Goal: Task Accomplishment & Management: Use online tool/utility

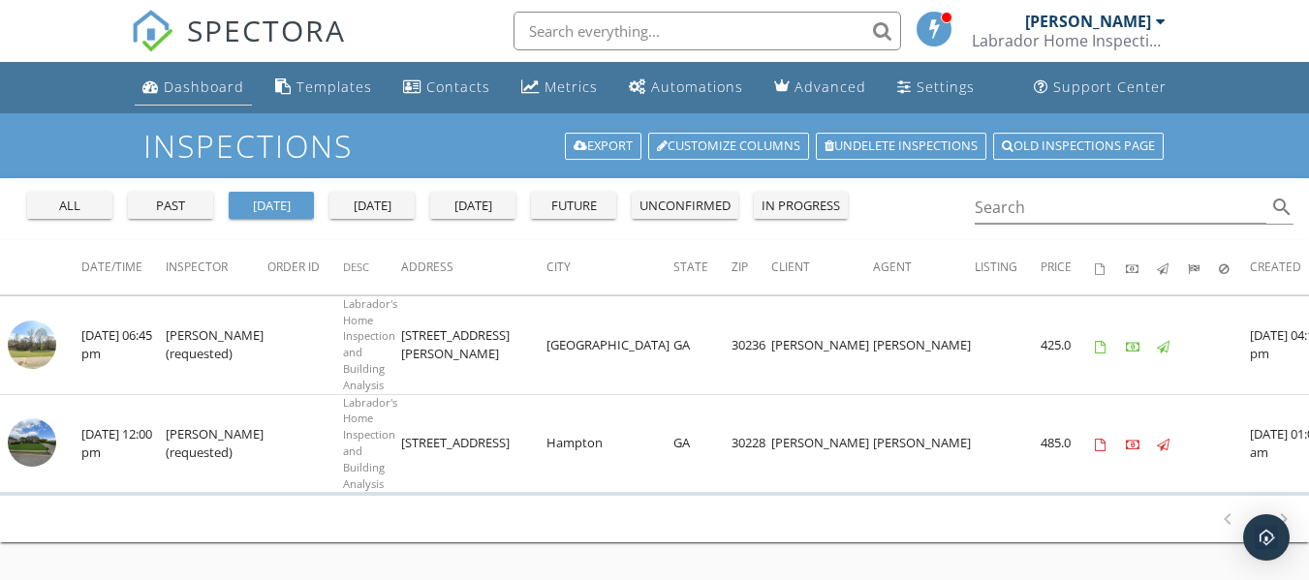
click at [201, 84] on div "Dashboard" at bounding box center [204, 86] width 80 height 18
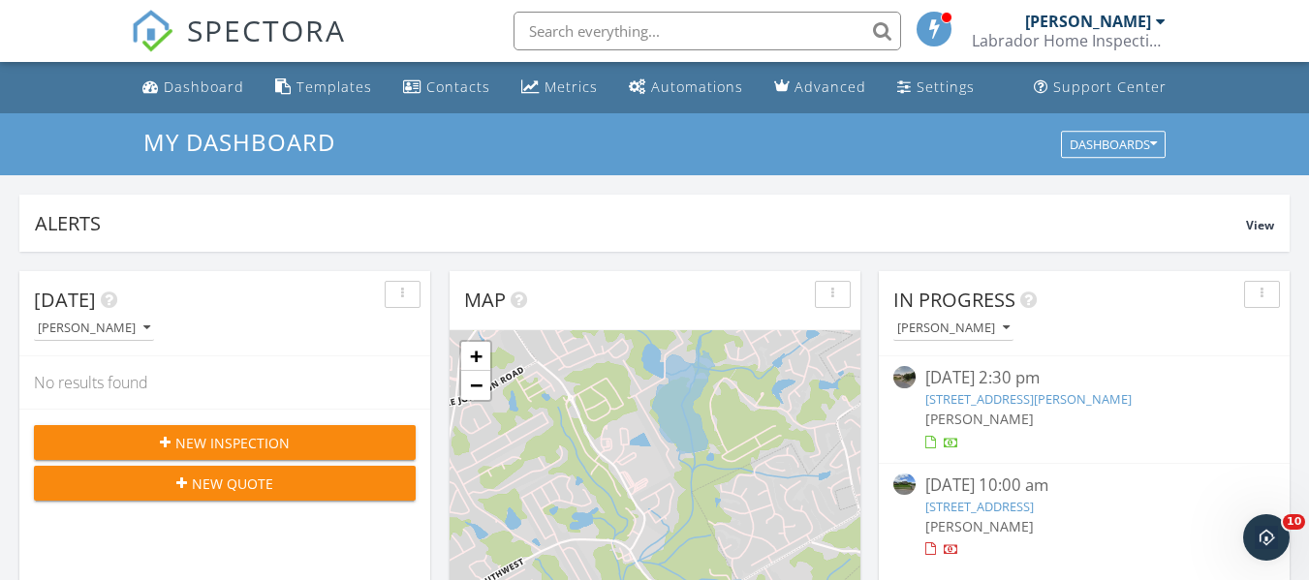
click at [1166, 20] on link "[PERSON_NAME] Labrador Home Inspection" at bounding box center [1071, 31] width 199 height 62
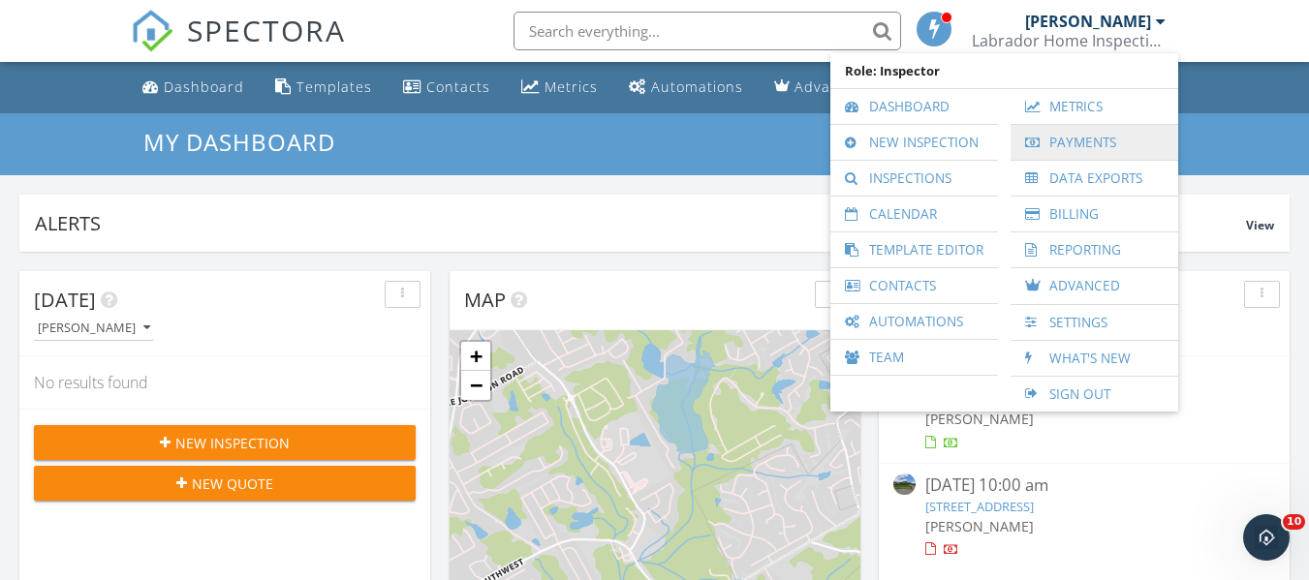
click at [1087, 137] on link "Payments" at bounding box center [1094, 142] width 148 height 35
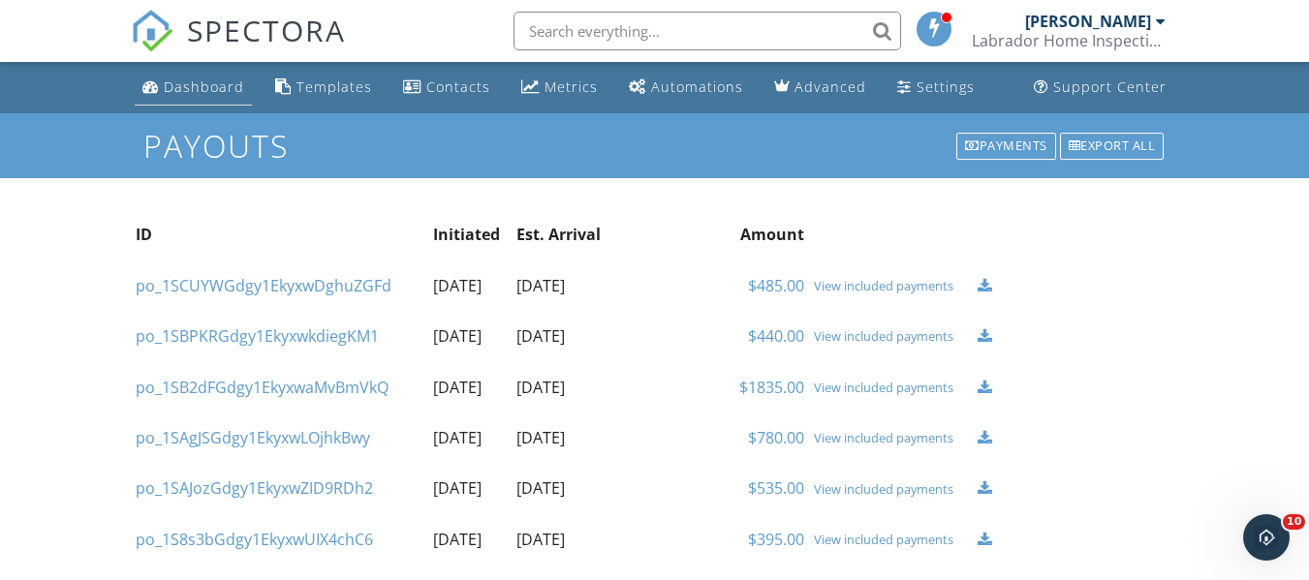
click at [209, 94] on div "Dashboard" at bounding box center [204, 86] width 80 height 18
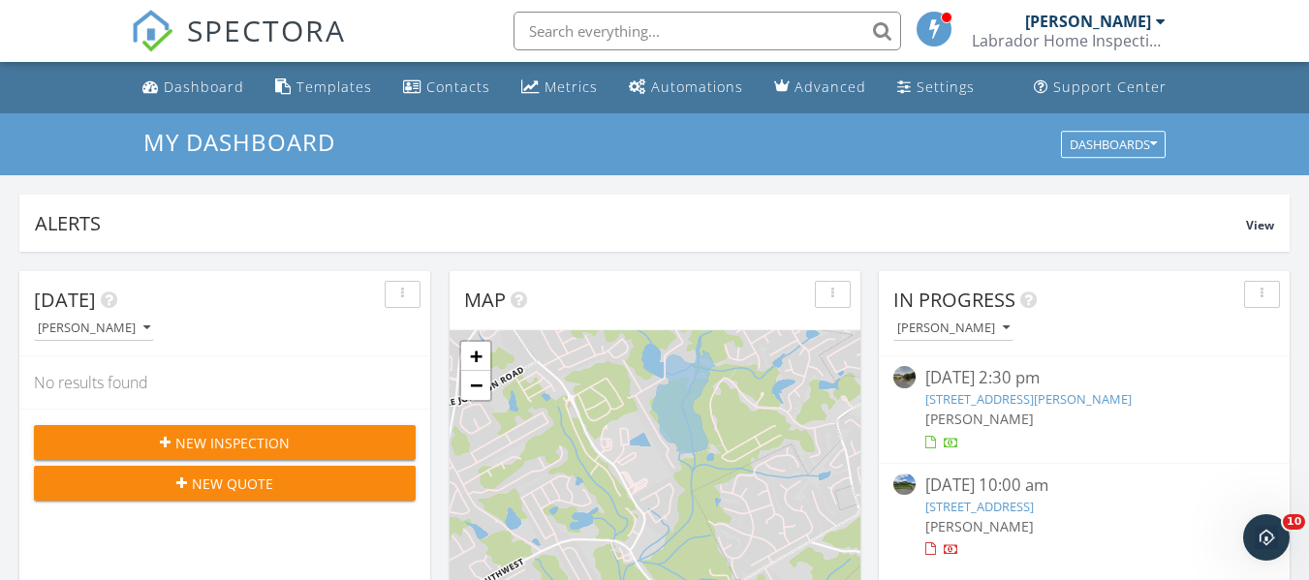
click at [1159, 22] on div at bounding box center [1161, 21] width 10 height 15
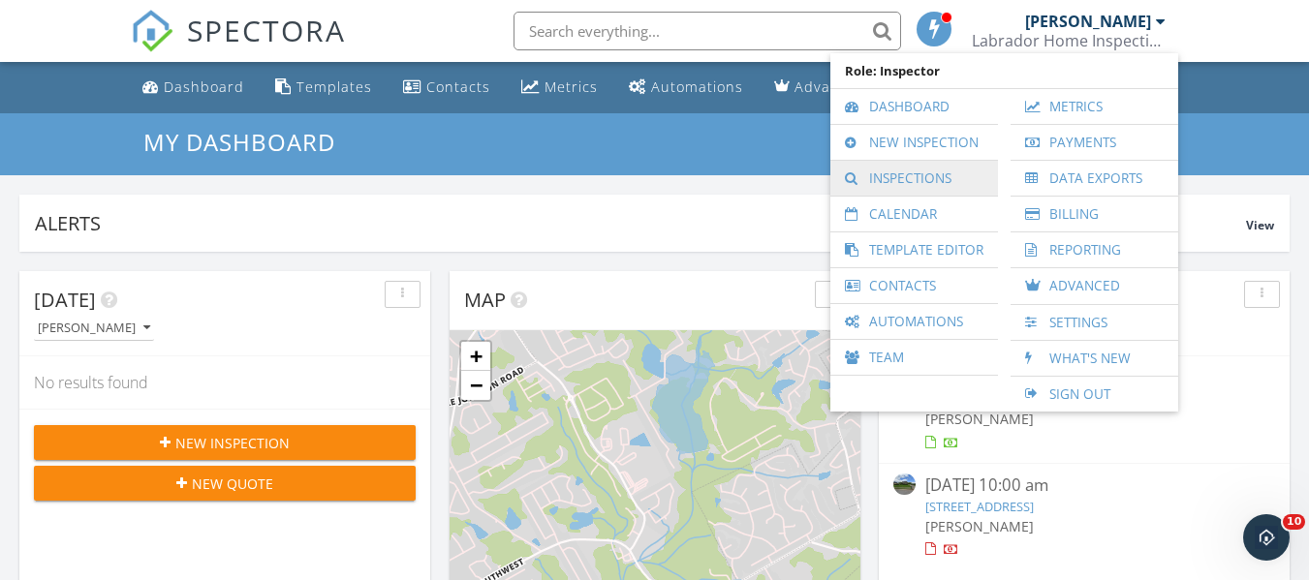
click at [902, 188] on link "Inspections" at bounding box center [914, 178] width 148 height 35
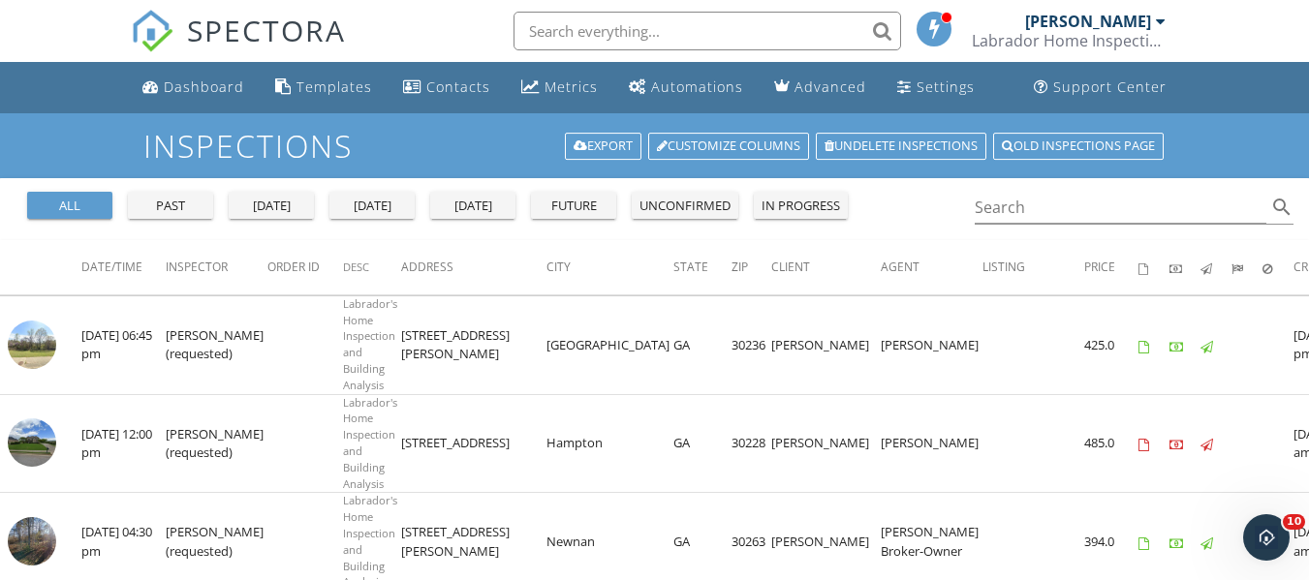
click at [1158, 22] on div at bounding box center [1161, 21] width 10 height 15
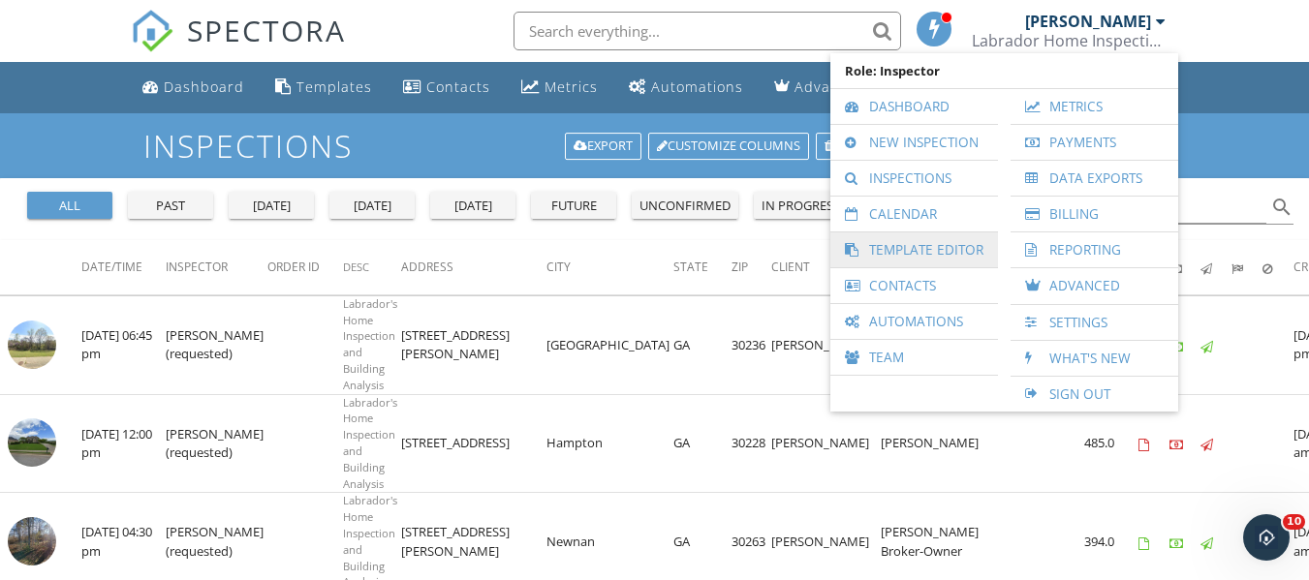
click at [923, 248] on link "Template Editor" at bounding box center [914, 249] width 148 height 35
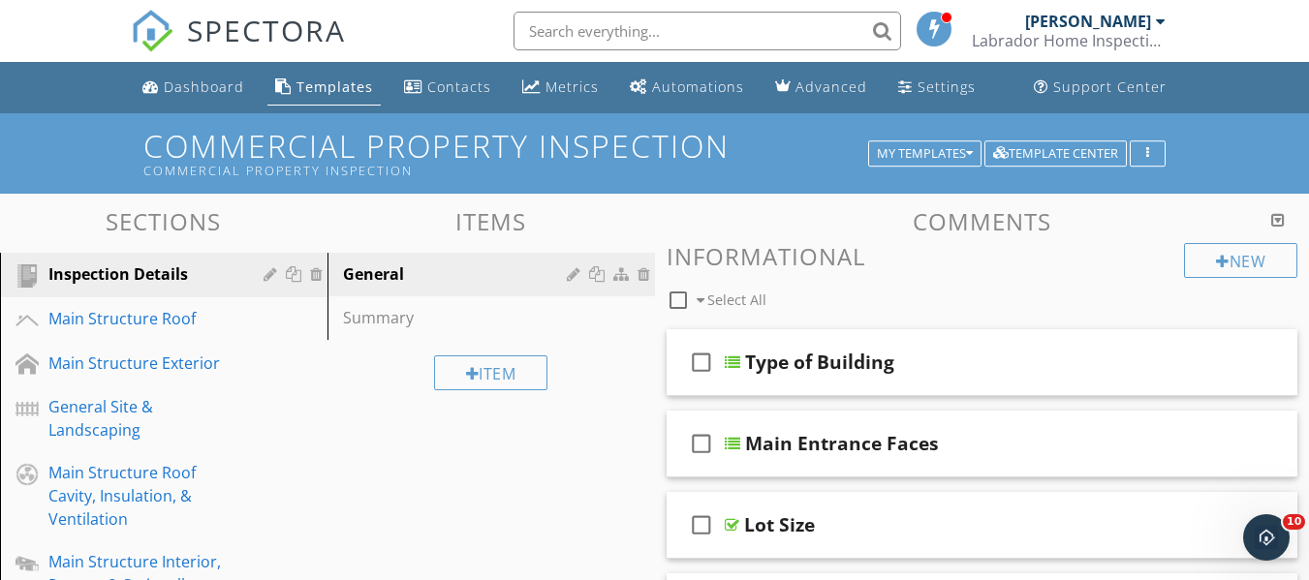
click at [1156, 19] on div at bounding box center [1161, 21] width 10 height 15
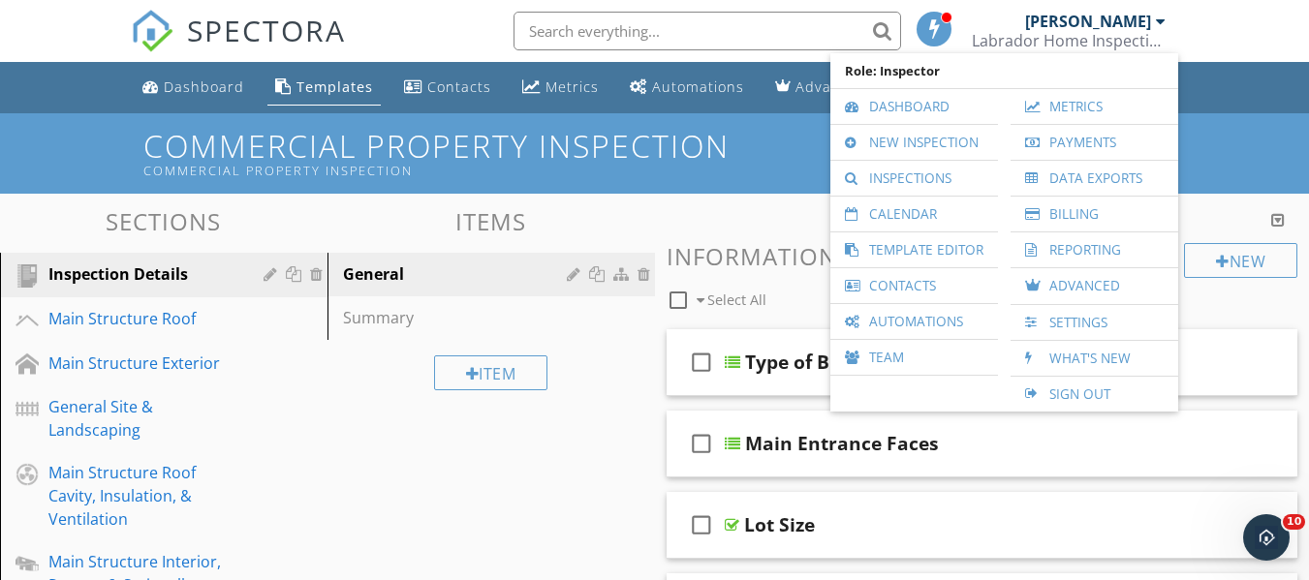
click at [751, 213] on h3 "Comments" at bounding box center [982, 221] width 632 height 26
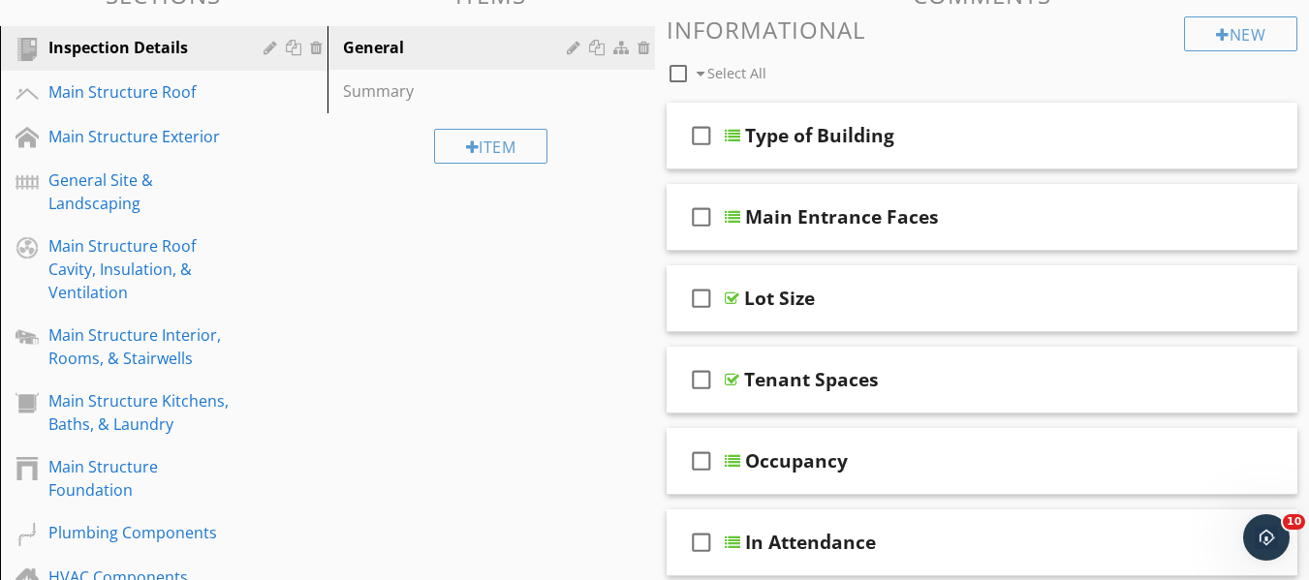
scroll to position [194, 0]
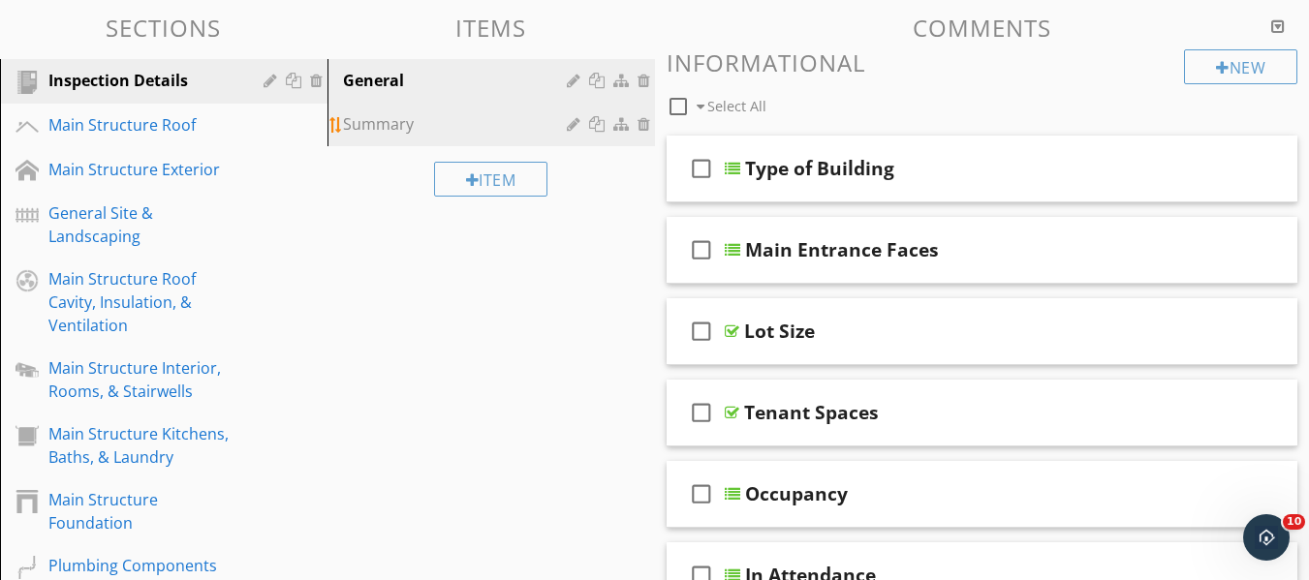
click at [386, 125] on div "Summary" at bounding box center [458, 123] width 230 height 23
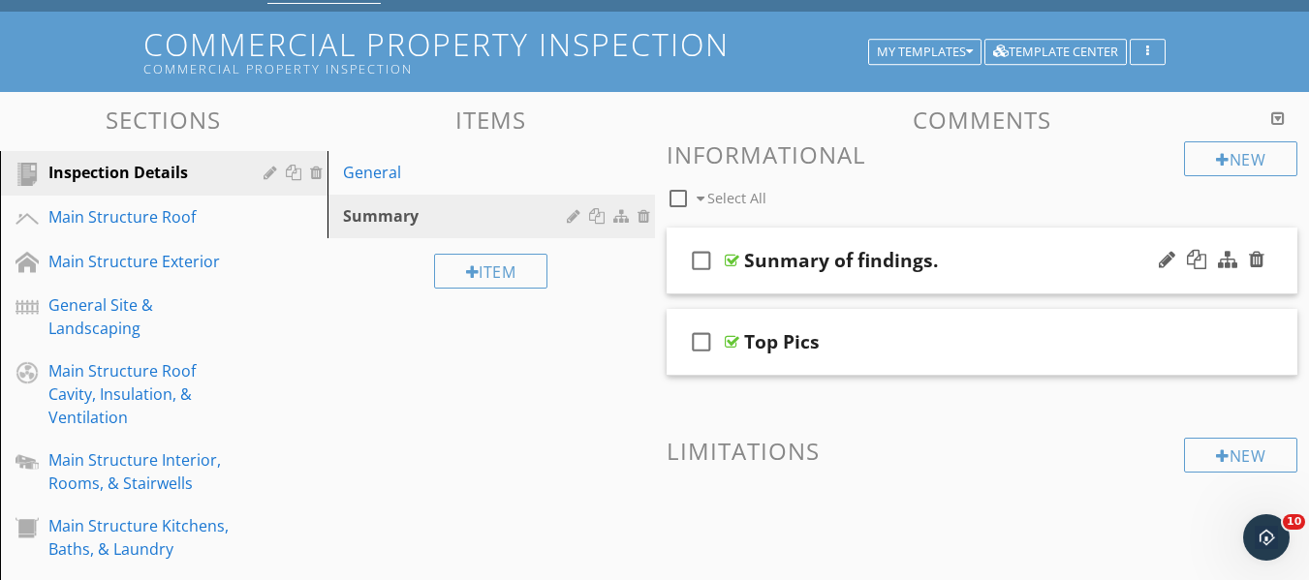
scroll to position [0, 0]
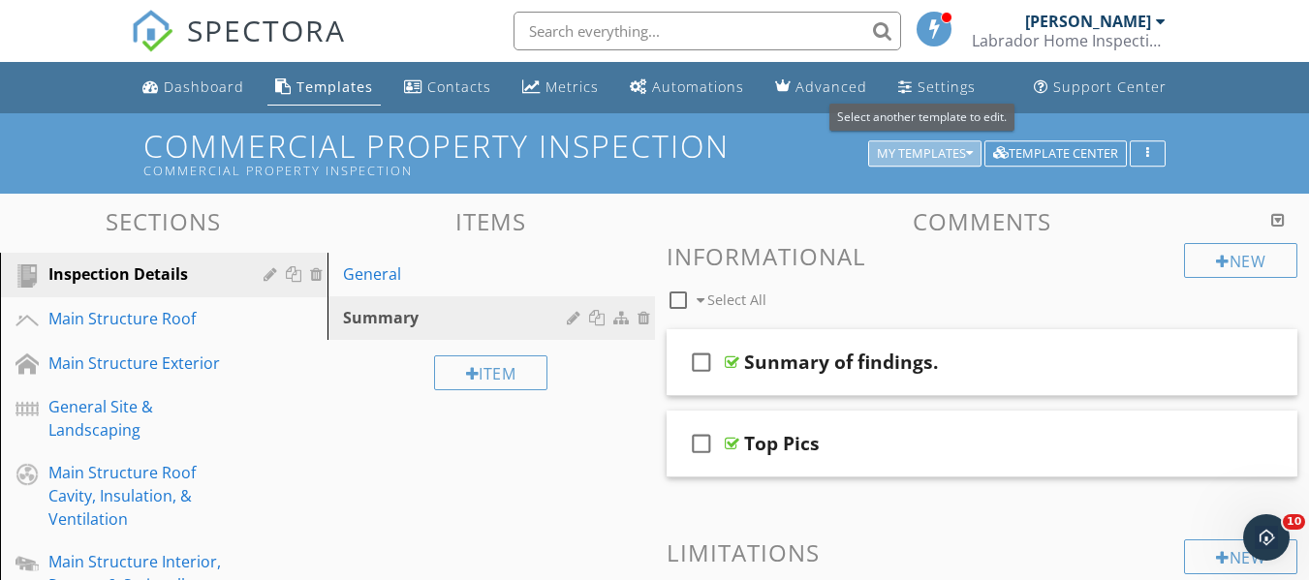
click at [963, 154] on div "My Templates" at bounding box center [925, 154] width 96 height 14
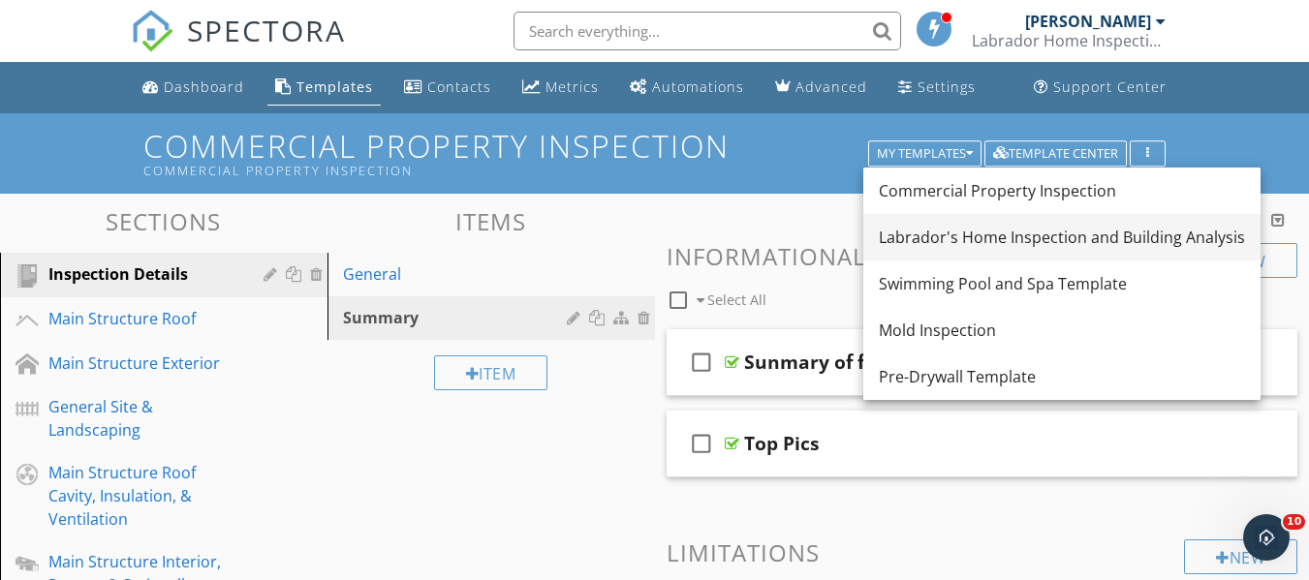
click at [1023, 234] on div "Labrador's Home Inspection and Building Analysis" at bounding box center [1062, 237] width 366 height 23
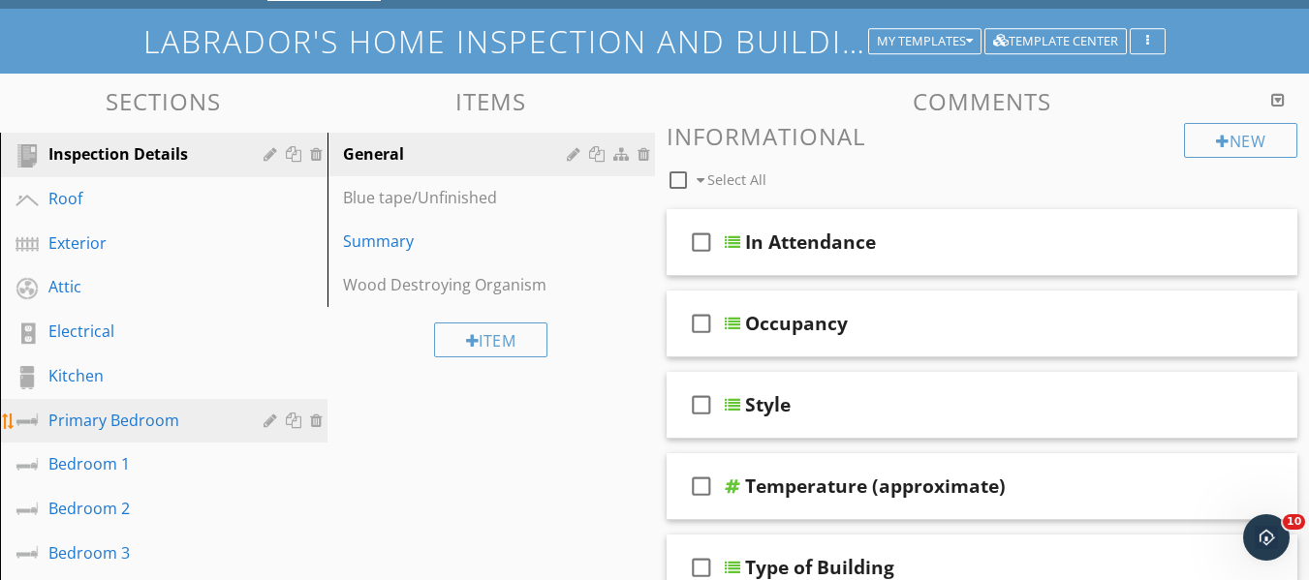
scroll to position [97, 0]
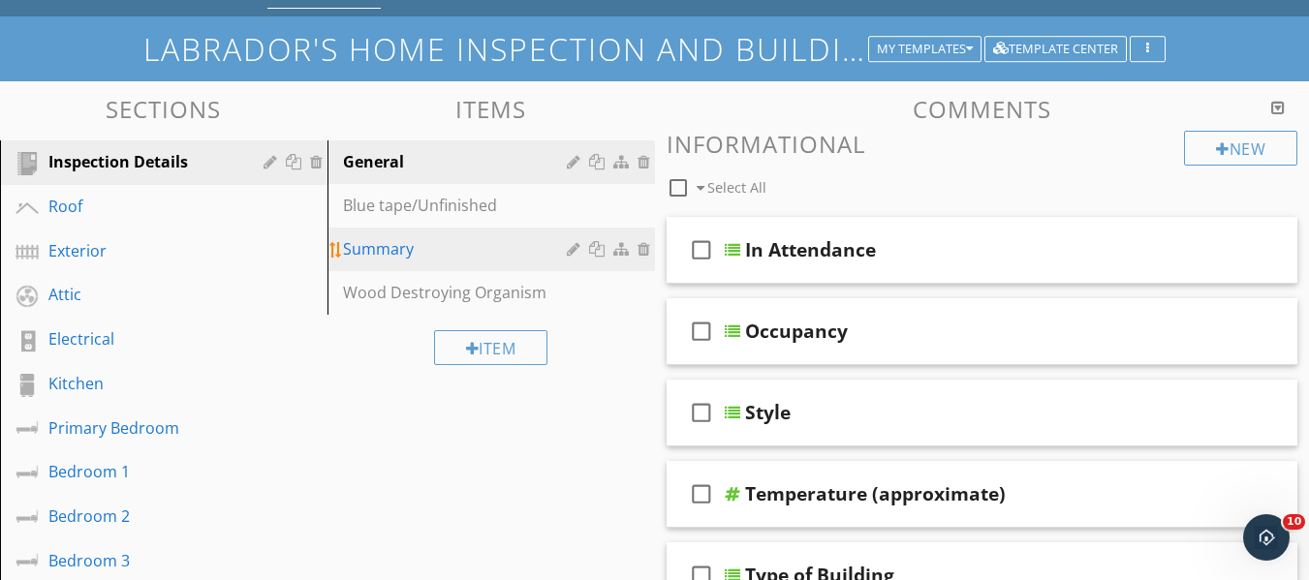
click at [417, 251] on div "Summary" at bounding box center [458, 248] width 230 height 23
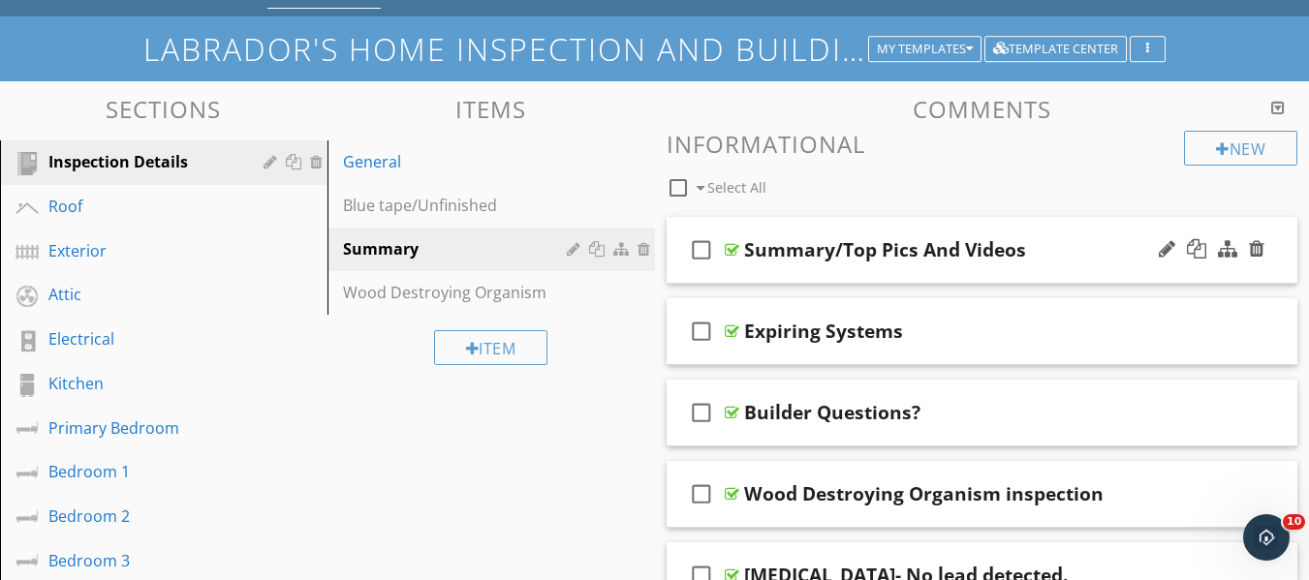
click at [953, 244] on div "Summary/Top Pics And Videos" at bounding box center [885, 249] width 282 height 23
click at [1100, 224] on div "check_box_outline_blank Summary/Top Pics And Videos" at bounding box center [982, 250] width 632 height 67
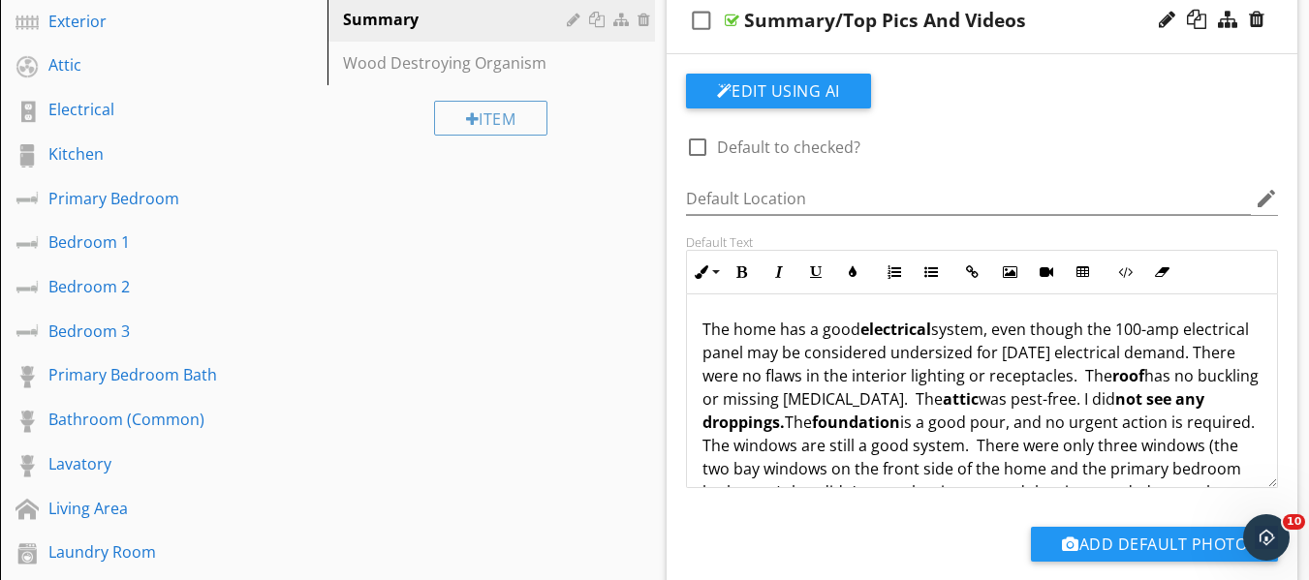
scroll to position [387, 0]
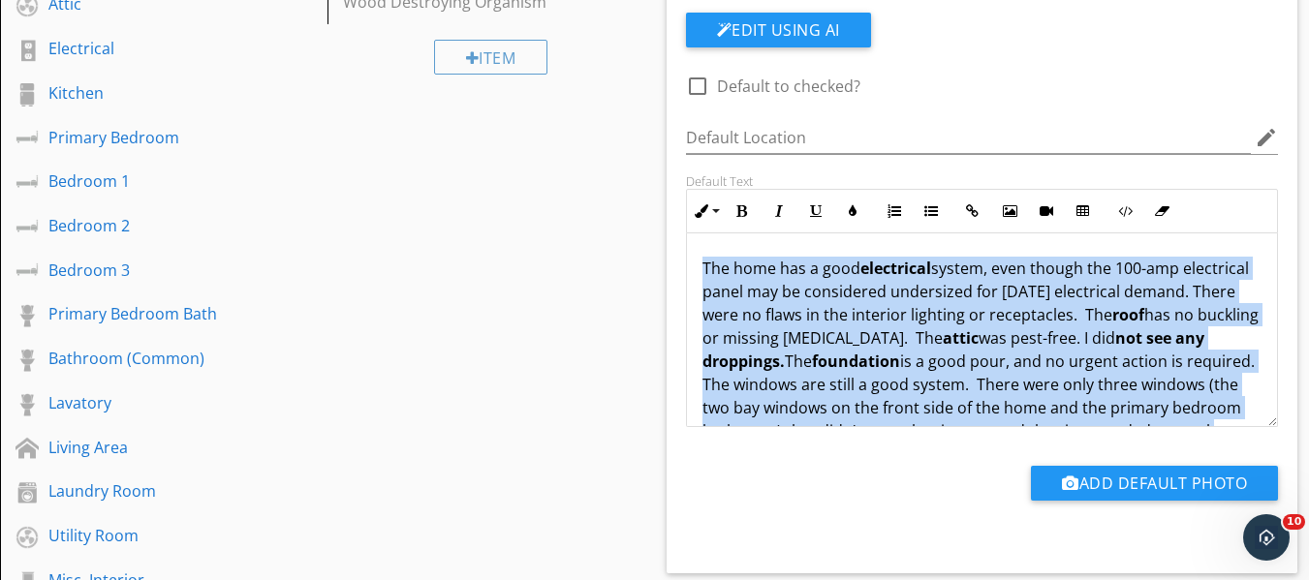
drag, startPoint x: 699, startPoint y: 264, endPoint x: 852, endPoint y: 482, distance: 266.3
click at [852, 482] on div "check_box_outline_blank Default to checked? Default Location edit Default Text …" at bounding box center [982, 274] width 616 height 522
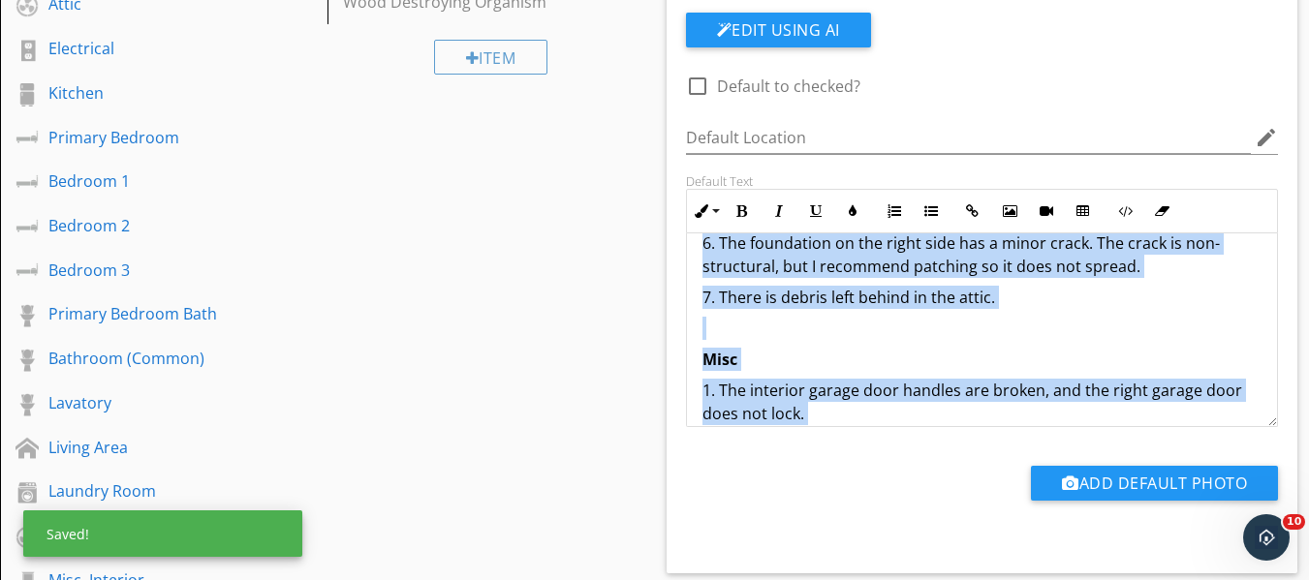
scroll to position [0, 0]
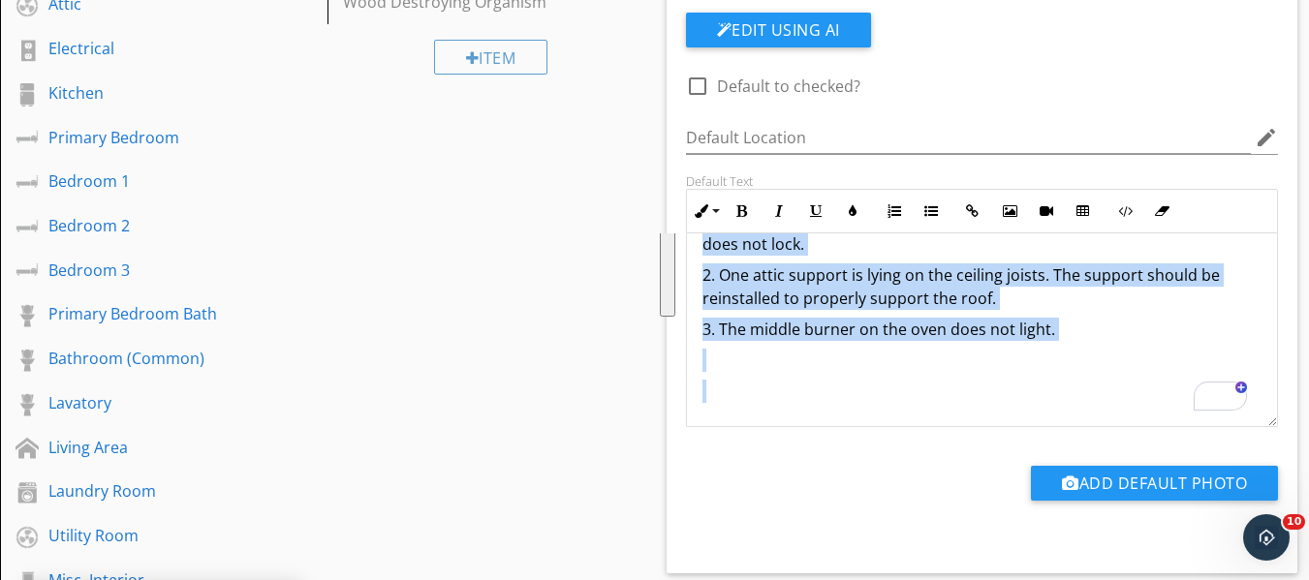
drag, startPoint x: 698, startPoint y: 264, endPoint x: 990, endPoint y: 443, distance: 341.7
click at [990, 443] on div "check_box_outline_blank Default to checked? Default Location edit Default Text …" at bounding box center [982, 274] width 616 height 522
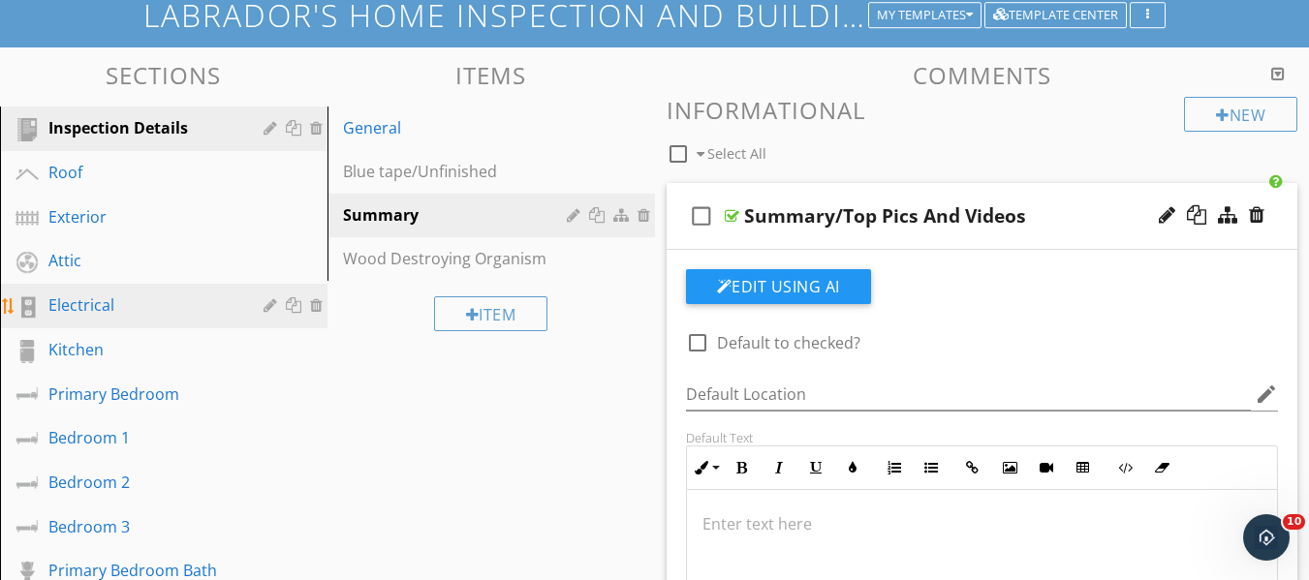
scroll to position [97, 0]
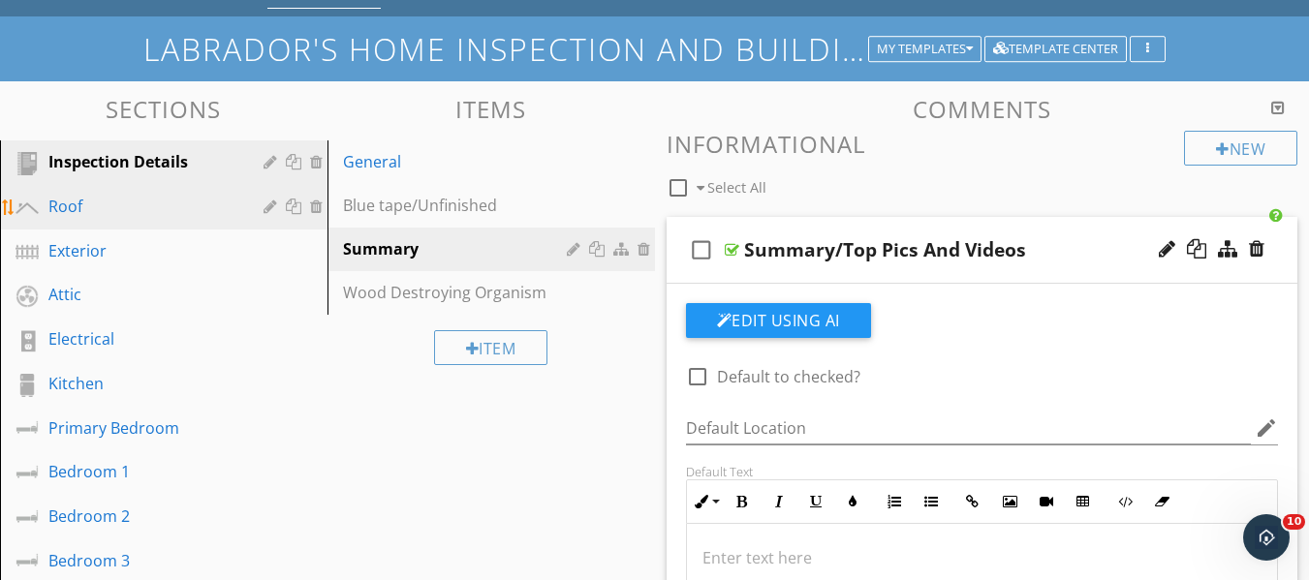
click at [82, 214] on div "Roof" at bounding box center [141, 206] width 187 height 23
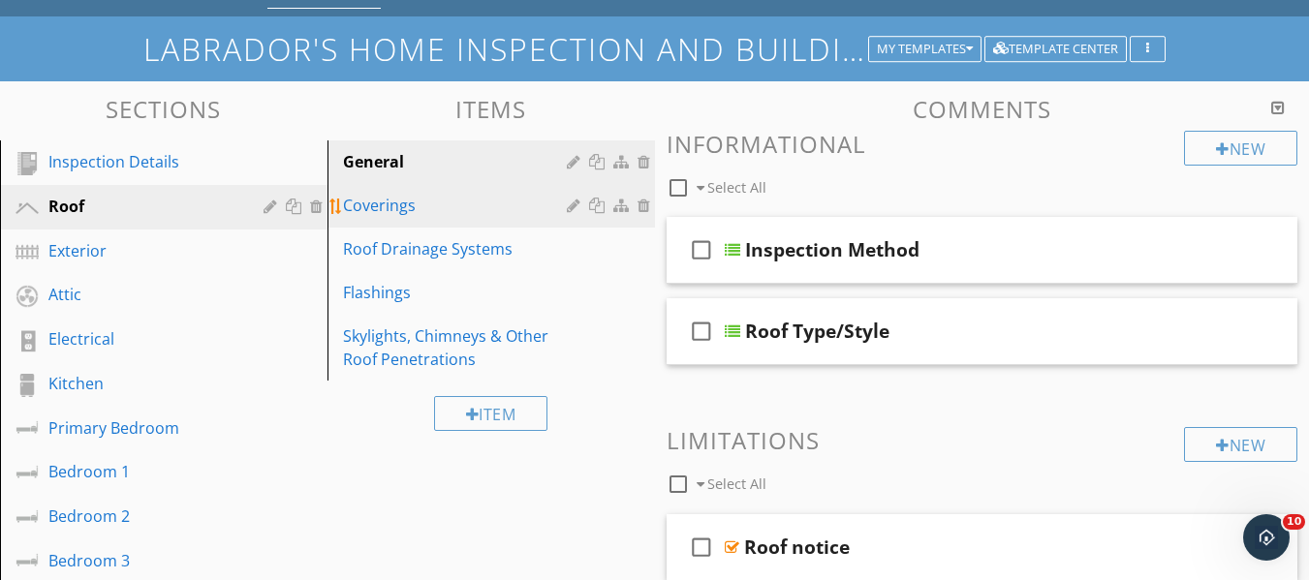
click at [414, 207] on div "Coverings" at bounding box center [458, 205] width 230 height 23
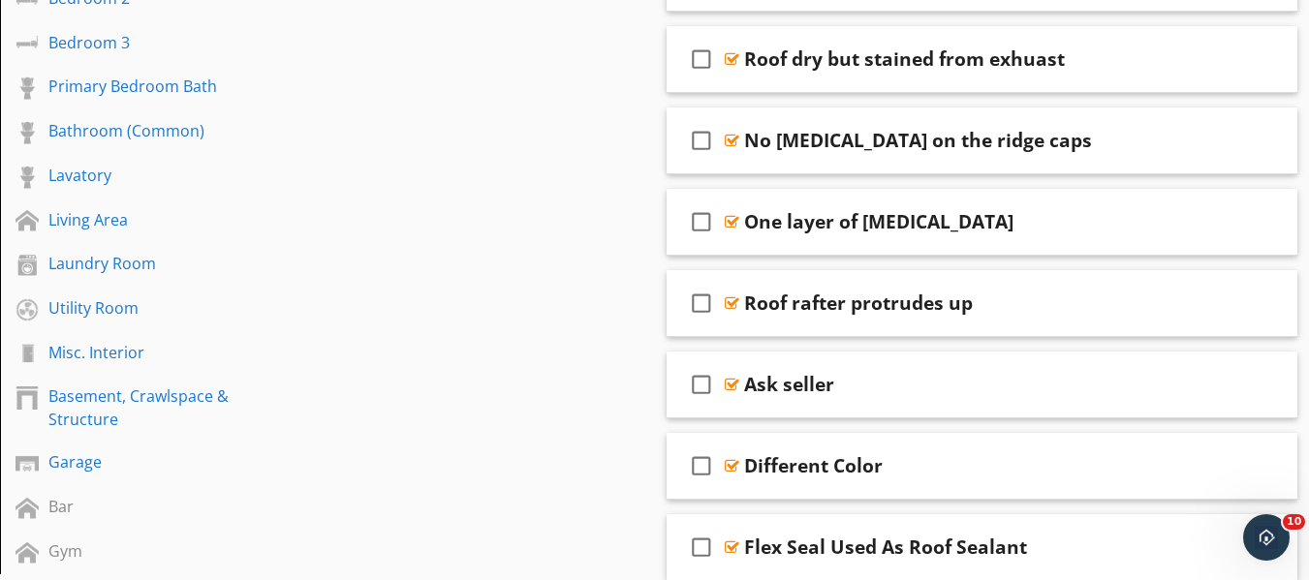
scroll to position [581, 0]
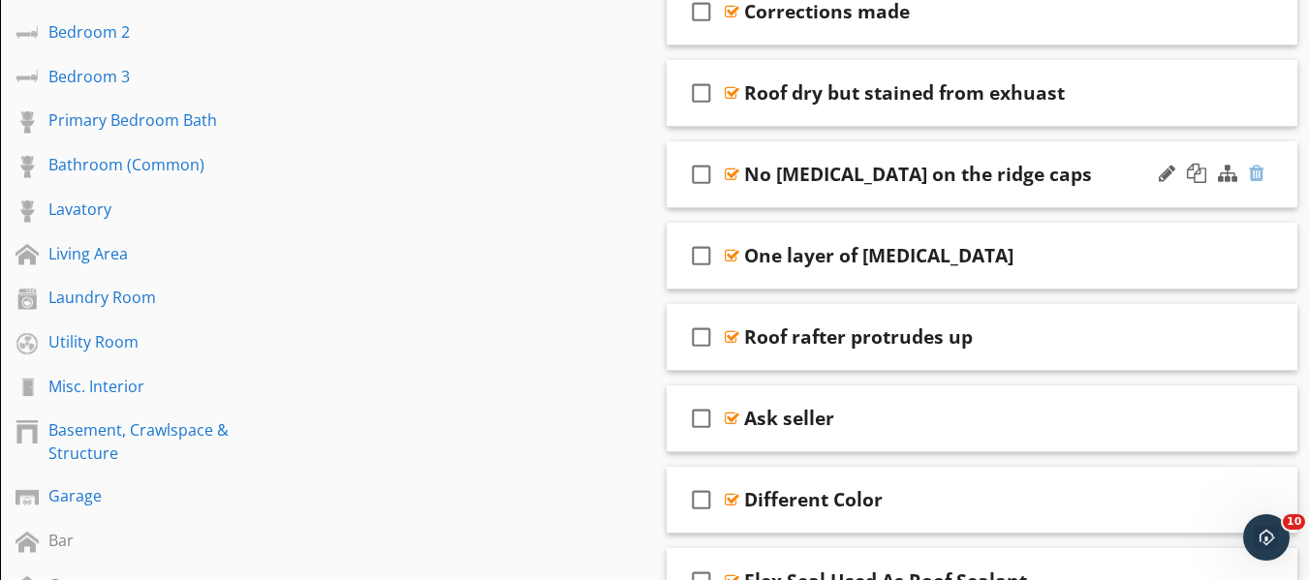
click at [1257, 171] on div at bounding box center [1256, 173] width 15 height 19
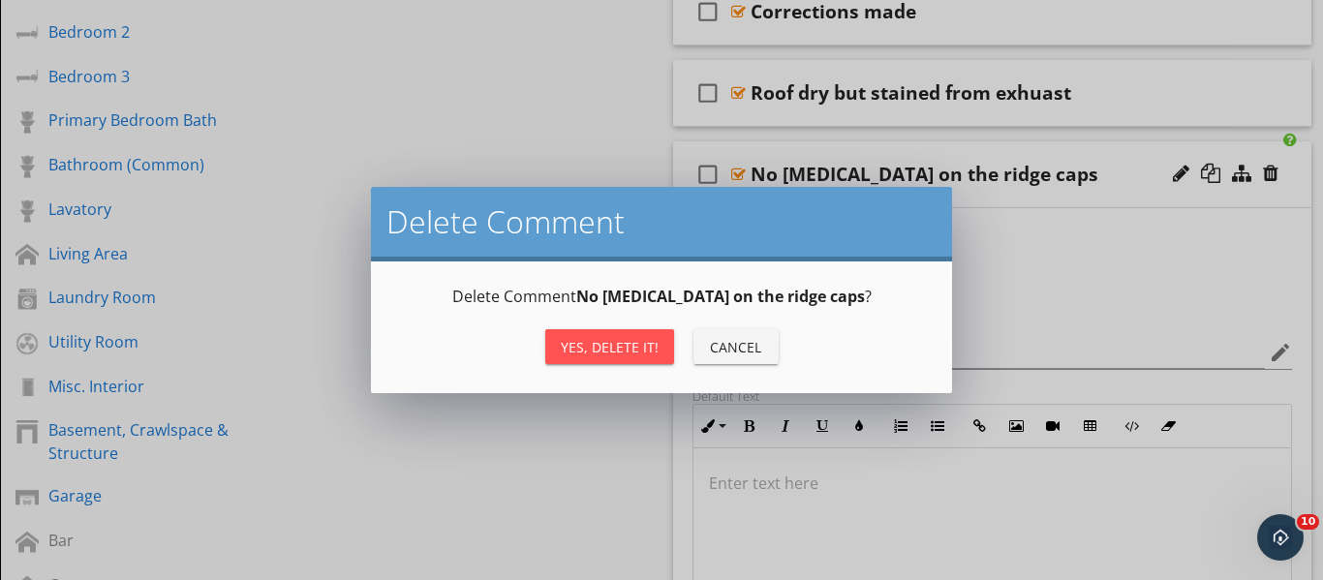
click at [588, 351] on div "Yes, Delete it!" at bounding box center [610, 347] width 98 height 20
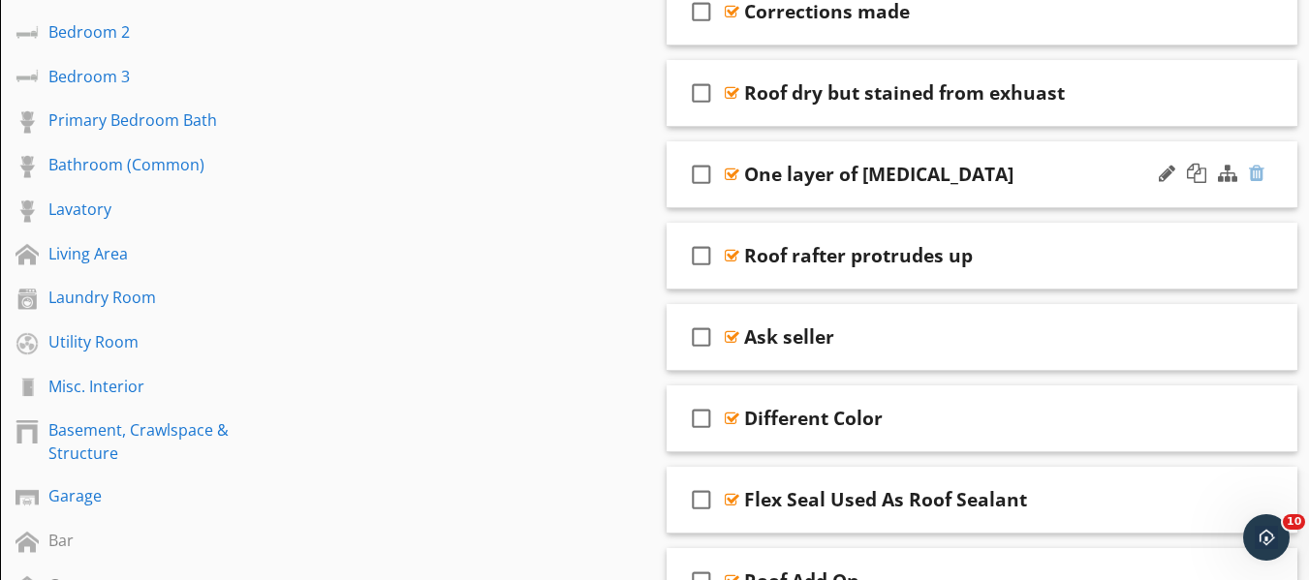
click at [1255, 168] on div at bounding box center [1256, 173] width 15 height 19
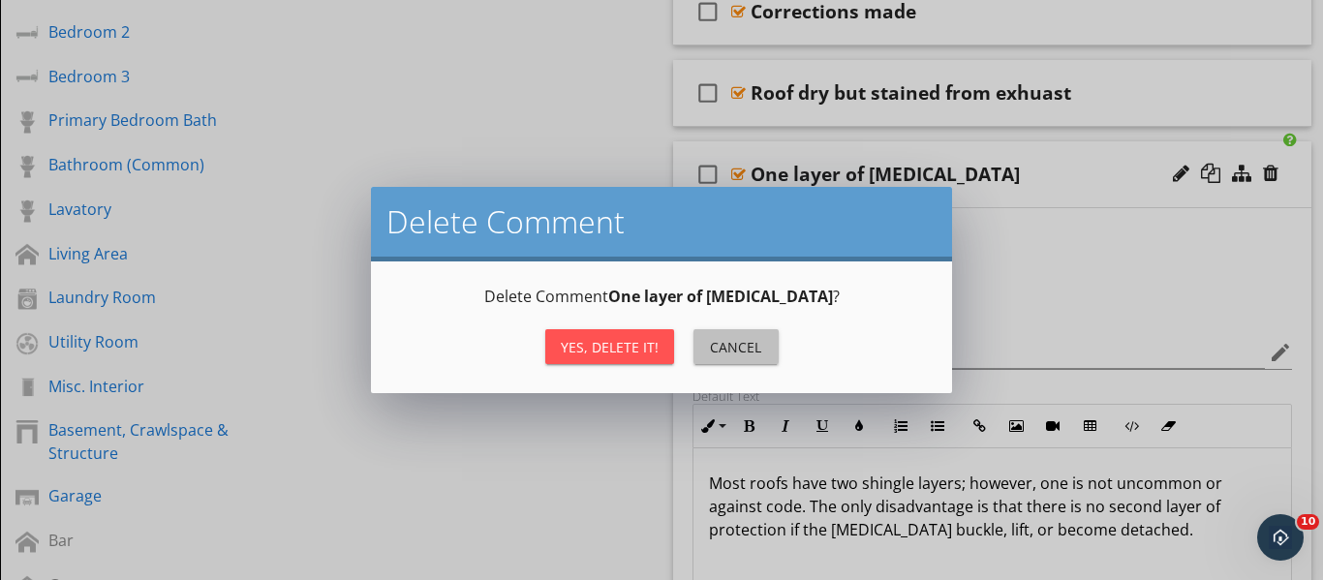
click at [754, 349] on div "Cancel" at bounding box center [736, 347] width 54 height 20
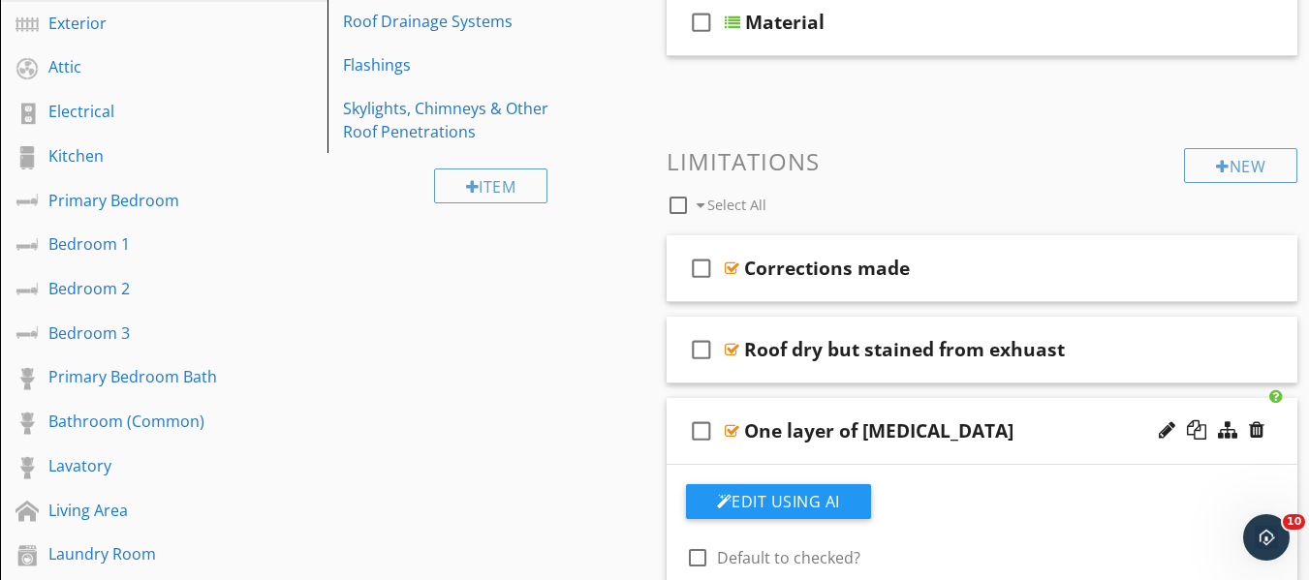
scroll to position [291, 0]
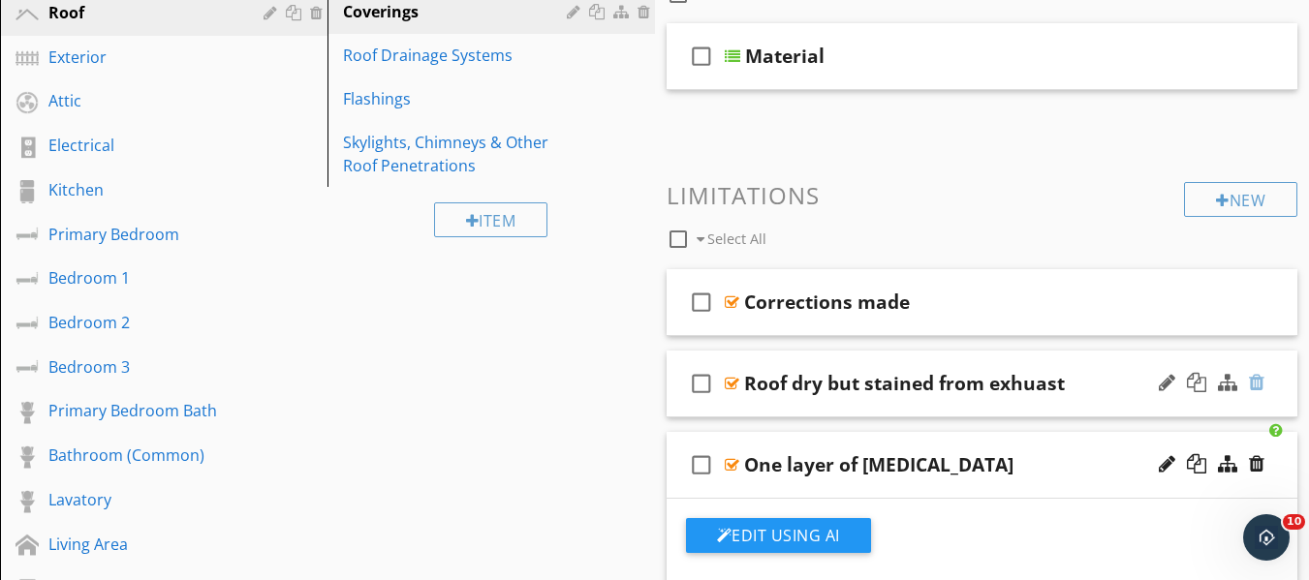
click at [1258, 386] on div at bounding box center [1256, 382] width 15 height 19
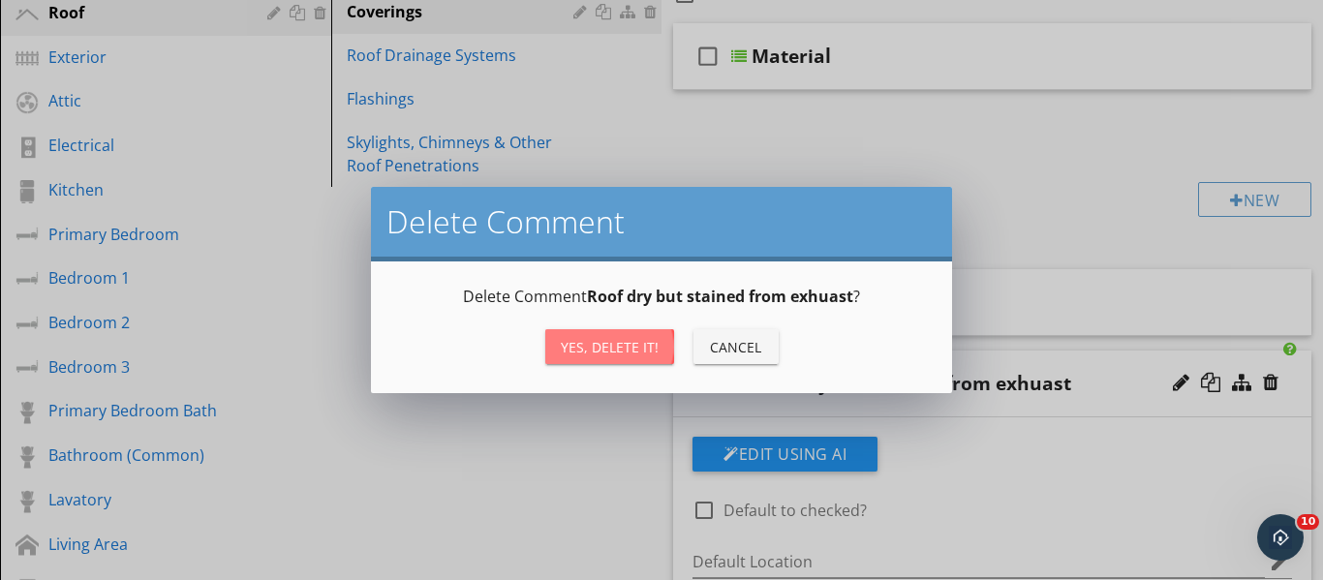
click at [600, 350] on div "Yes, Delete it!" at bounding box center [610, 347] width 98 height 20
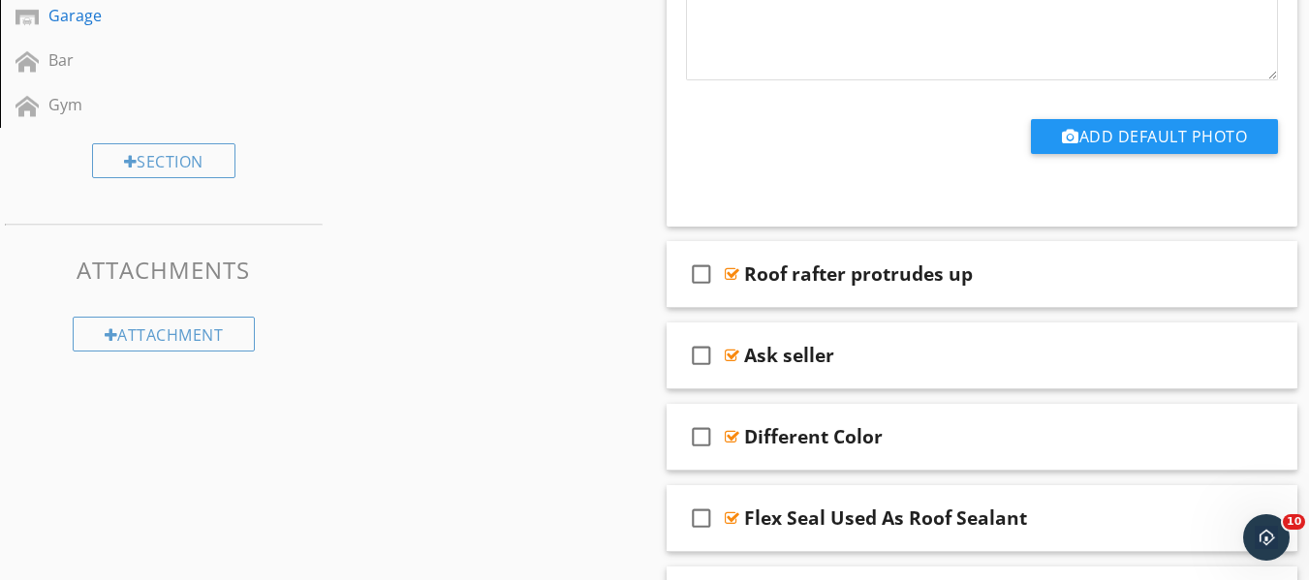
scroll to position [1065, 0]
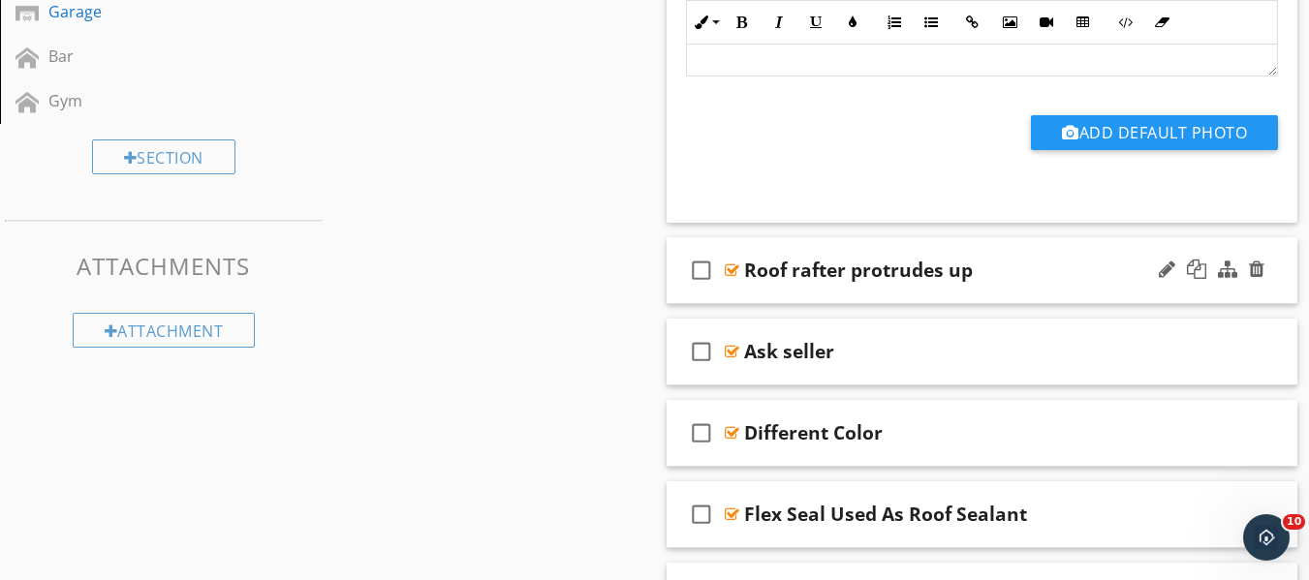
click at [1087, 266] on div "Roof rafter protrudes up" at bounding box center [966, 270] width 445 height 23
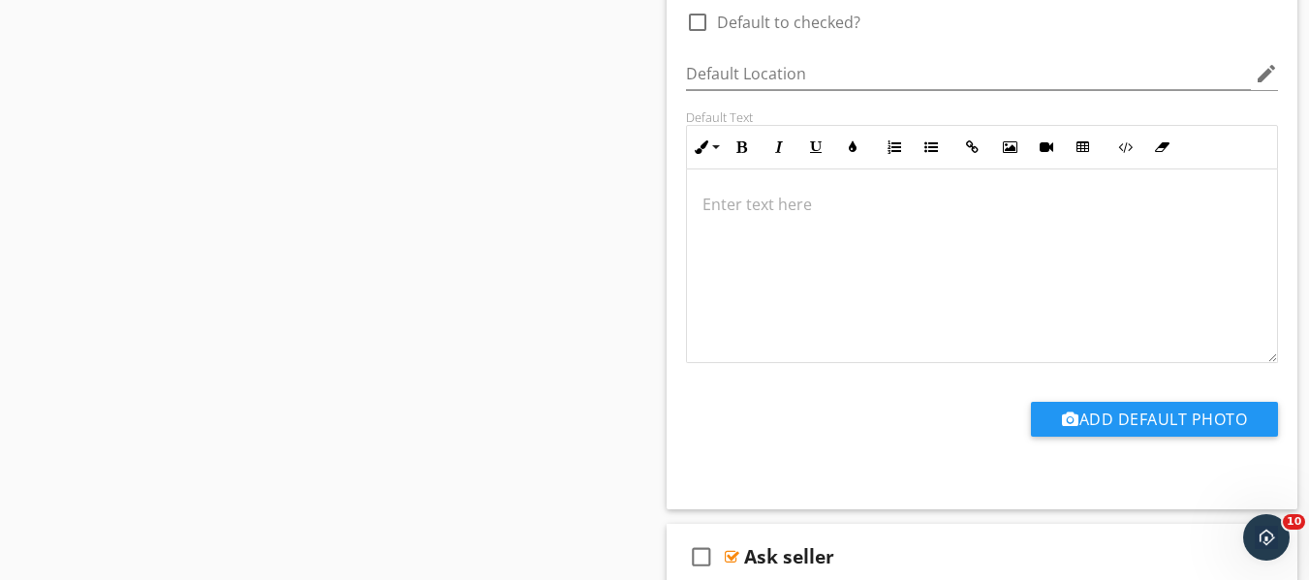
scroll to position [1259, 0]
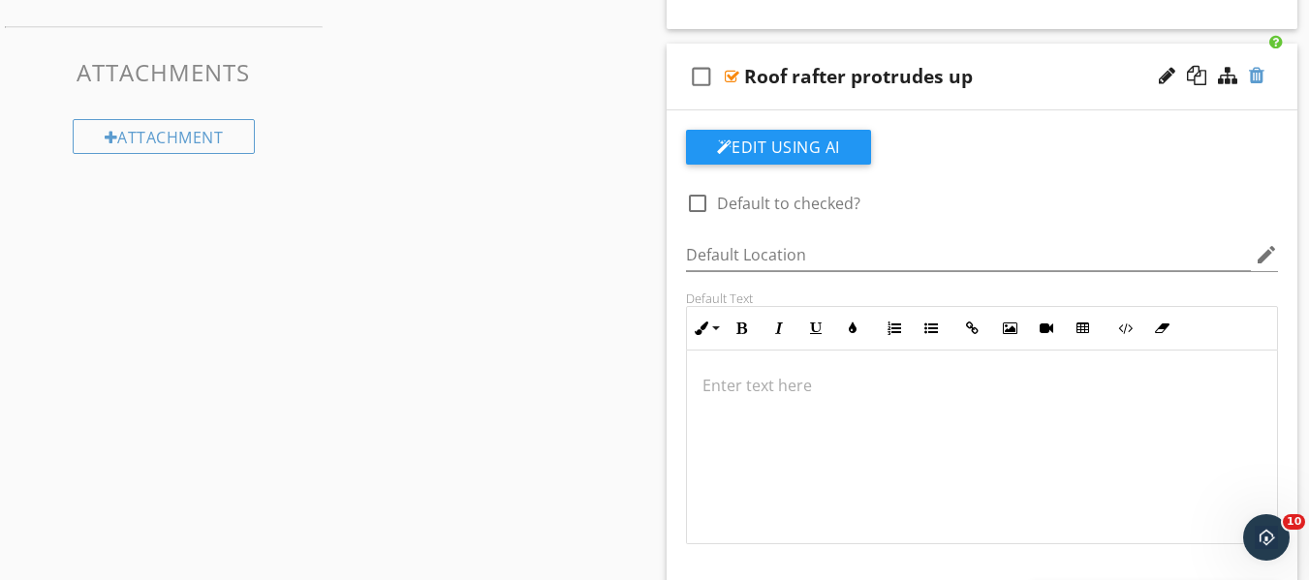
click at [1257, 77] on div at bounding box center [1256, 75] width 15 height 19
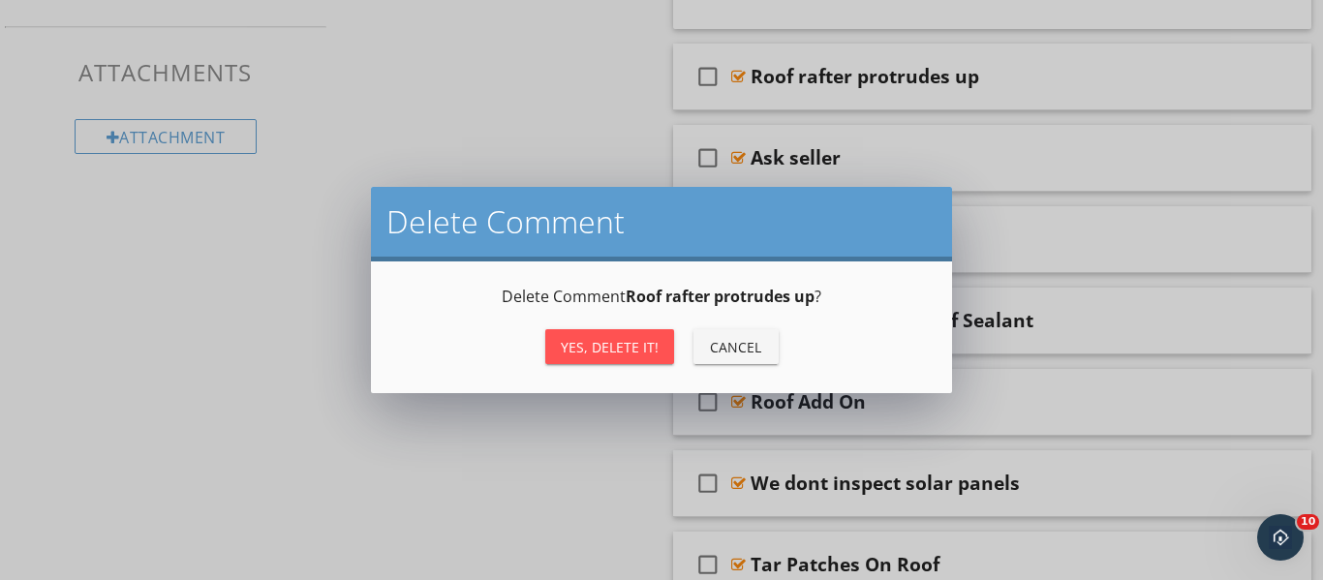
click at [599, 342] on div "Yes, Delete it!" at bounding box center [610, 347] width 98 height 20
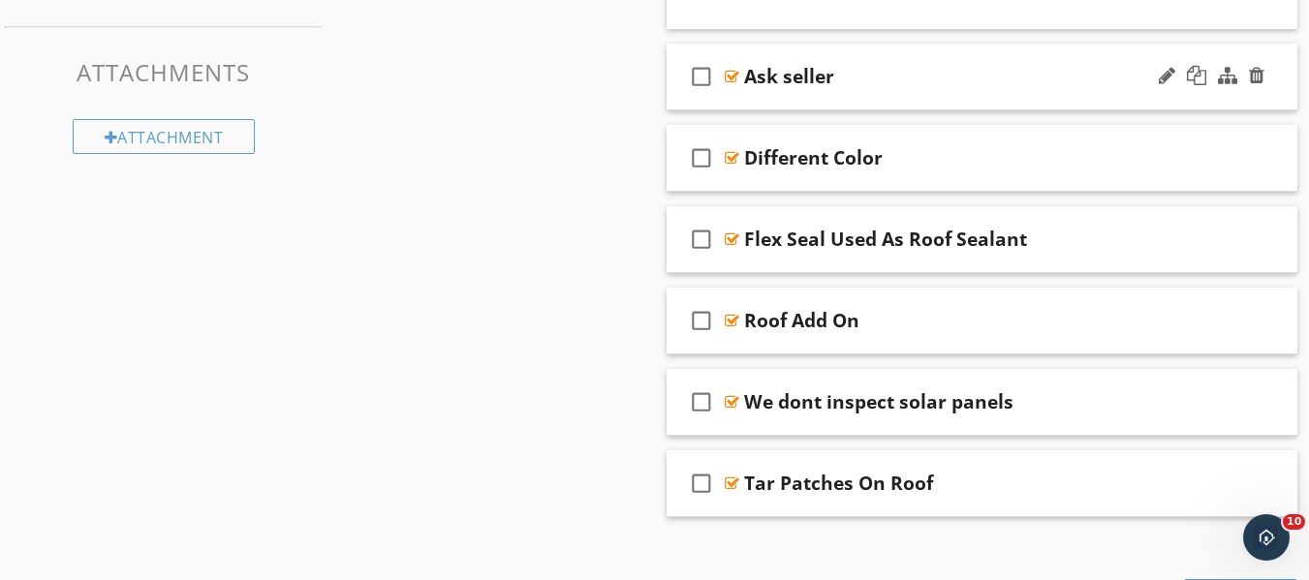
click at [1007, 77] on div "Ask seller" at bounding box center [966, 76] width 445 height 23
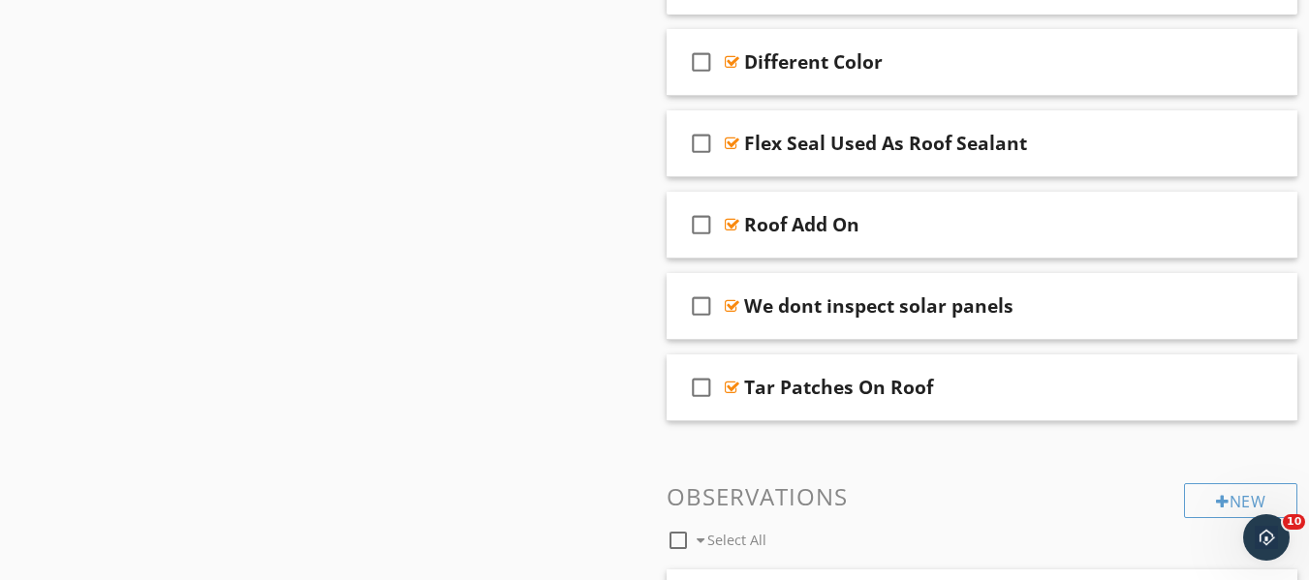
scroll to position [1937, 0]
click at [1257, 139] on div at bounding box center [1256, 140] width 15 height 19
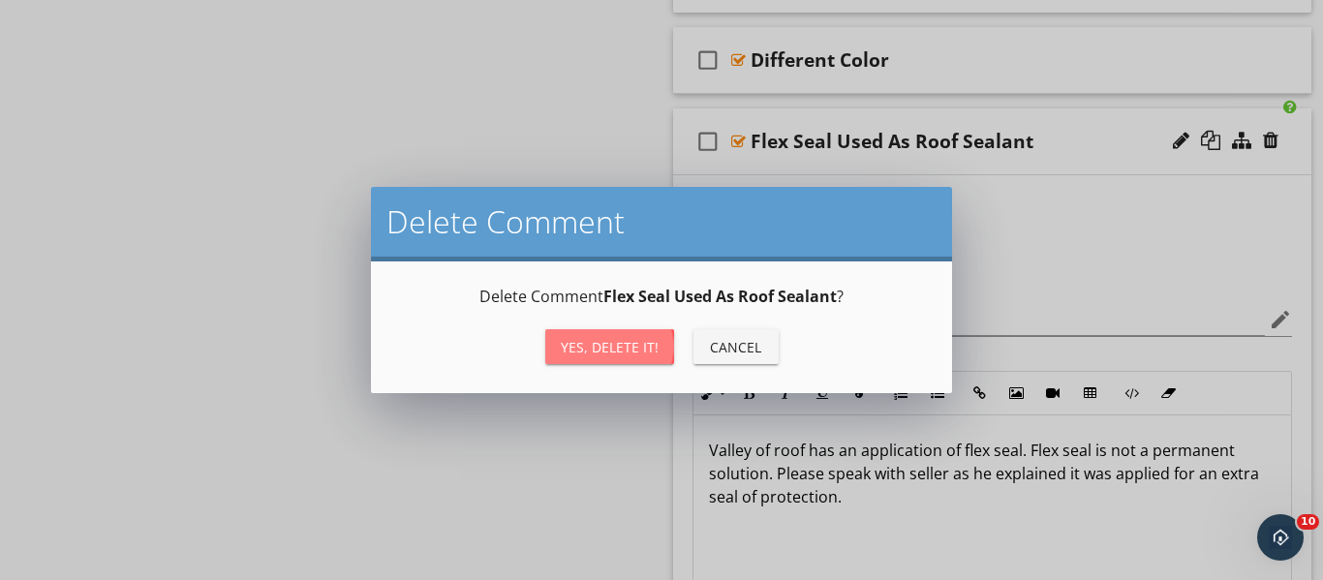
click at [631, 348] on div "Yes, Delete it!" at bounding box center [610, 347] width 98 height 20
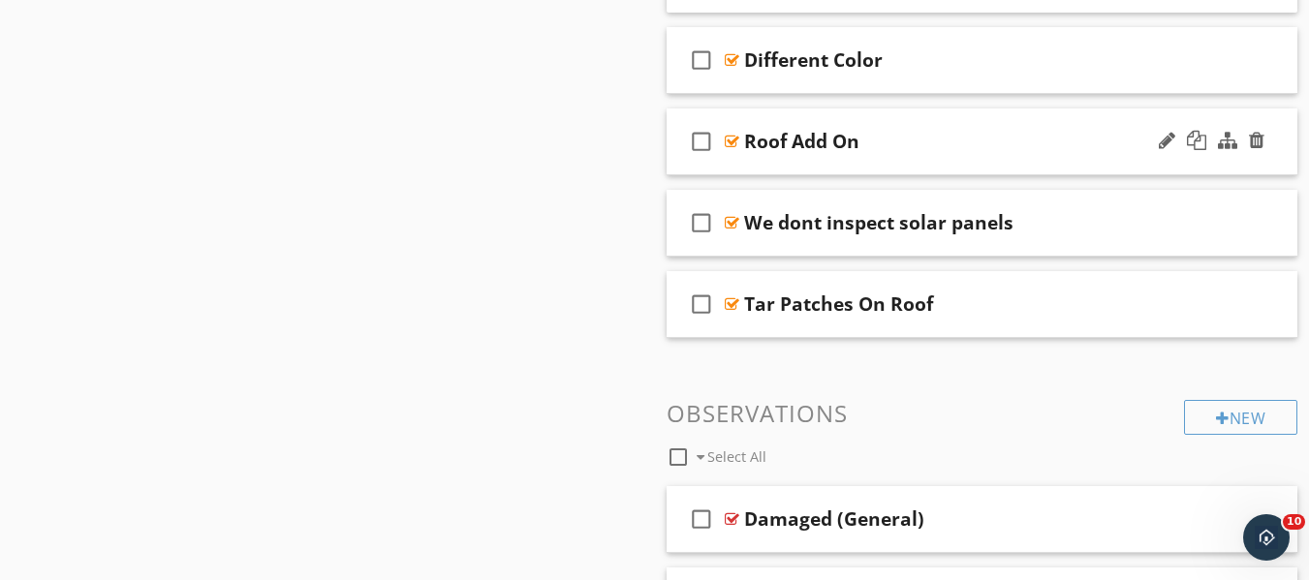
click at [991, 139] on div "Roof Add On" at bounding box center [966, 141] width 445 height 23
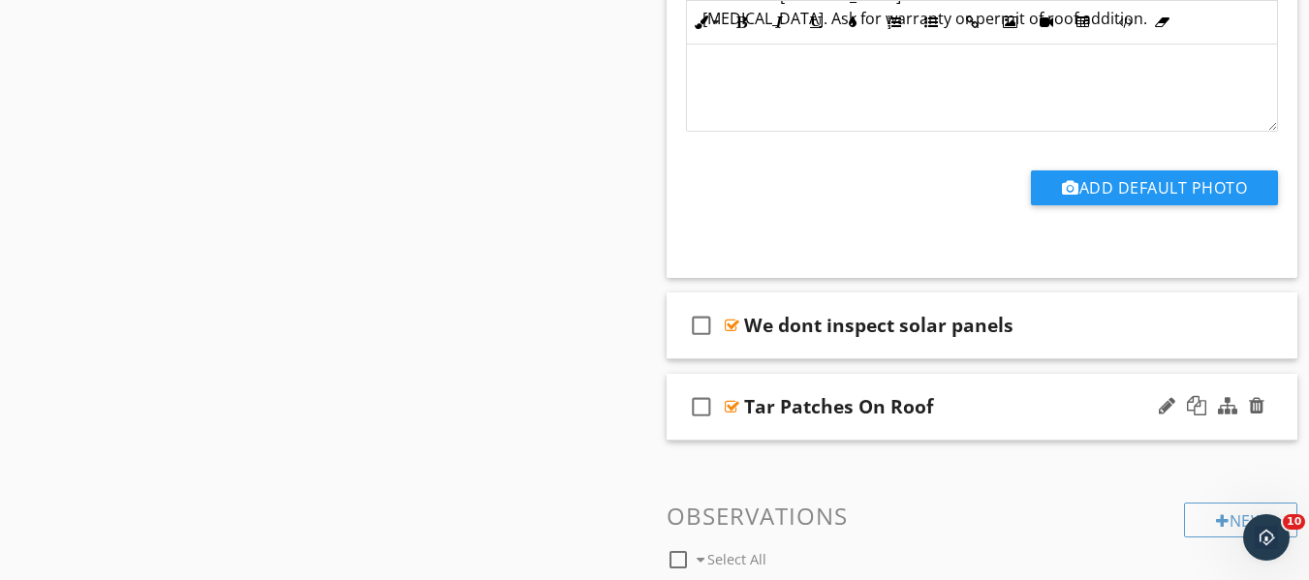
scroll to position [2422, 0]
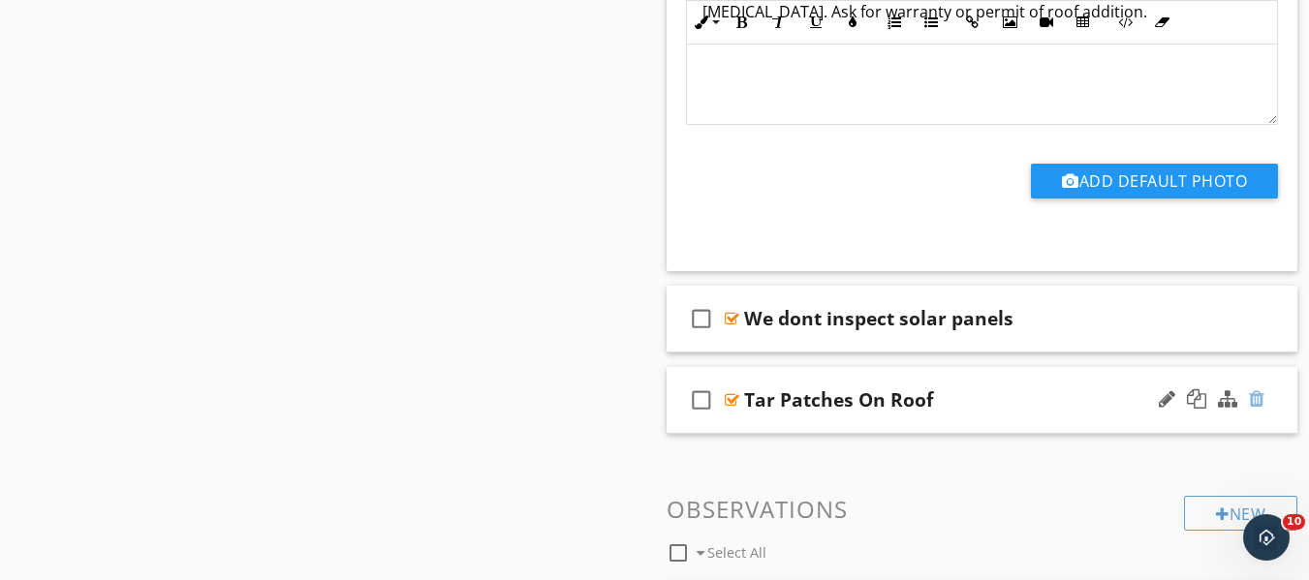
click at [1254, 404] on div at bounding box center [1256, 398] width 15 height 19
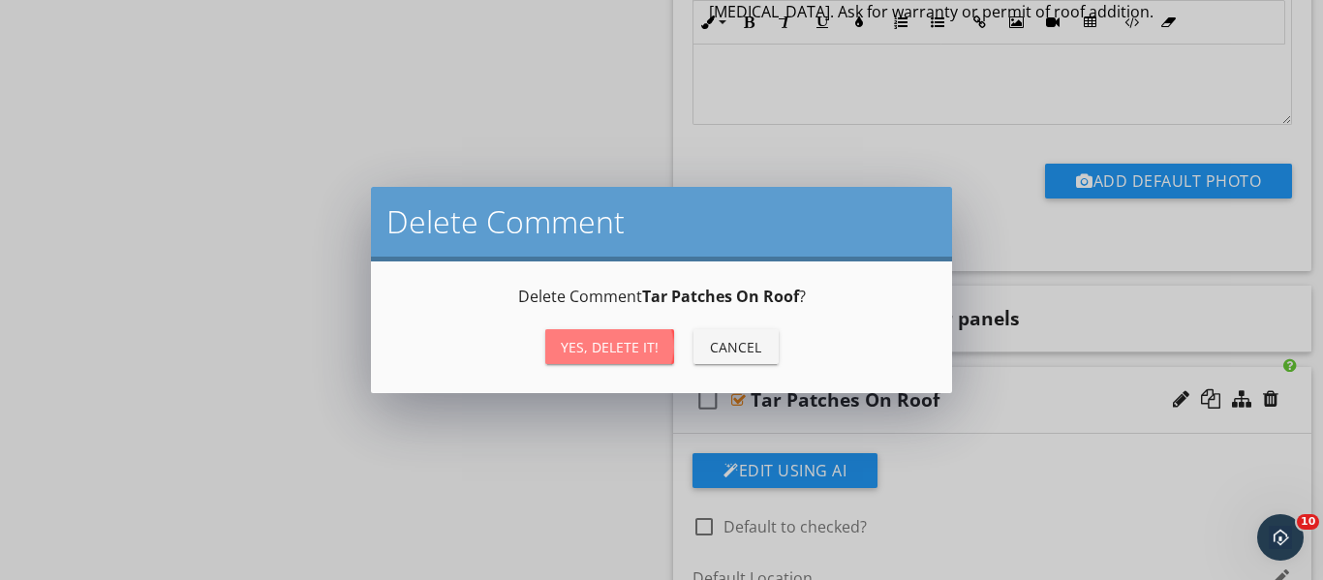
click at [579, 347] on div "Yes, Delete it!" at bounding box center [610, 347] width 98 height 20
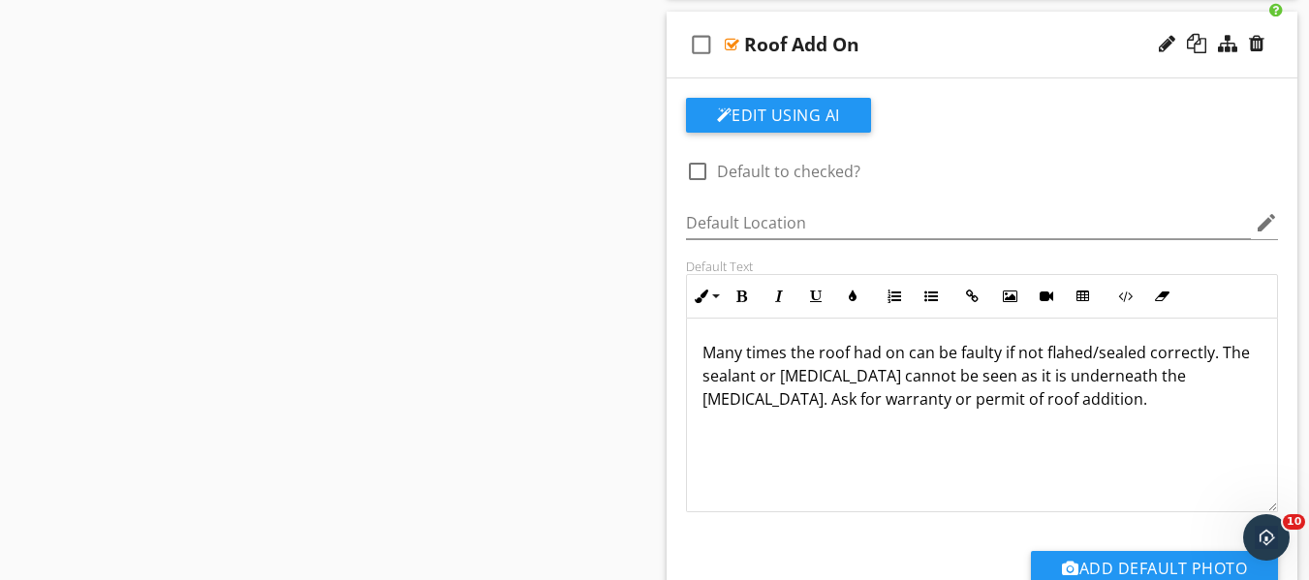
scroll to position [0, 0]
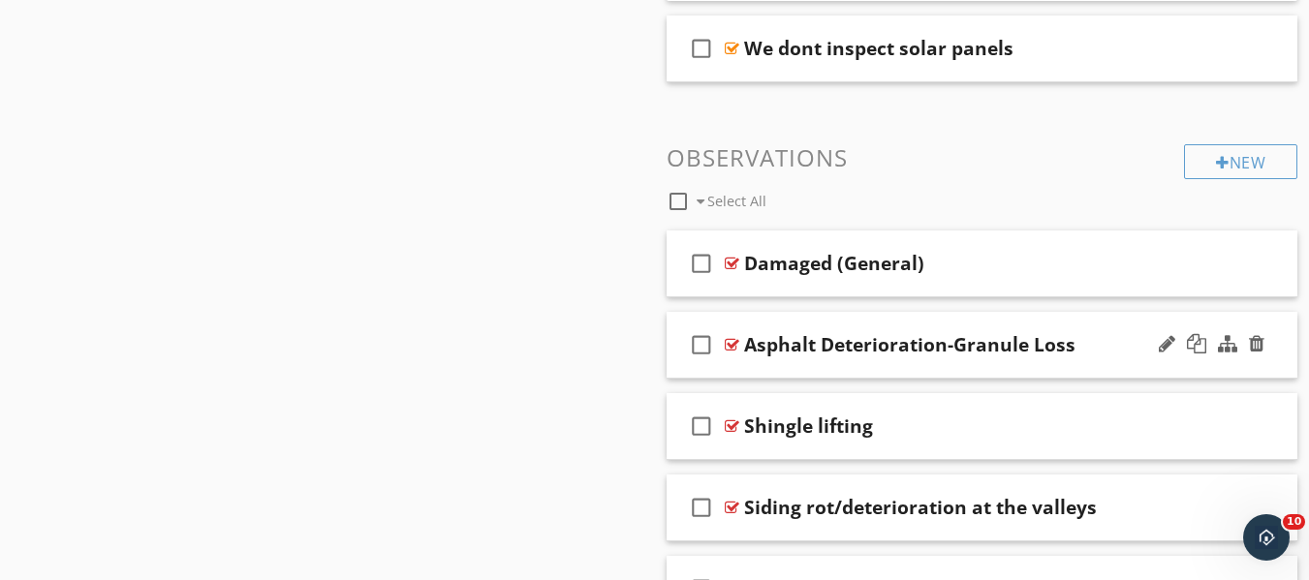
scroll to position [2809, 0]
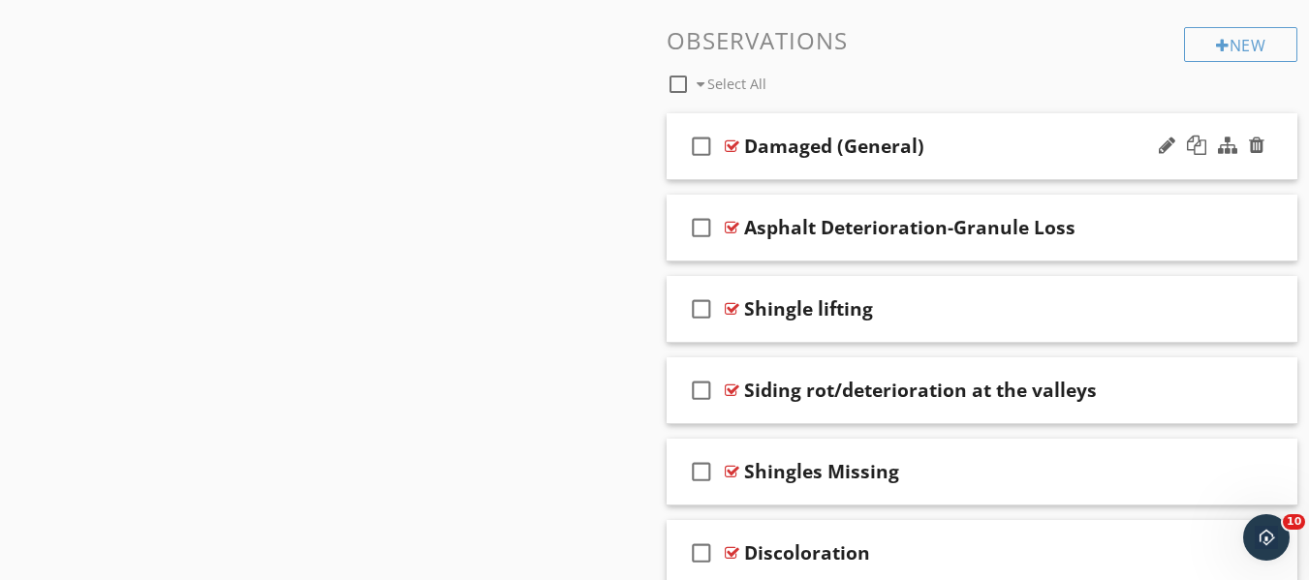
click at [925, 169] on div "check_box_outline_blank Damaged (General)" at bounding box center [982, 146] width 632 height 67
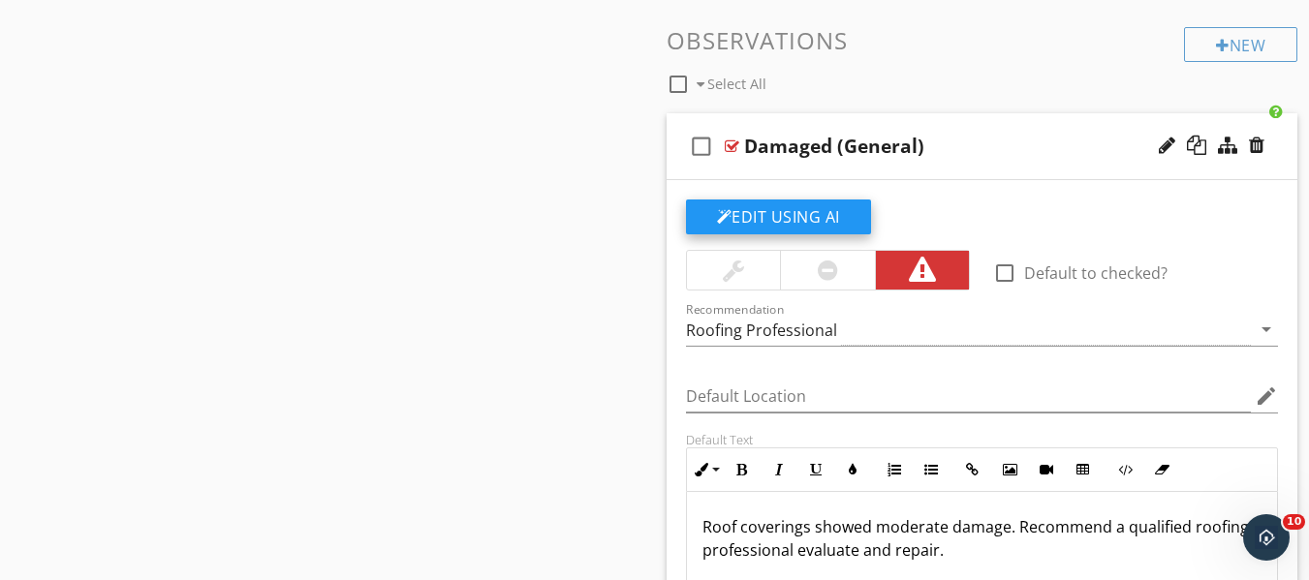
click at [766, 223] on button "Edit Using AI" at bounding box center [778, 217] width 185 height 35
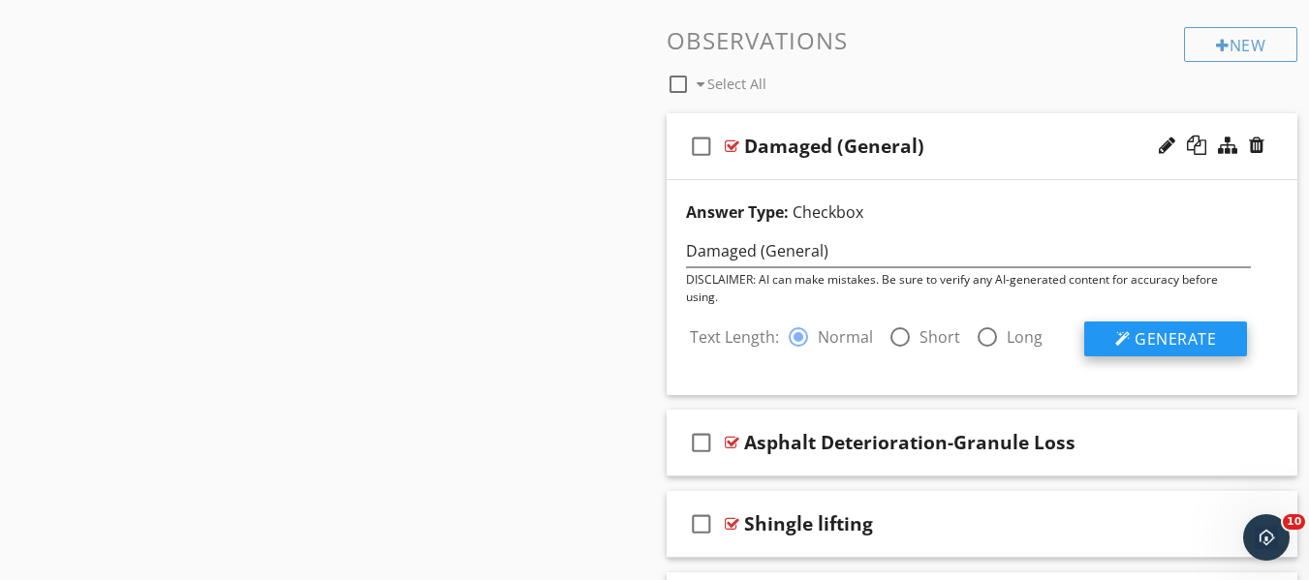
click at [1154, 333] on span "Generate" at bounding box center [1174, 338] width 81 height 21
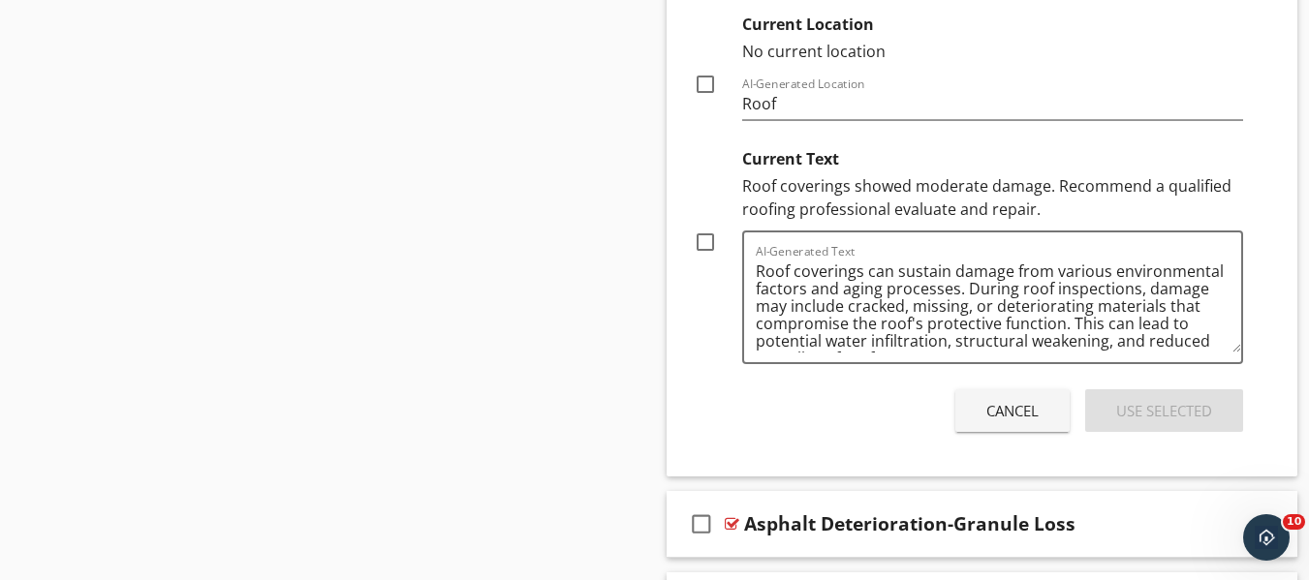
scroll to position [3487, 0]
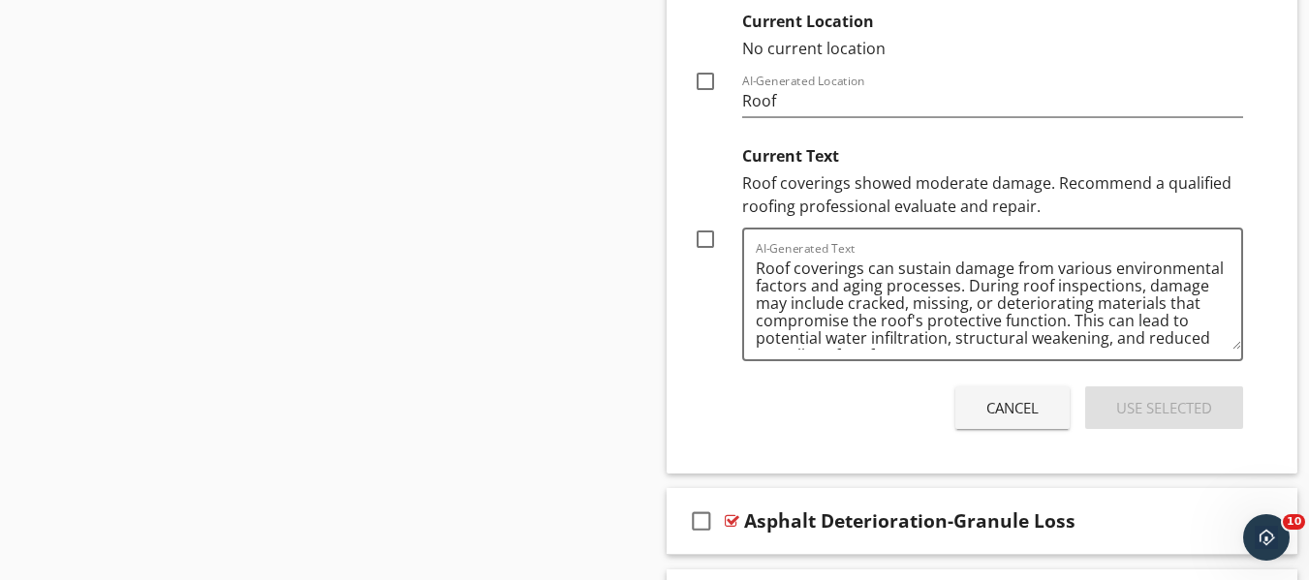
click at [695, 249] on div at bounding box center [705, 239] width 33 height 33
checkbox input "true"
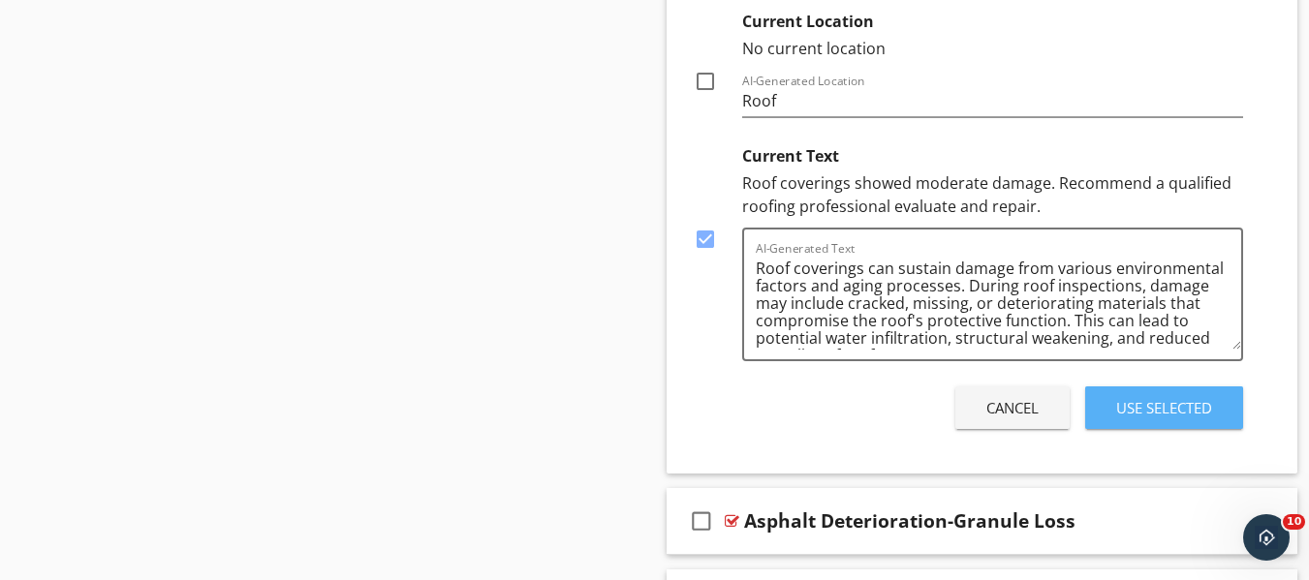
click at [1175, 401] on div "Use Selected" at bounding box center [1164, 408] width 96 height 22
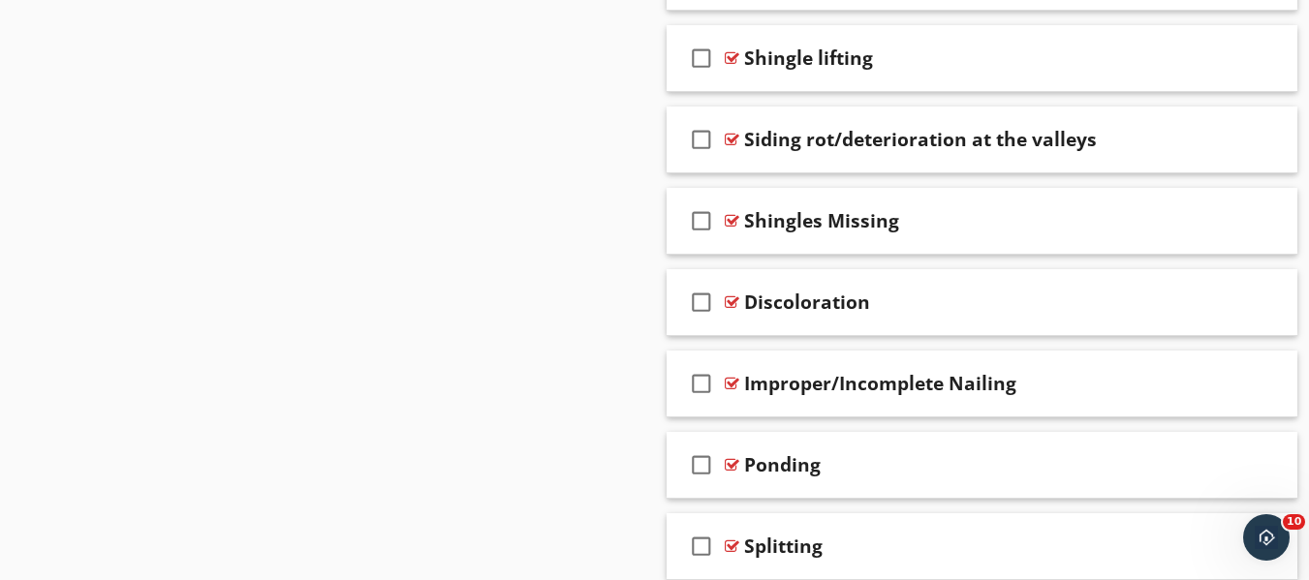
scroll to position [3745, 0]
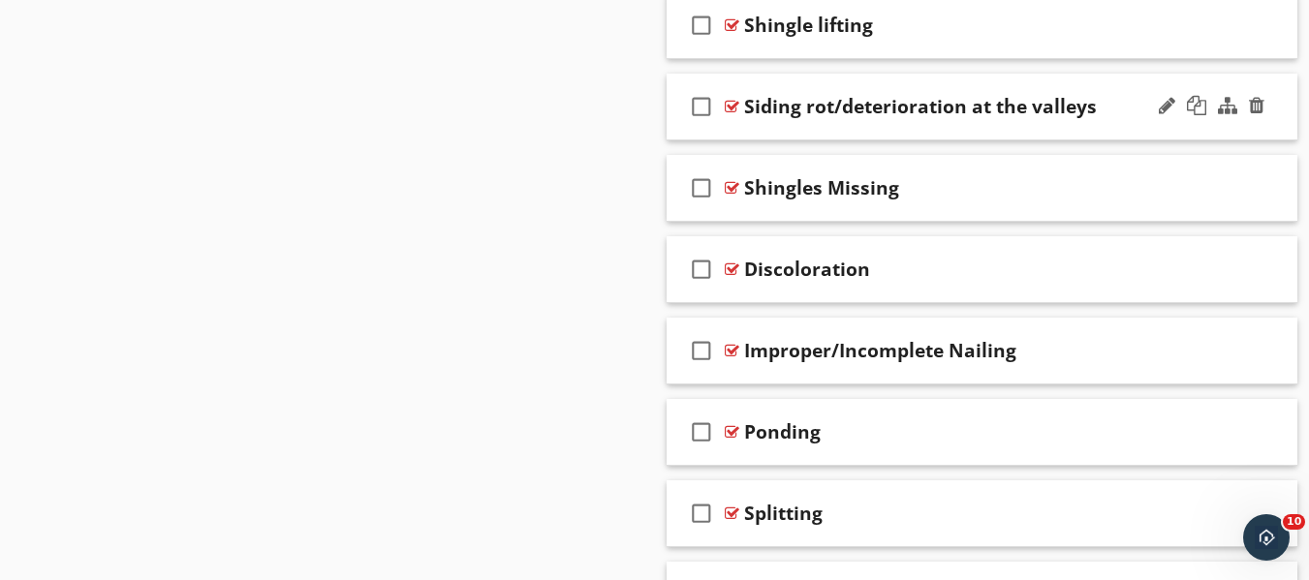
click at [991, 84] on div "check_box_outline_blank Siding rot/deterioration at the valleys" at bounding box center [982, 107] width 632 height 67
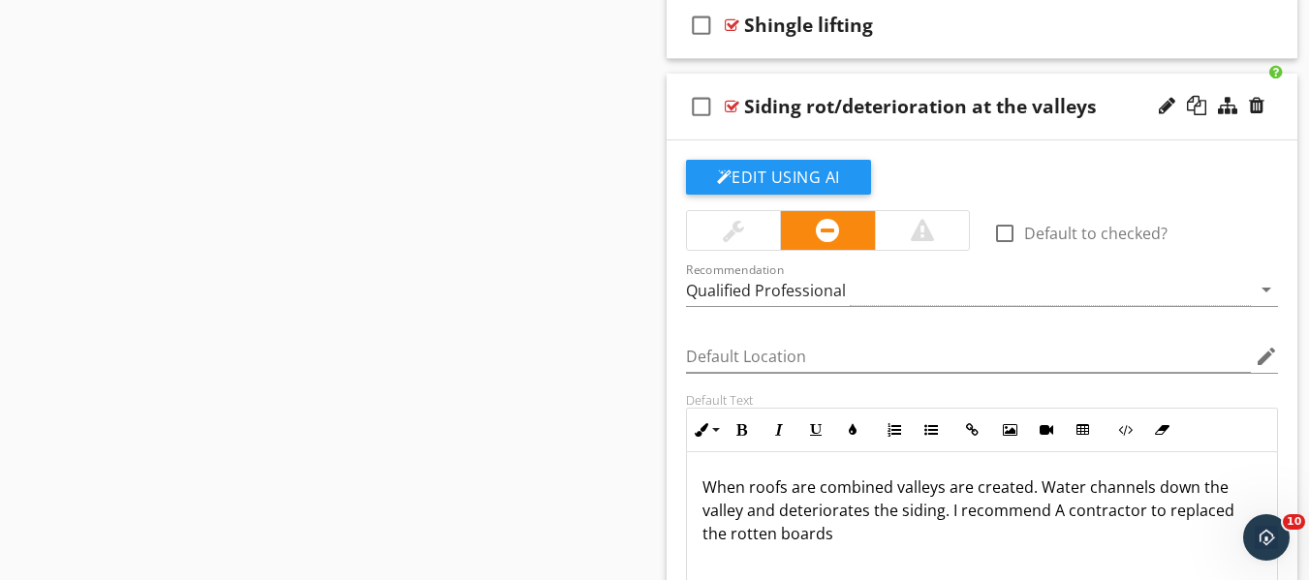
click at [800, 115] on div "Siding rot/deterioration at the valleys" at bounding box center [920, 106] width 353 height 23
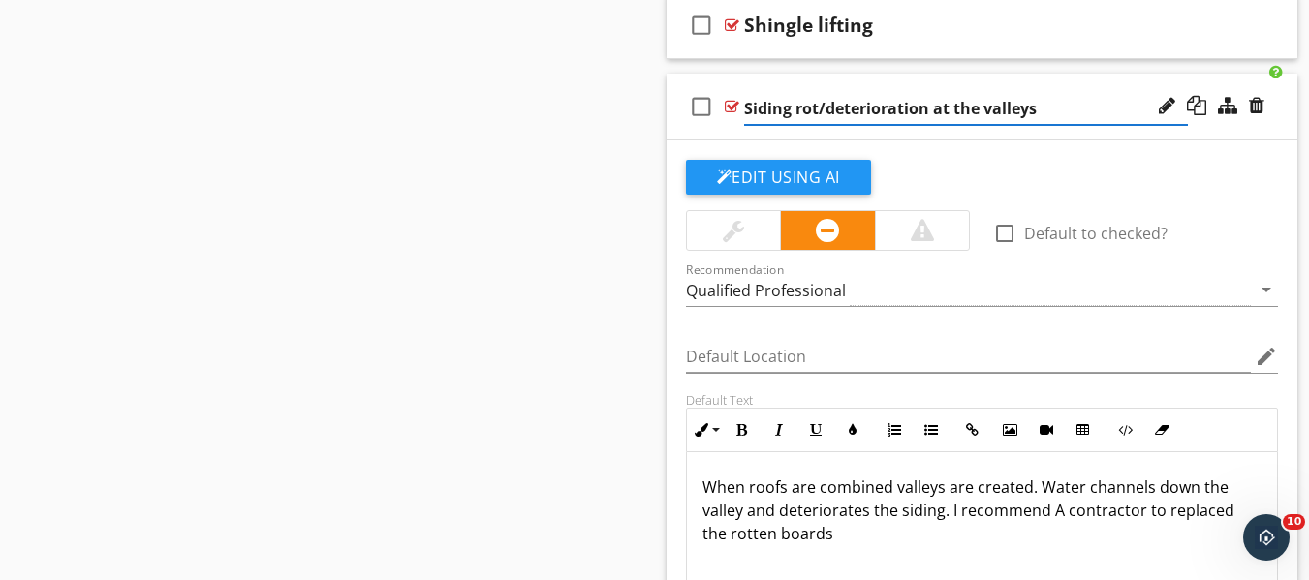
drag, startPoint x: 786, startPoint y: 105, endPoint x: 797, endPoint y: 110, distance: 13.0
click at [787, 108] on input "Siding rot/deterioration at the valleys" at bounding box center [966, 109] width 445 height 32
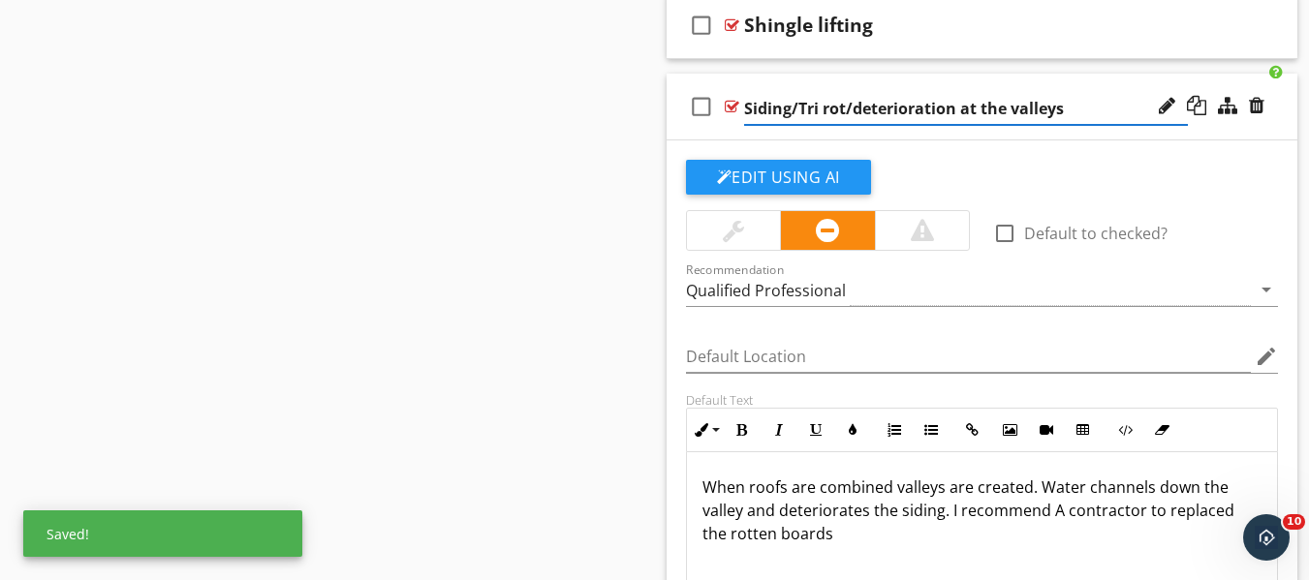
type input "Siding/Trim rot/deterioration at the valleys"
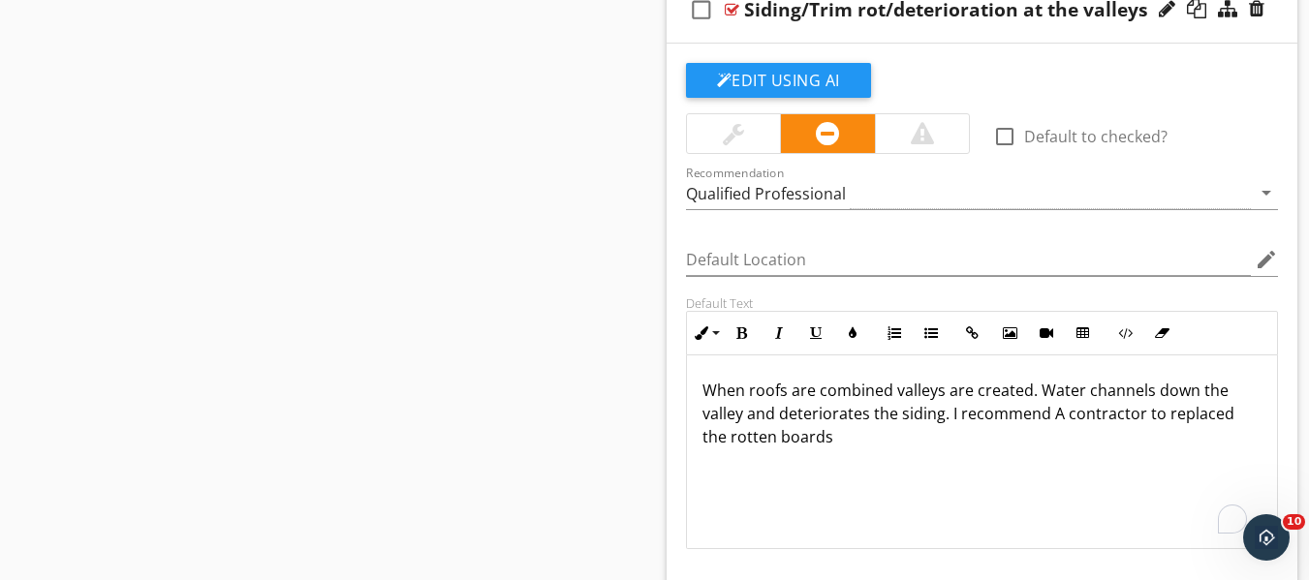
click at [938, 417] on p "When roofs are combined valleys are created. Water channels down the valley and…" at bounding box center [982, 414] width 560 height 70
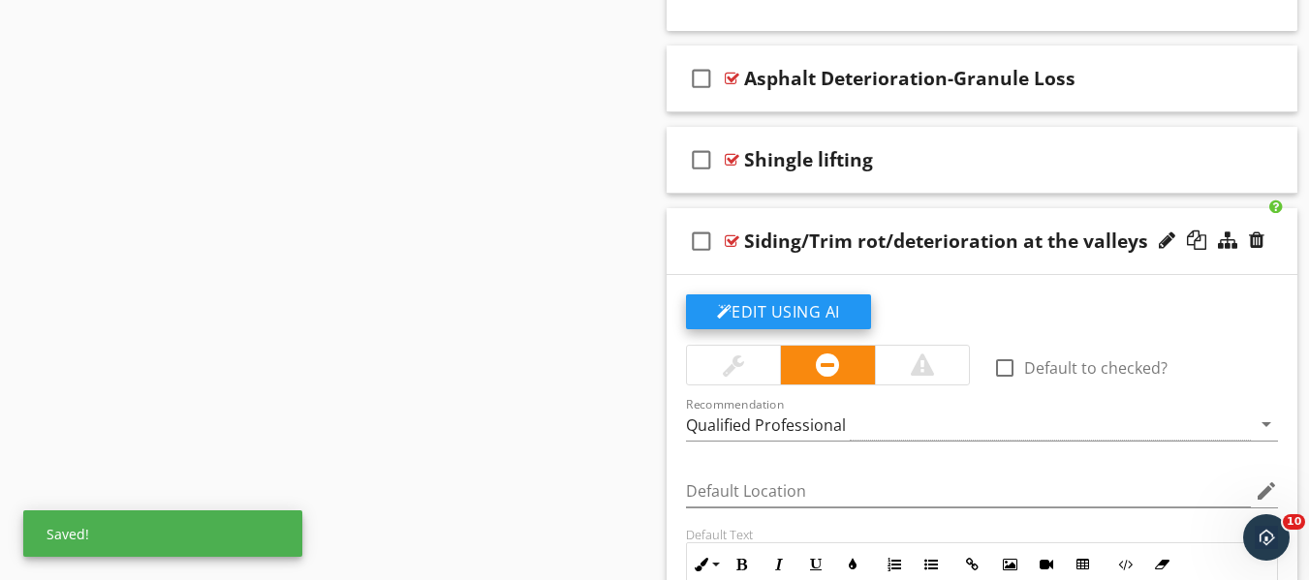
scroll to position [3551, 0]
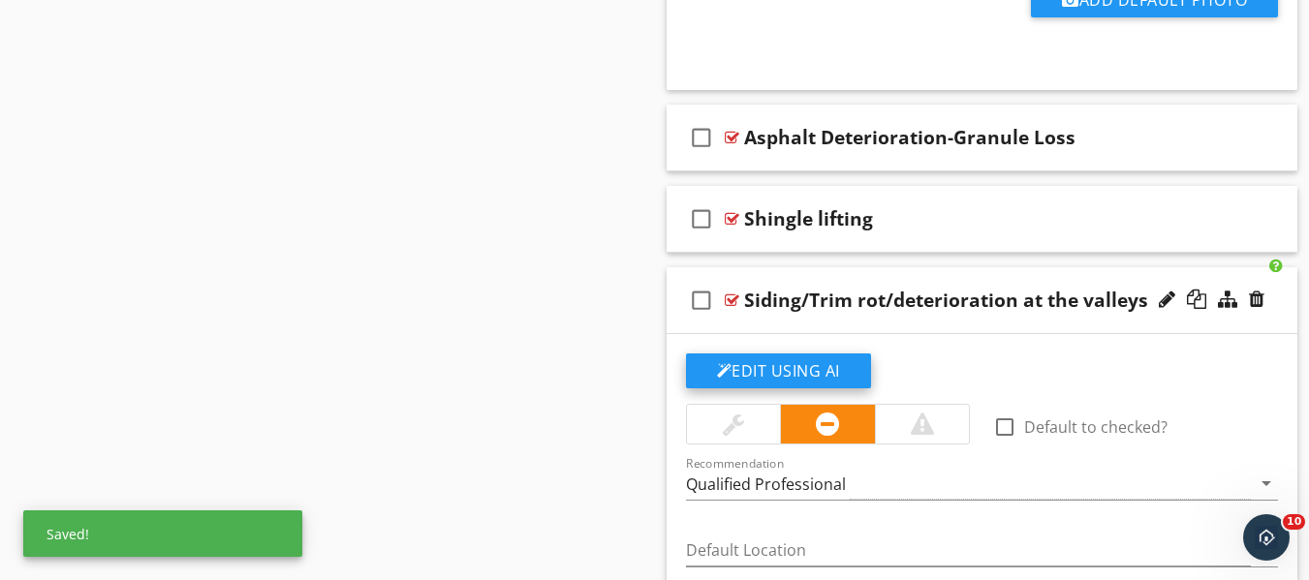
click at [788, 364] on button "Edit Using AI" at bounding box center [778, 371] width 185 height 35
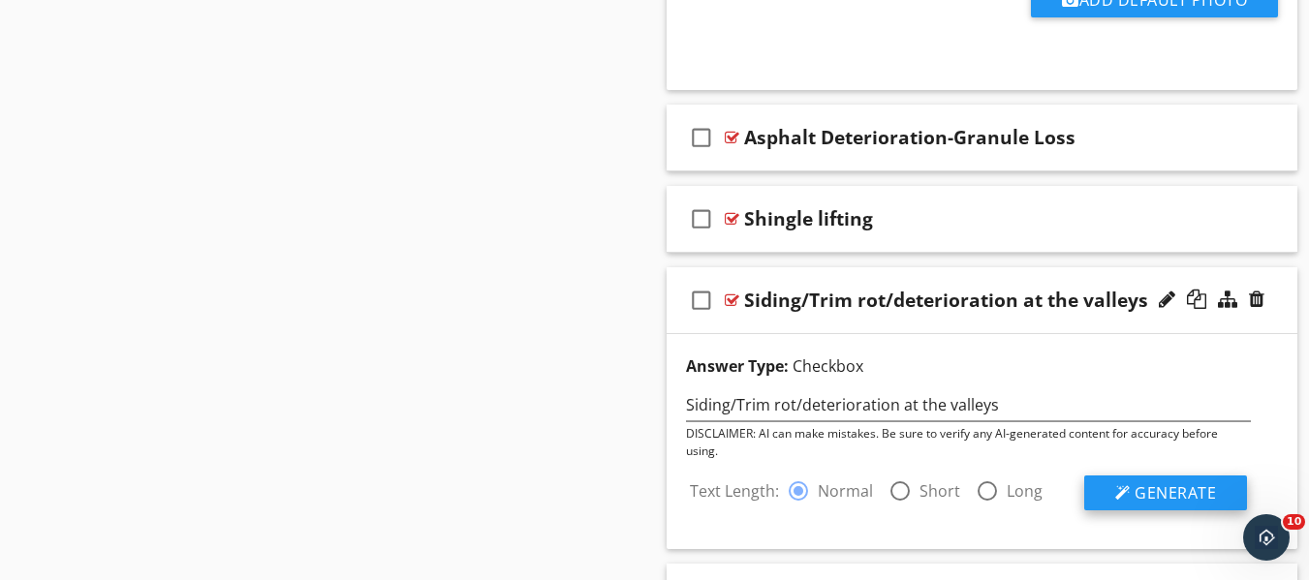
click at [1144, 499] on span "Generate" at bounding box center [1174, 492] width 81 height 21
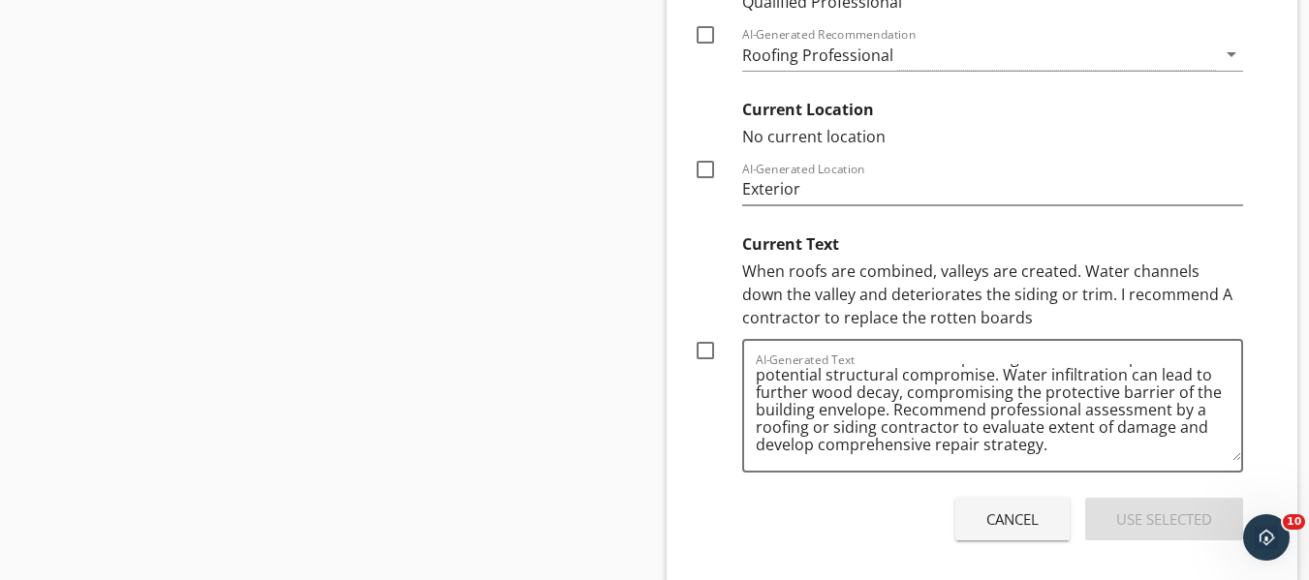
scroll to position [4423, 0]
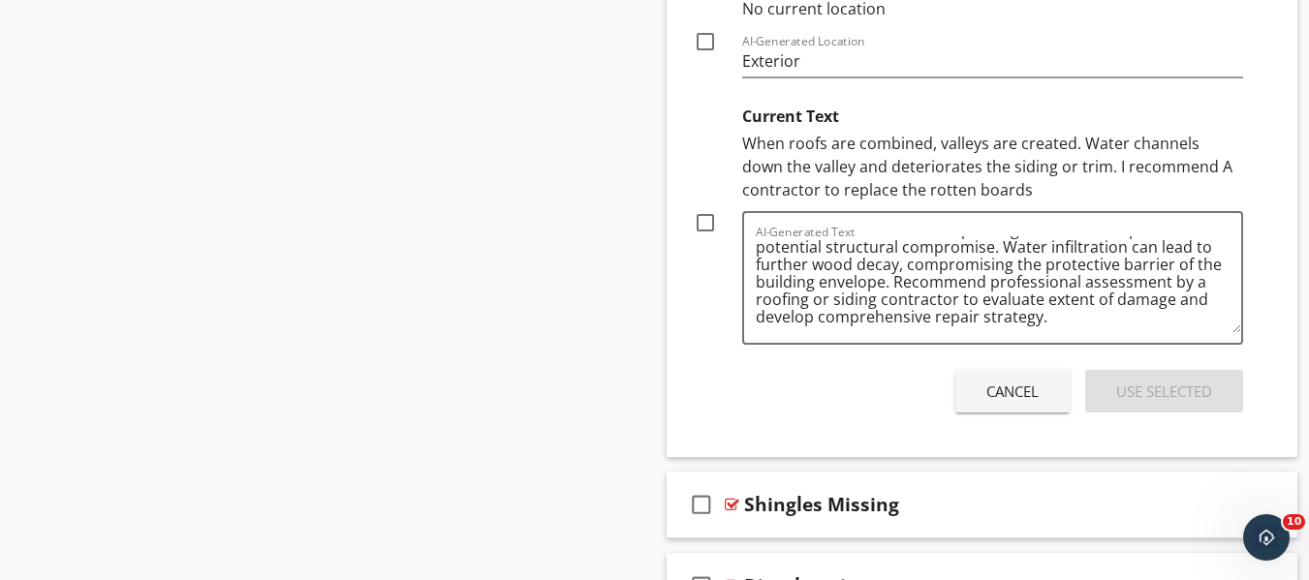
click at [706, 227] on div at bounding box center [705, 222] width 33 height 33
checkbox input "true"
click at [1135, 387] on div "Use Selected" at bounding box center [1164, 392] width 96 height 22
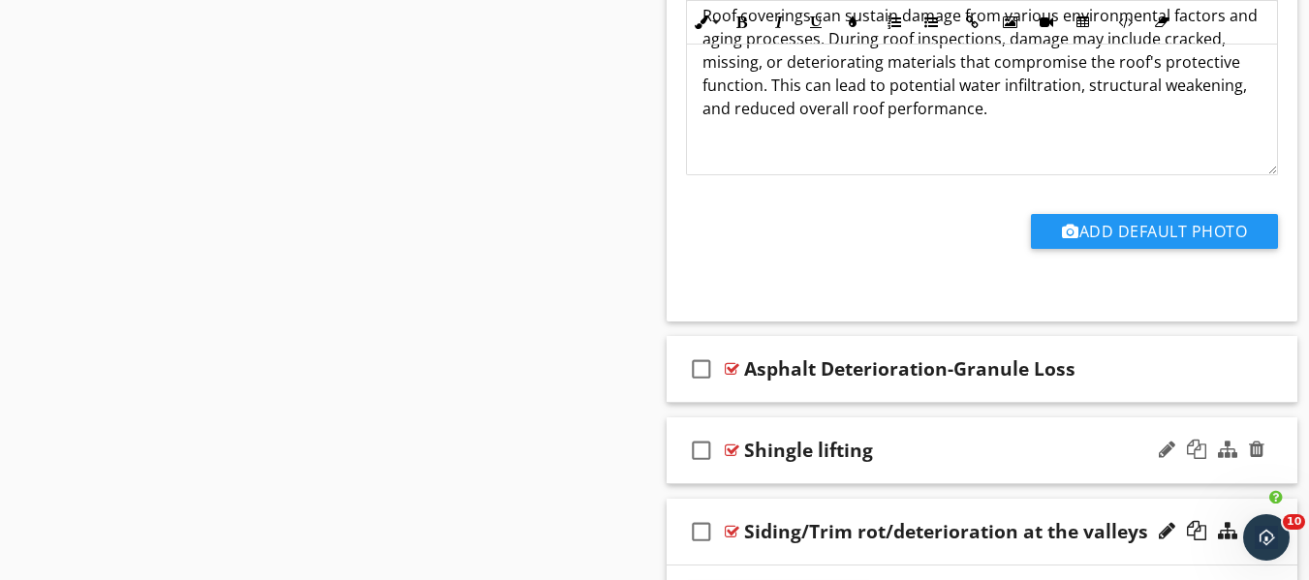
scroll to position [3324, 0]
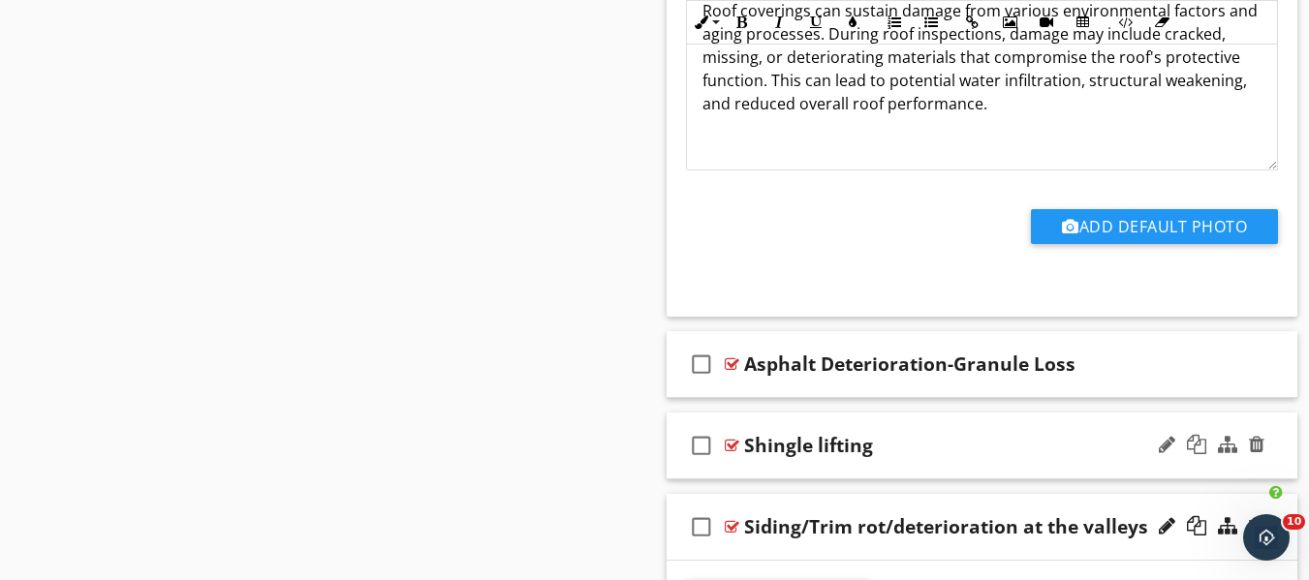
click at [895, 458] on div "check_box_outline_blank Shingle lifting" at bounding box center [982, 446] width 632 height 67
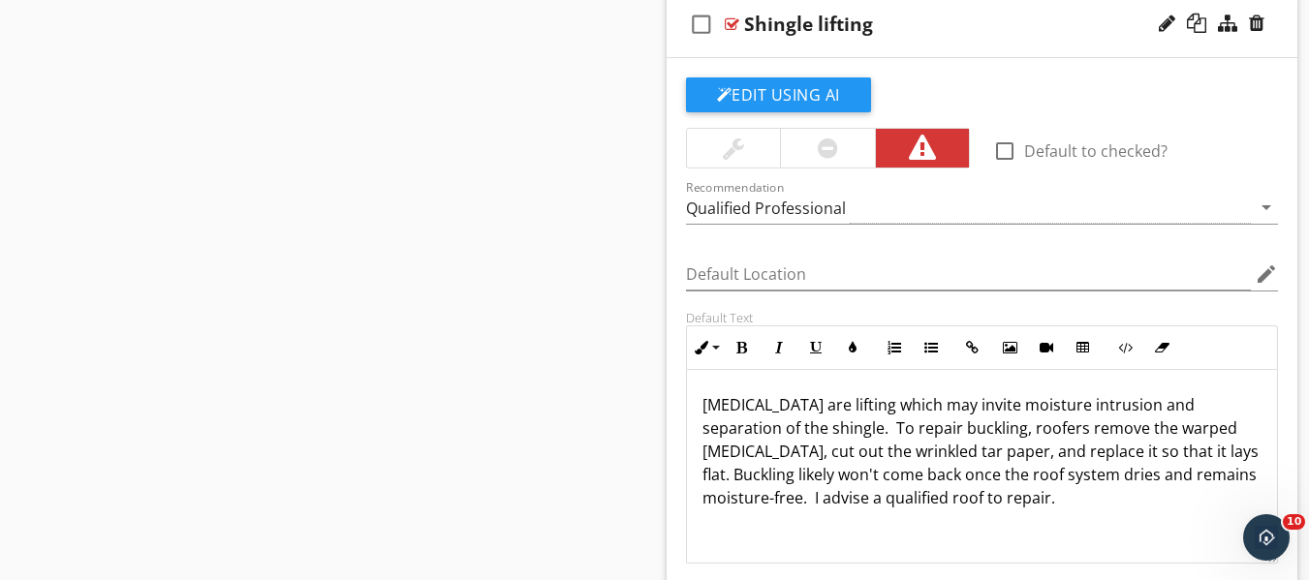
scroll to position [3712, 0]
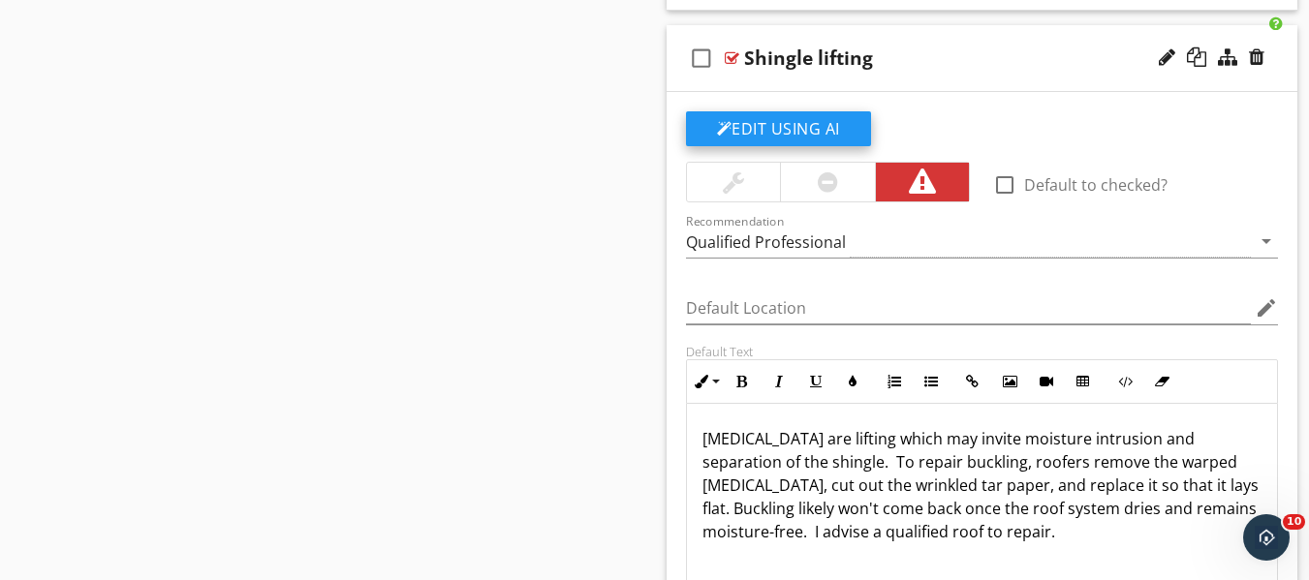
click at [773, 135] on button "Edit Using AI" at bounding box center [778, 128] width 185 height 35
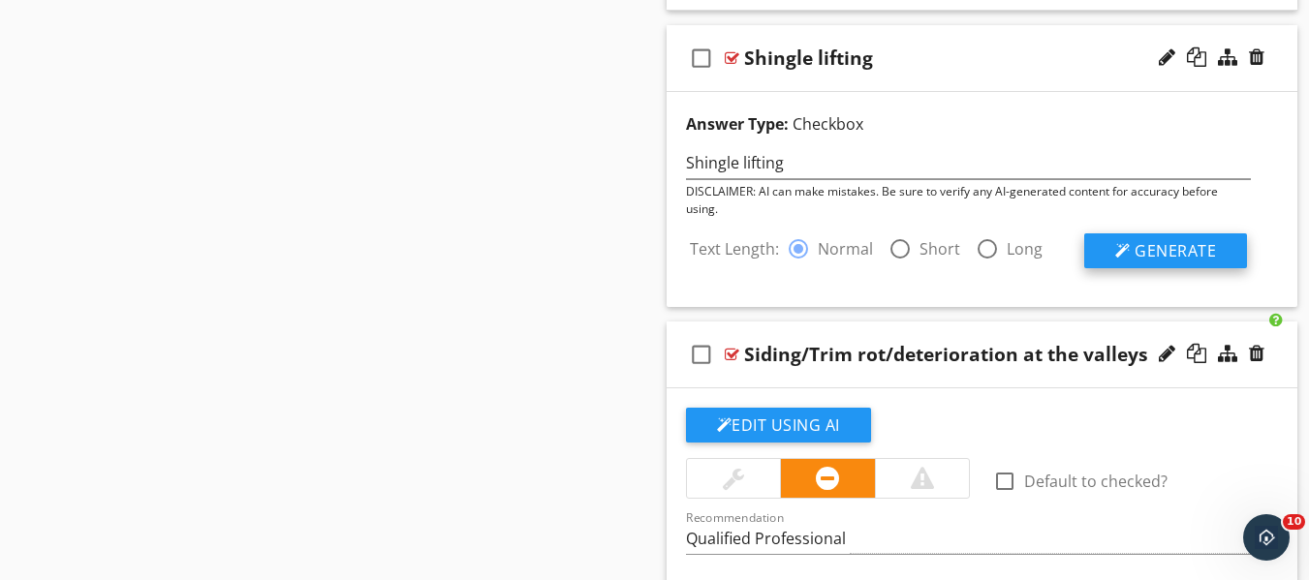
click at [1168, 250] on span "Generate" at bounding box center [1174, 250] width 81 height 21
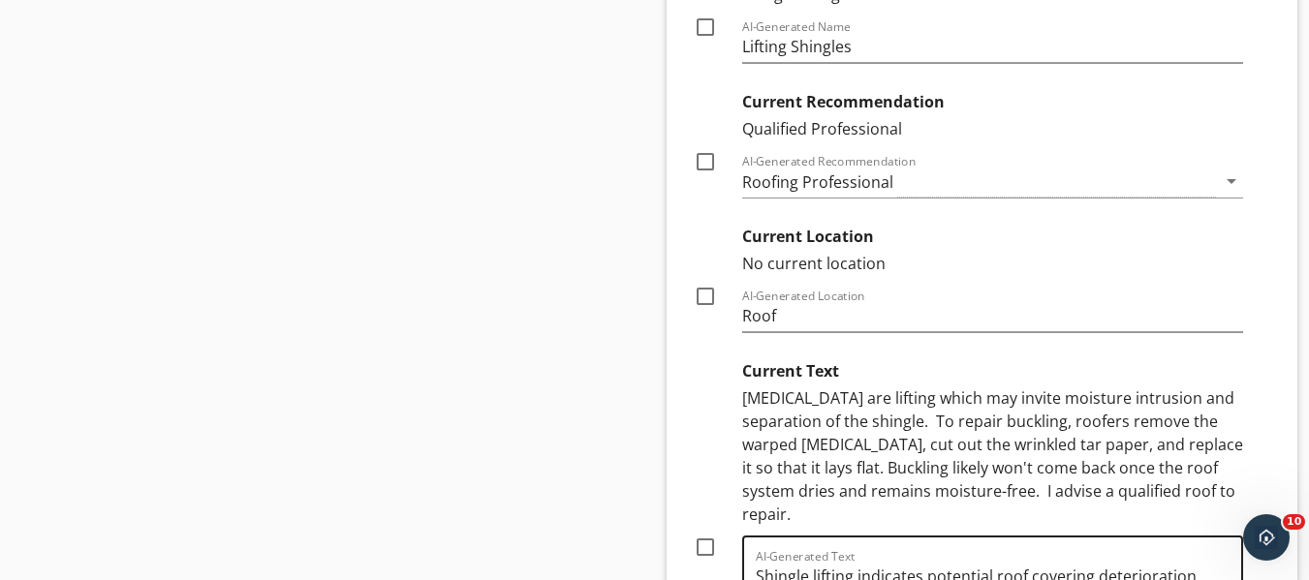
scroll to position [4390, 0]
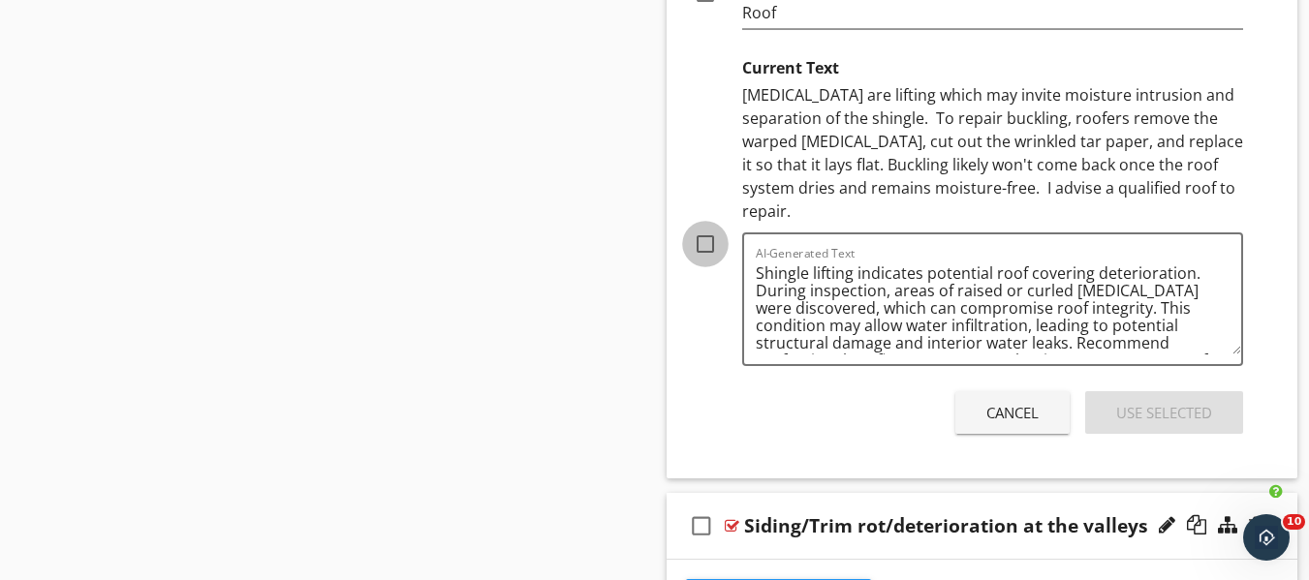
click at [705, 231] on div at bounding box center [705, 244] width 33 height 33
checkbox input "true"
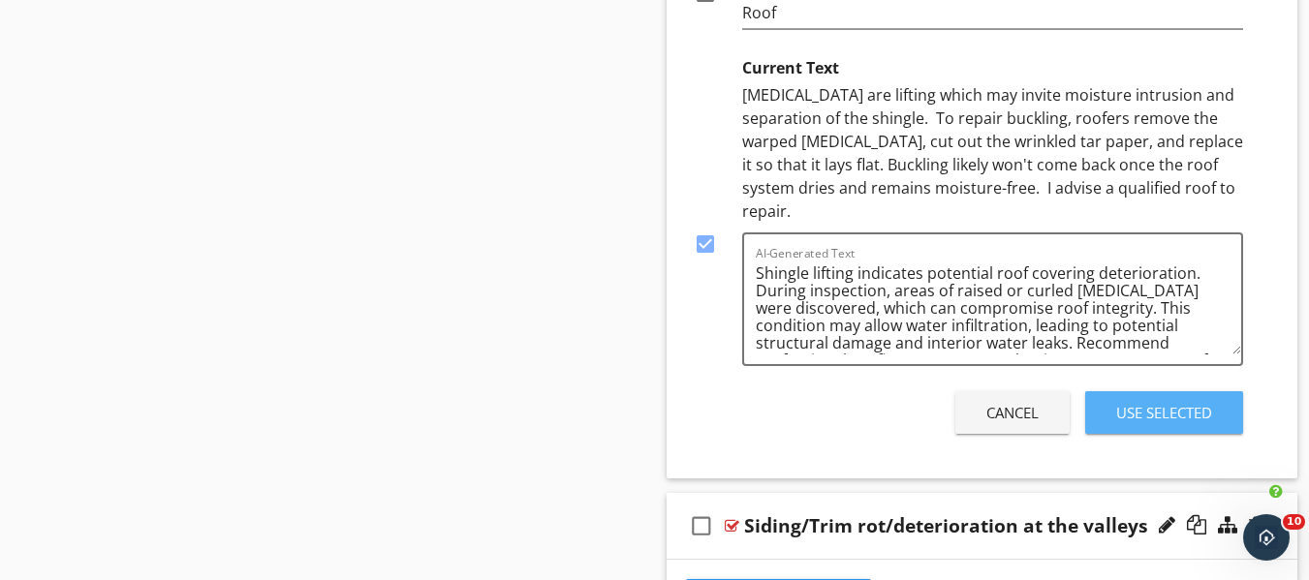
click at [1179, 402] on div "Use Selected" at bounding box center [1164, 413] width 96 height 22
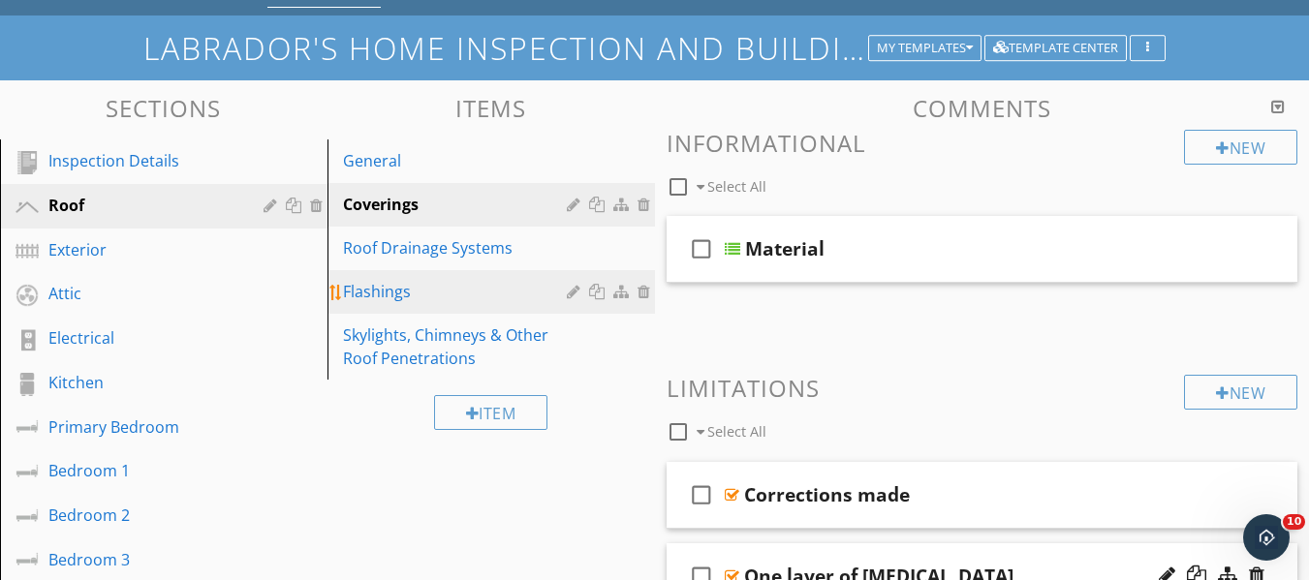
scroll to position [97, 0]
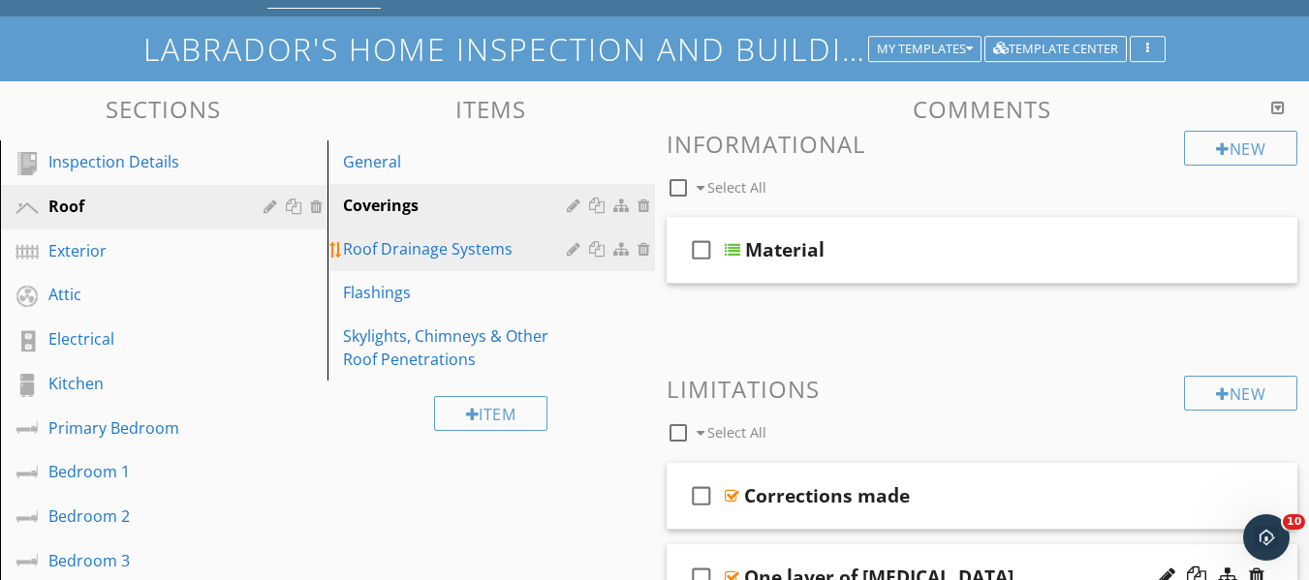
click at [432, 259] on div "Roof Drainage Systems" at bounding box center [458, 248] width 230 height 23
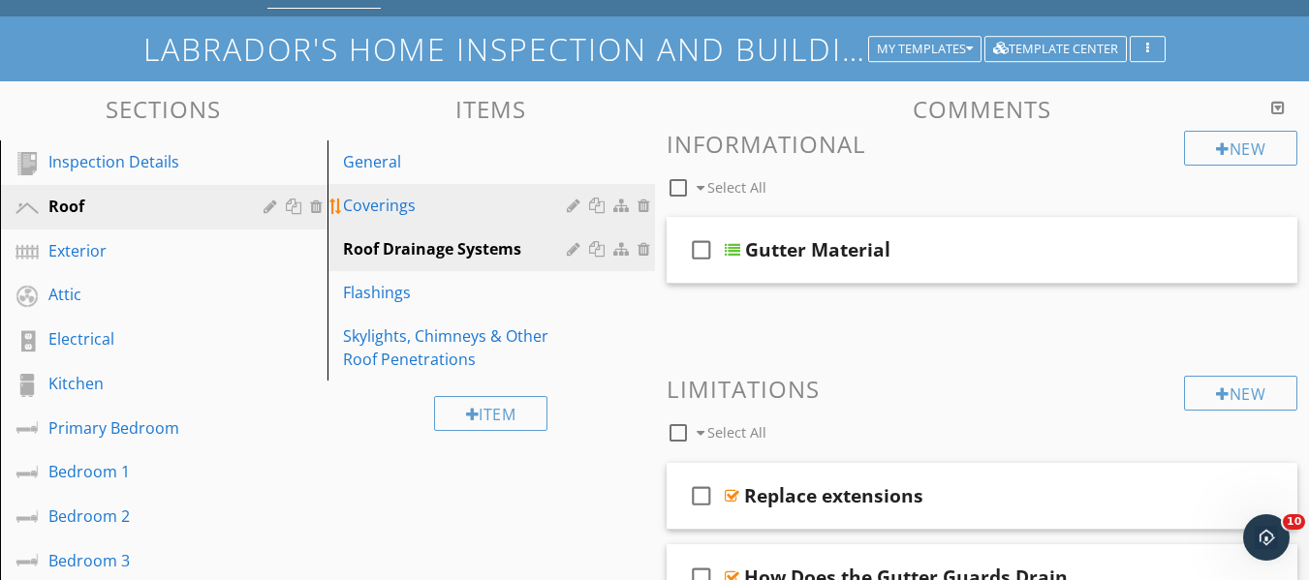
click at [409, 210] on div "Coverings" at bounding box center [458, 205] width 230 height 23
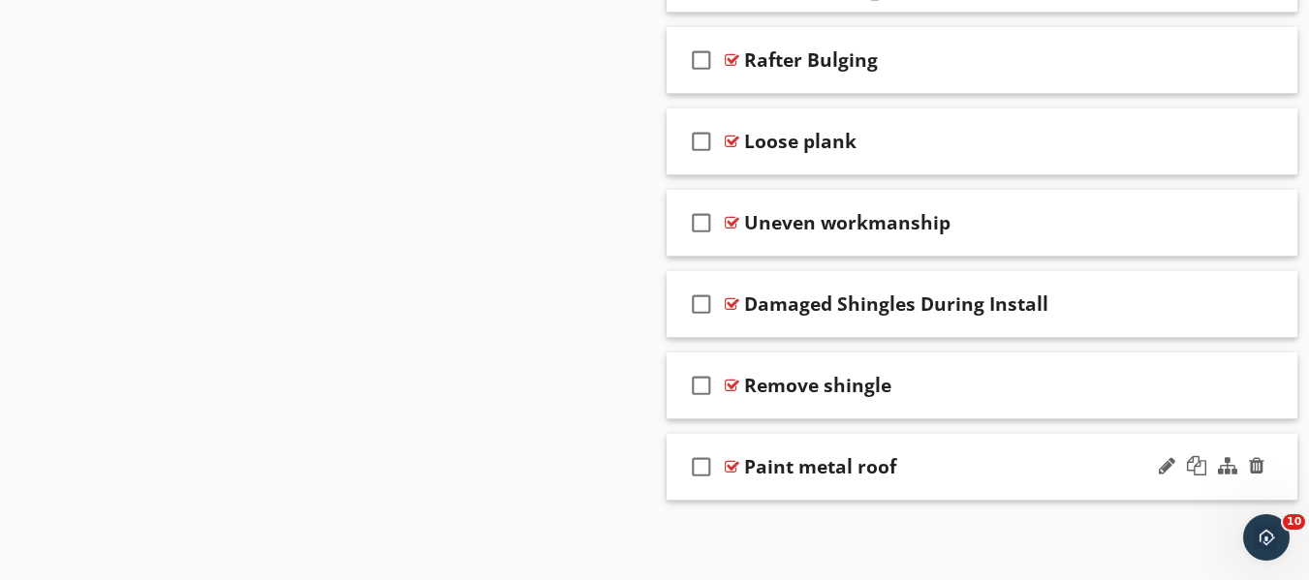
scroll to position [6527, 0]
click at [936, 456] on div "Paint metal roof" at bounding box center [966, 464] width 445 height 23
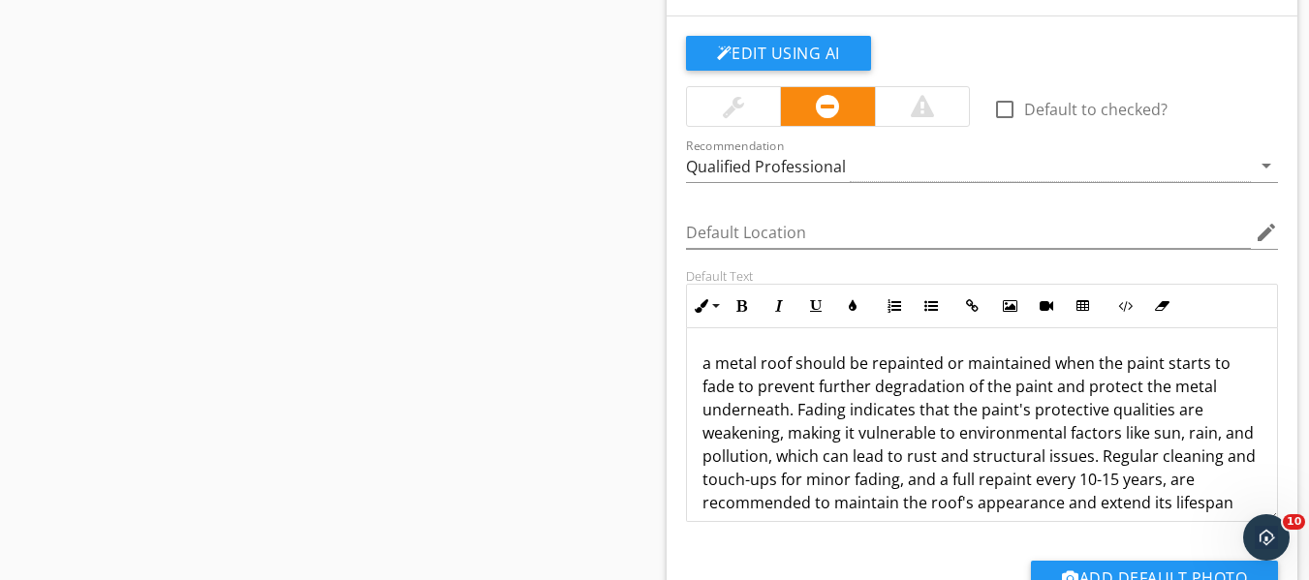
scroll to position [7011, 0]
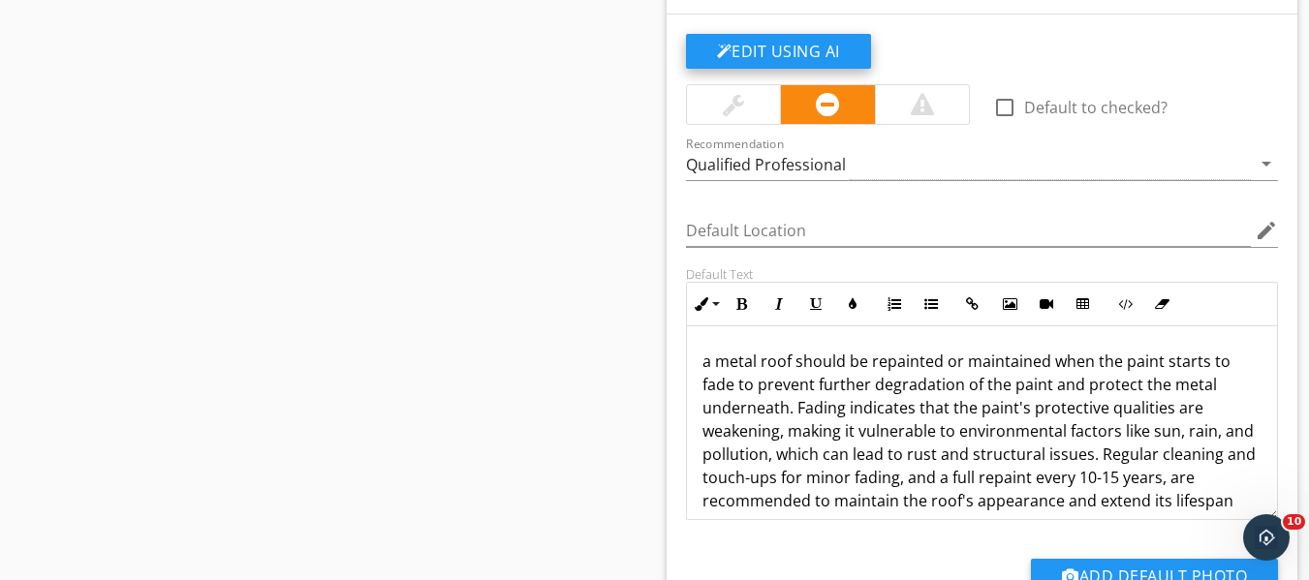
click at [780, 54] on button "Edit Using AI" at bounding box center [778, 51] width 185 height 35
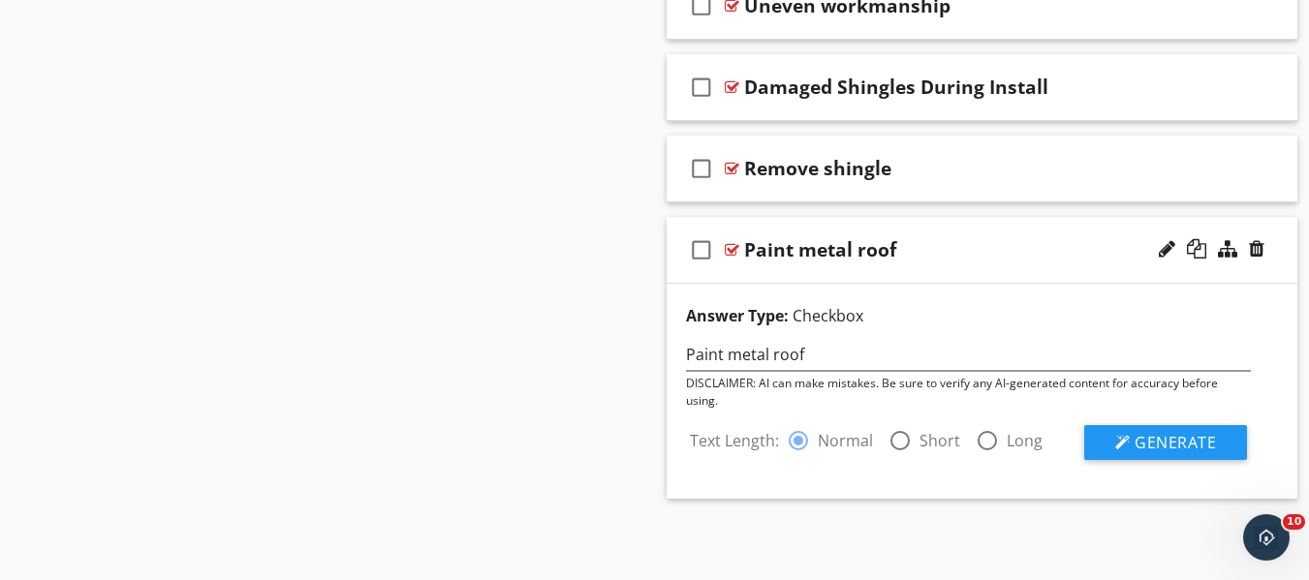
scroll to position [6742, 0]
click at [1148, 446] on span "Generate" at bounding box center [1174, 442] width 81 height 21
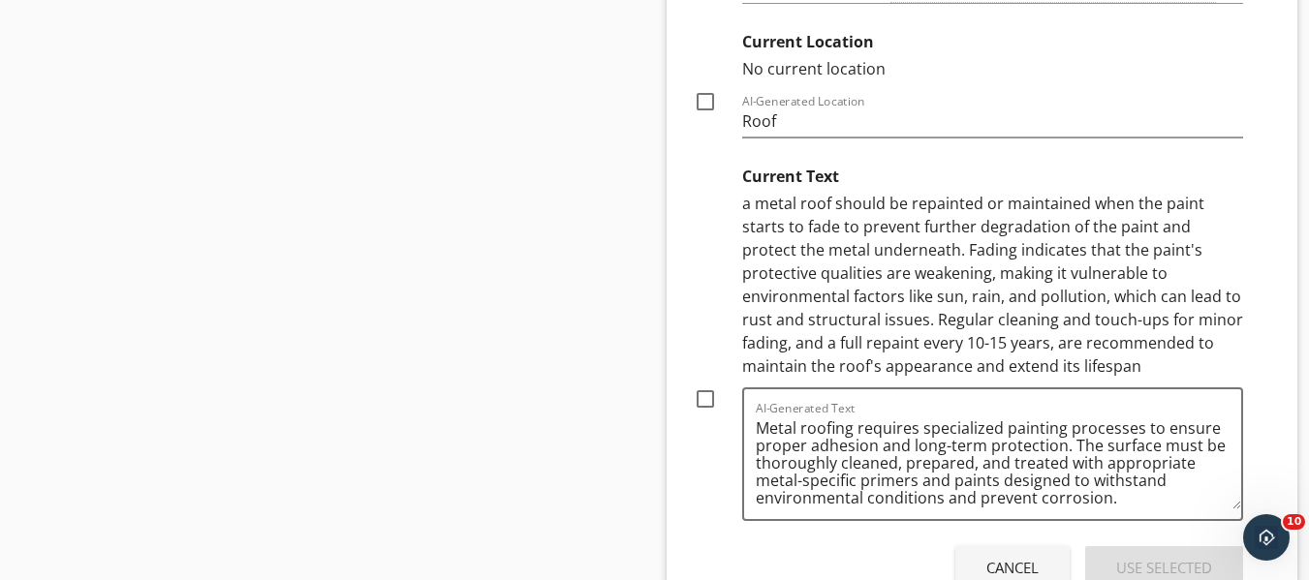
scroll to position [7517, 0]
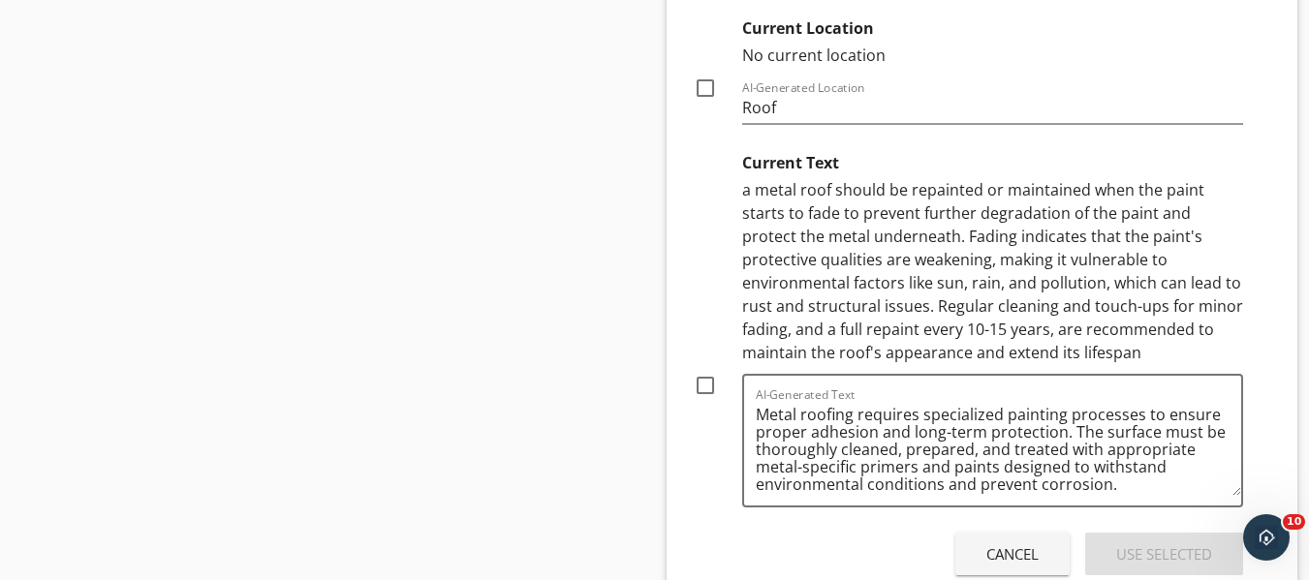
click at [702, 389] on div at bounding box center [705, 385] width 33 height 33
checkbox input "true"
click at [1159, 548] on div "Use Selected" at bounding box center [1164, 554] width 96 height 22
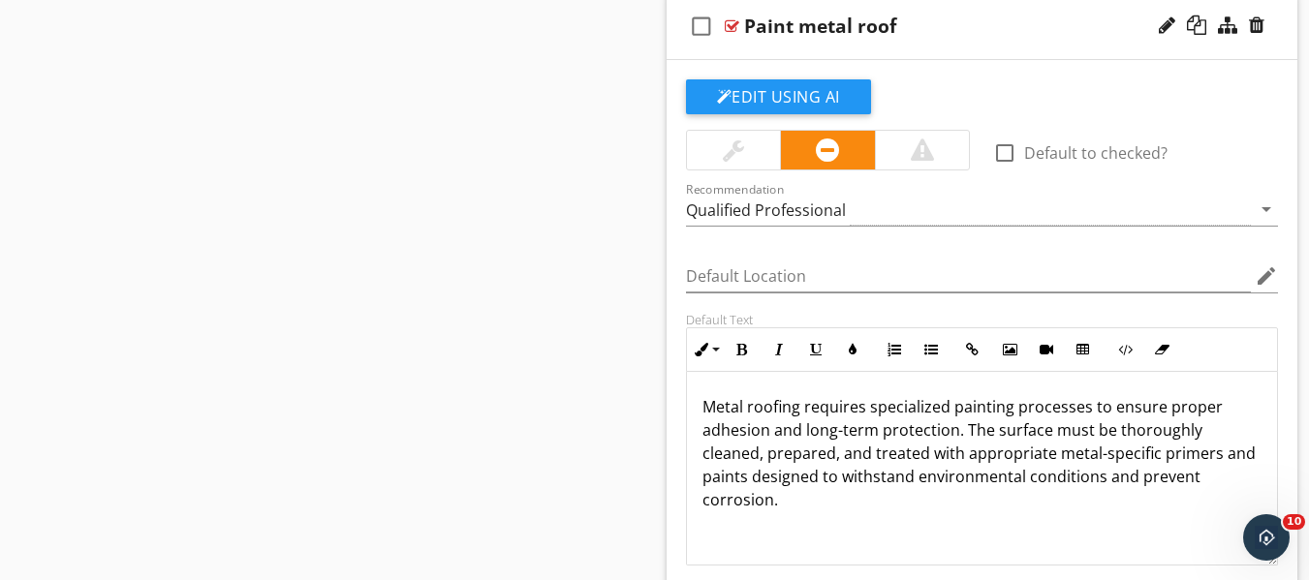
scroll to position [7082, 0]
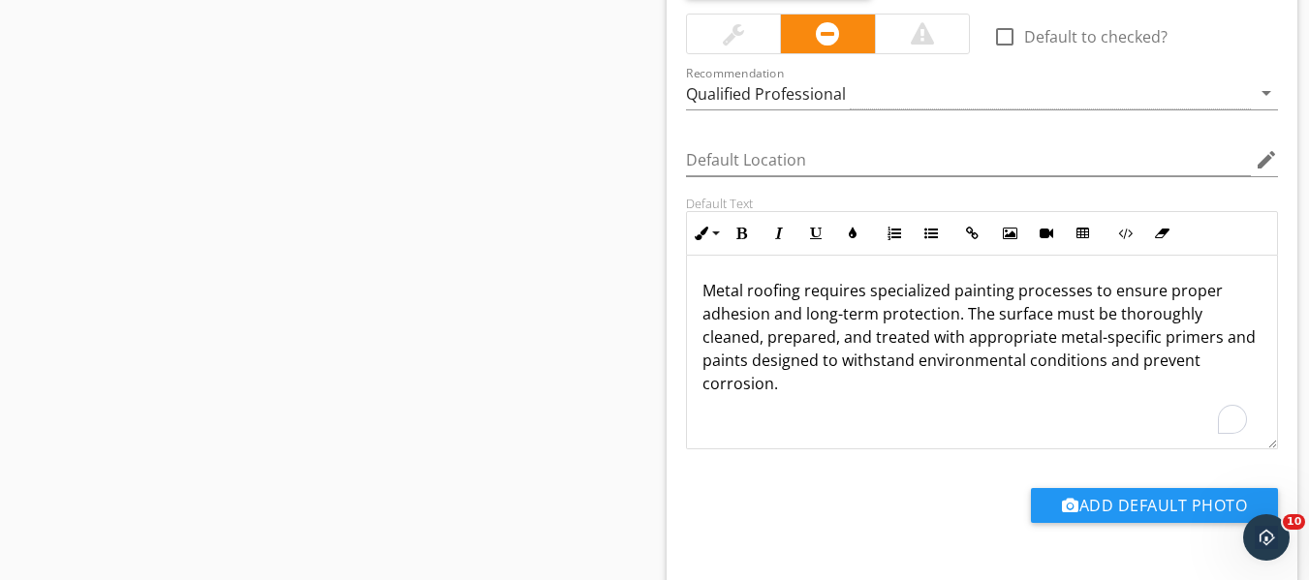
click at [823, 385] on p "Metal roofing requires specialized painting processes to ensure proper adhesion…" at bounding box center [982, 337] width 560 height 116
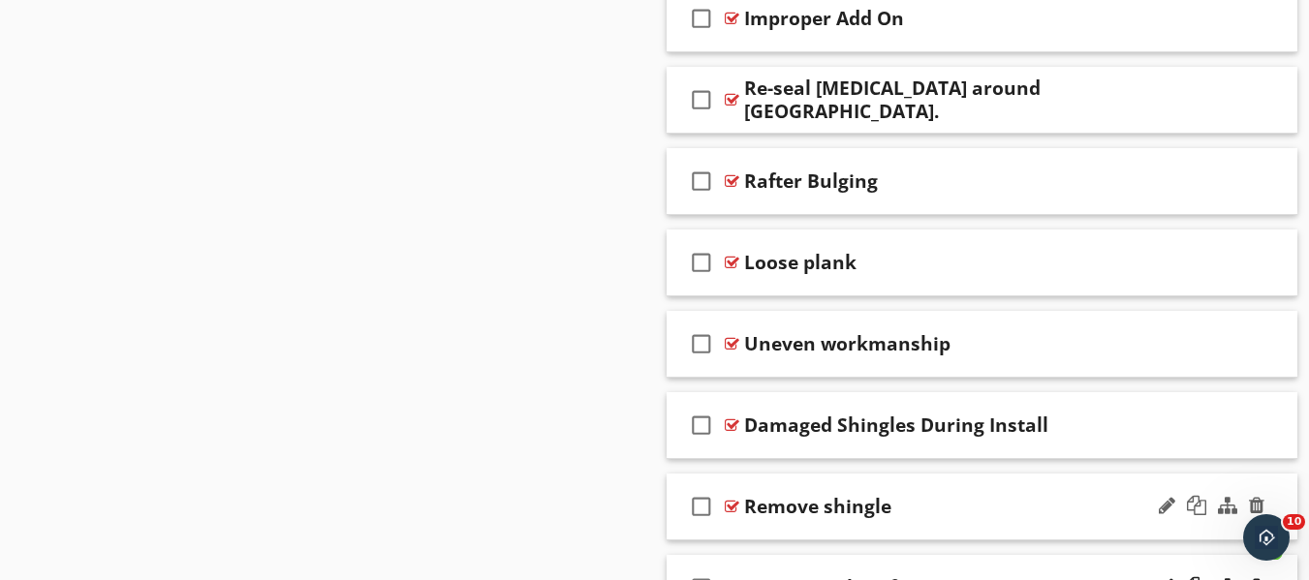
scroll to position [6307, 0]
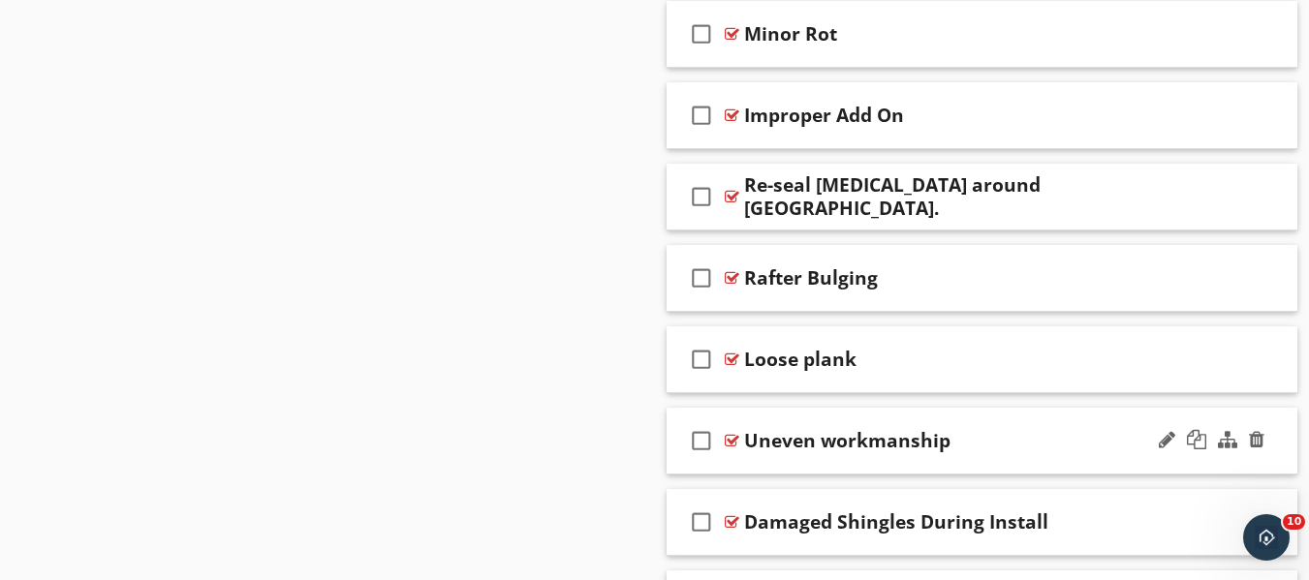
click at [1085, 427] on div "check_box_outline_blank Uneven workmanship" at bounding box center [982, 441] width 632 height 67
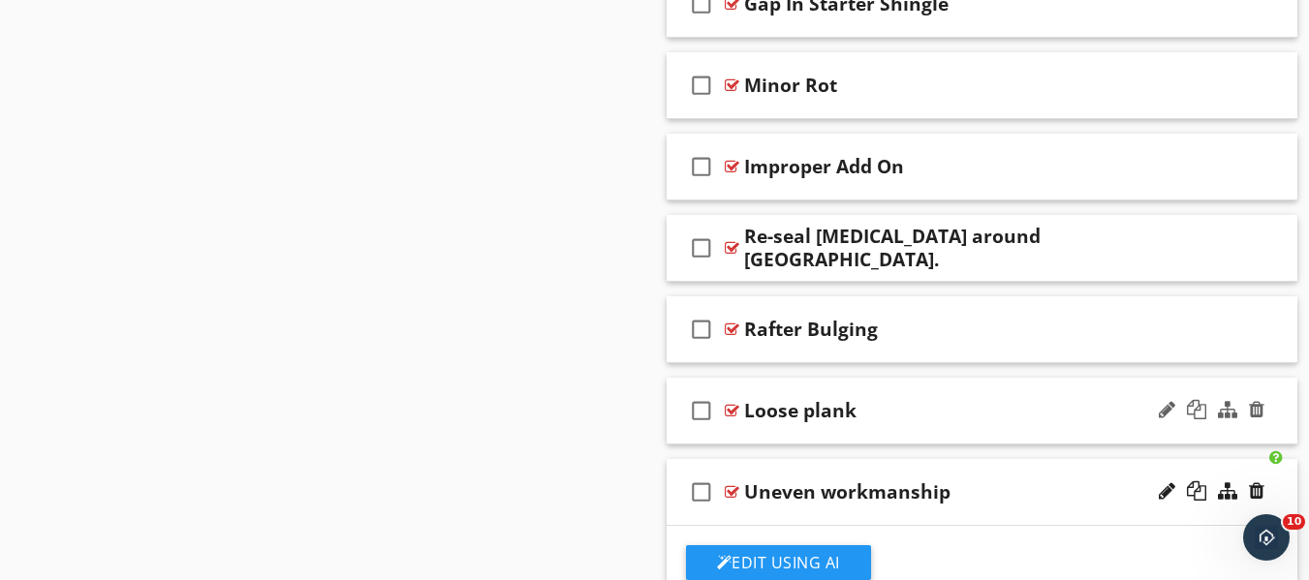
scroll to position [6210, 0]
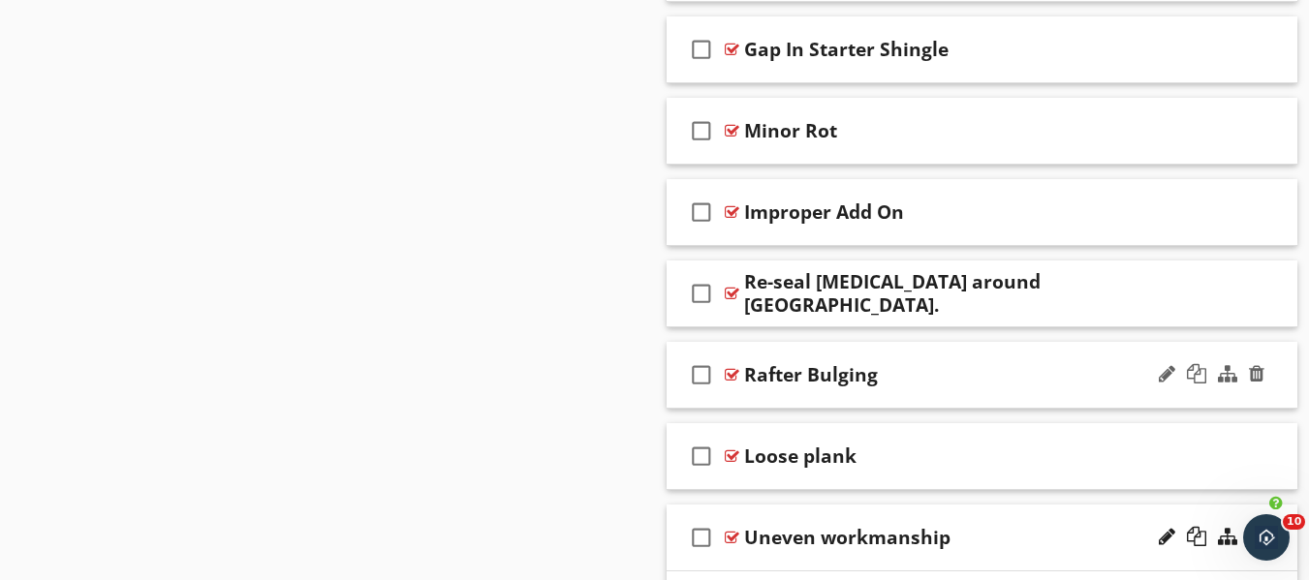
click at [1100, 373] on div "Rafter Bulging" at bounding box center [966, 374] width 445 height 23
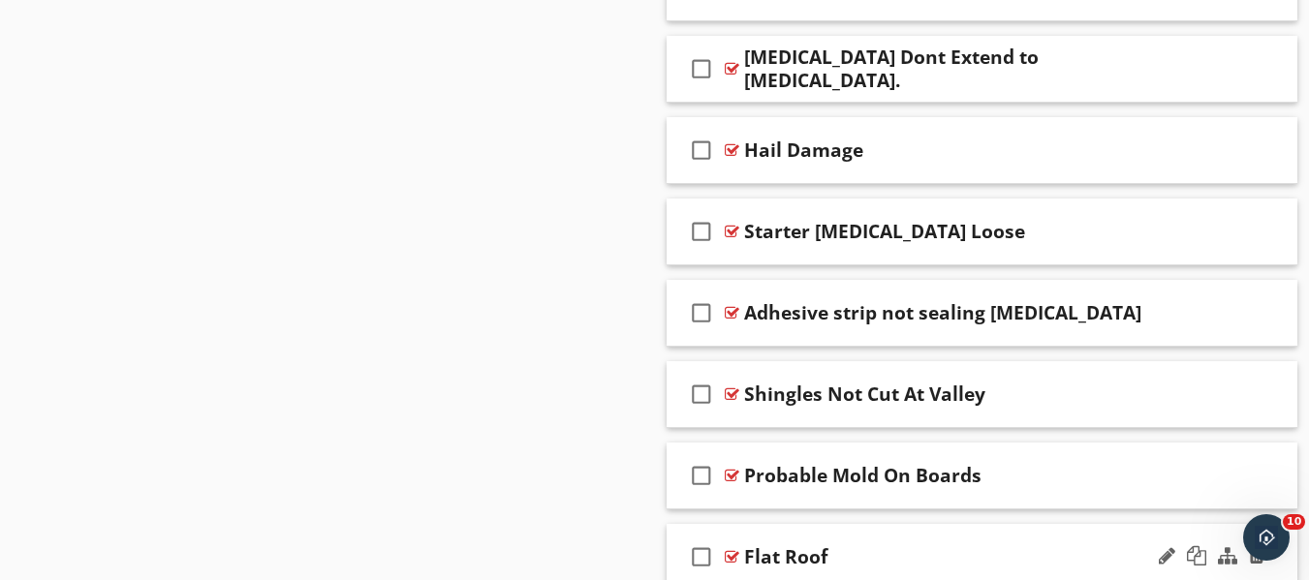
scroll to position [4466, 0]
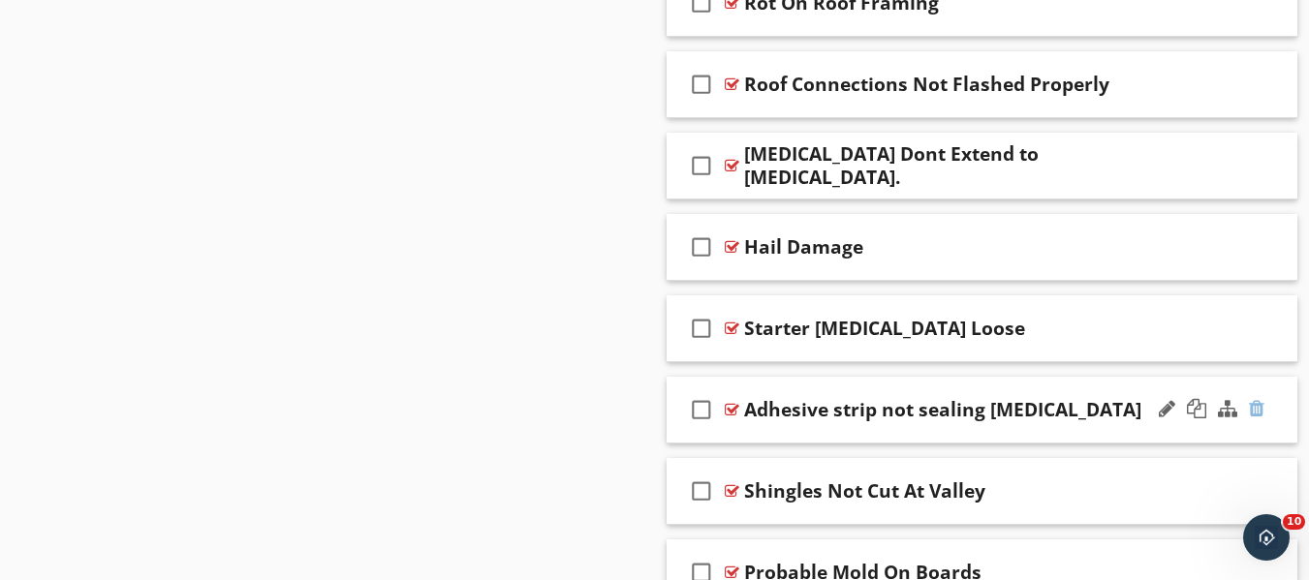
click at [1257, 409] on div at bounding box center [1256, 408] width 15 height 19
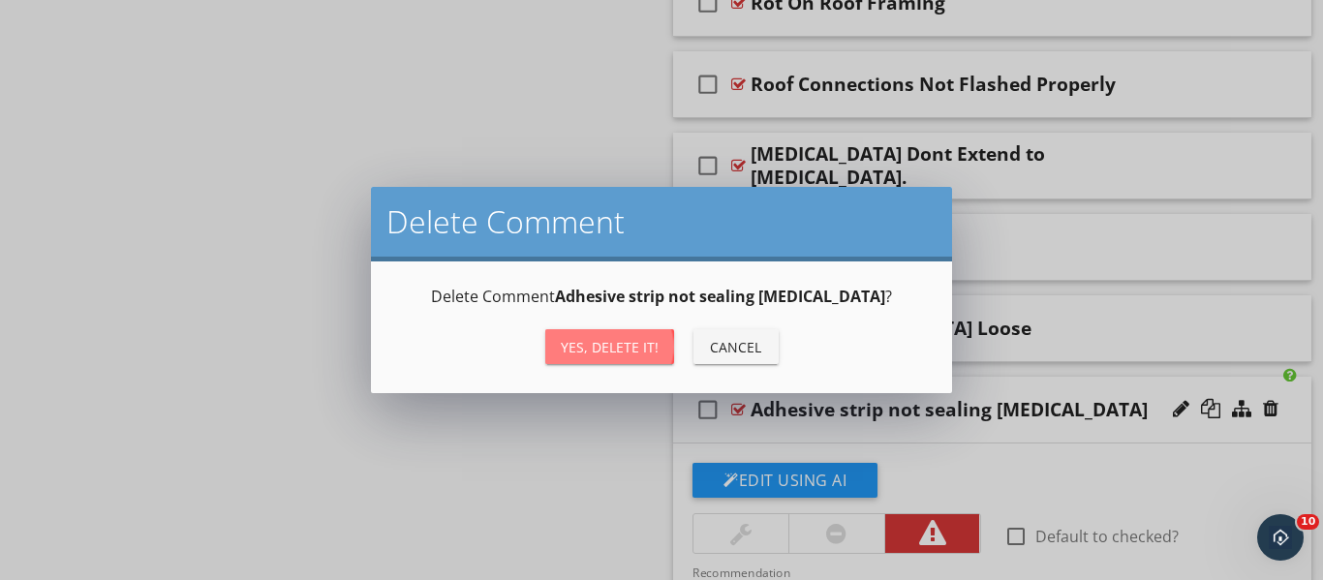
click at [611, 338] on div "Yes, Delete it!" at bounding box center [610, 347] width 98 height 20
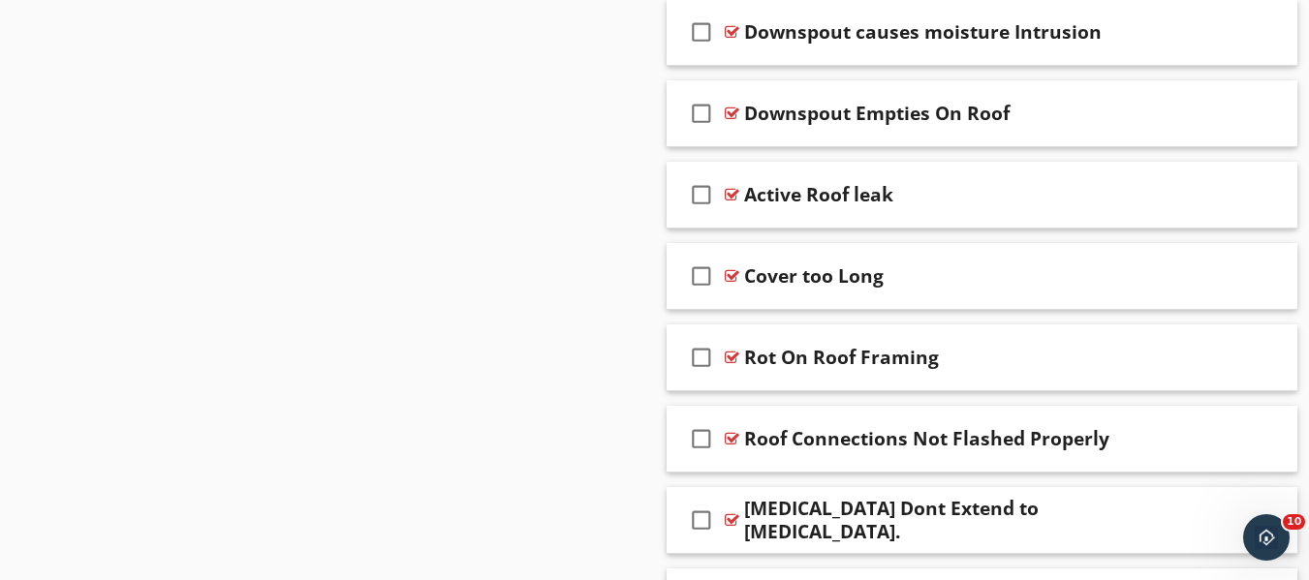
scroll to position [4079, 0]
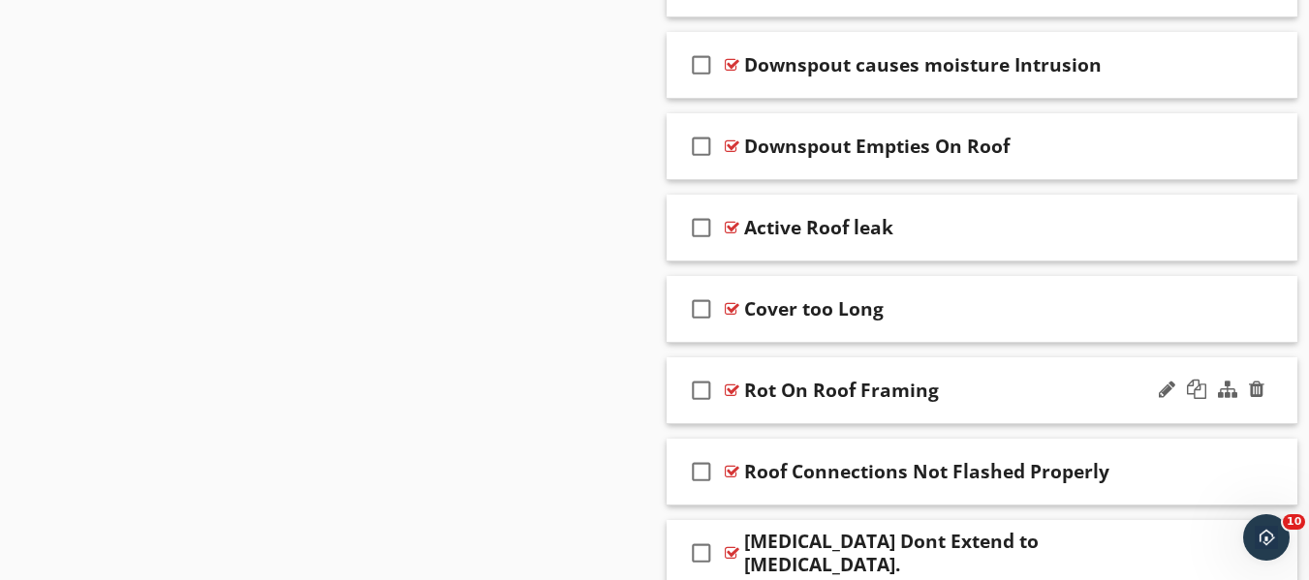
click at [1054, 400] on div "Rot On Roof Framing" at bounding box center [966, 390] width 445 height 23
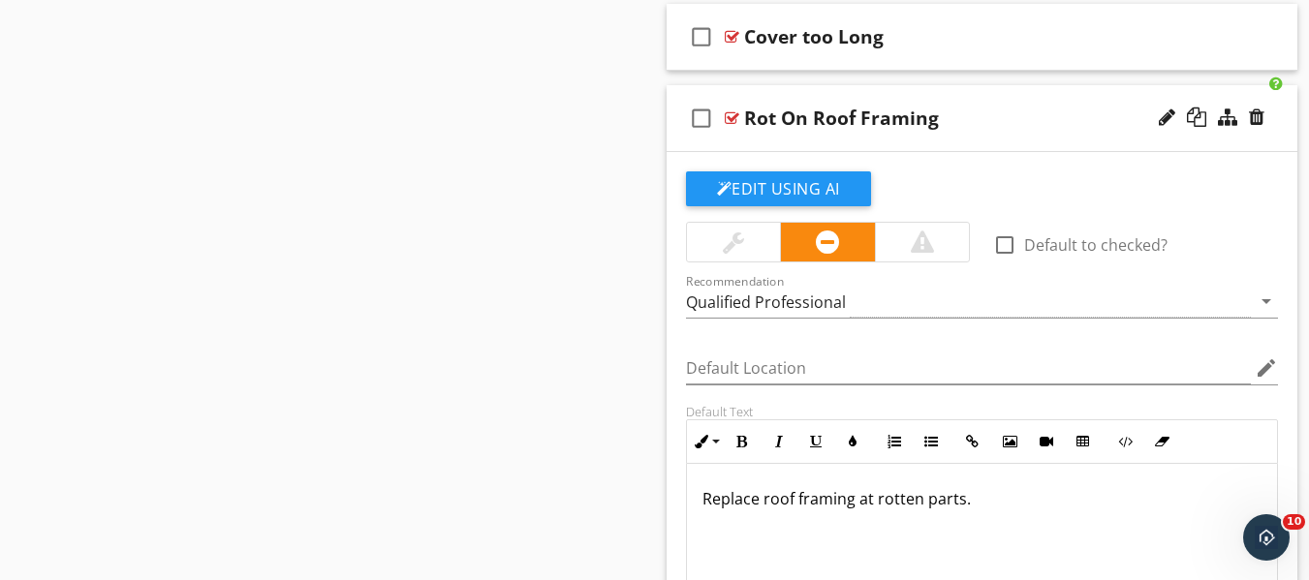
scroll to position [4273, 0]
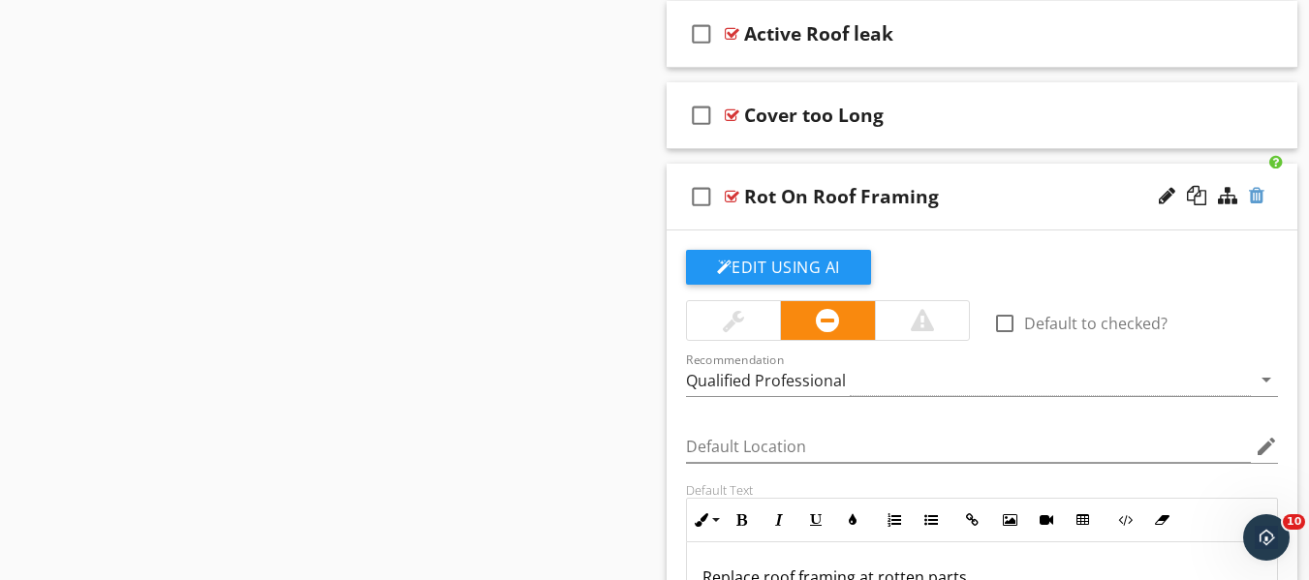
click at [1257, 201] on div at bounding box center [1256, 195] width 15 height 19
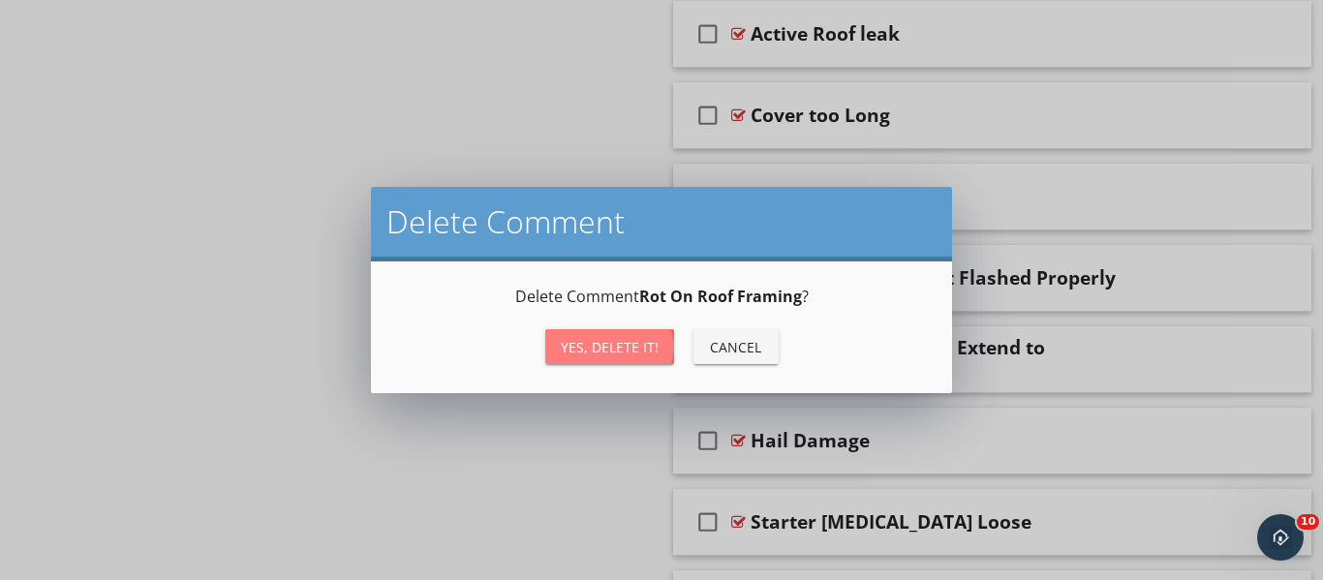
click at [630, 351] on div "Yes, Delete it!" at bounding box center [610, 347] width 98 height 20
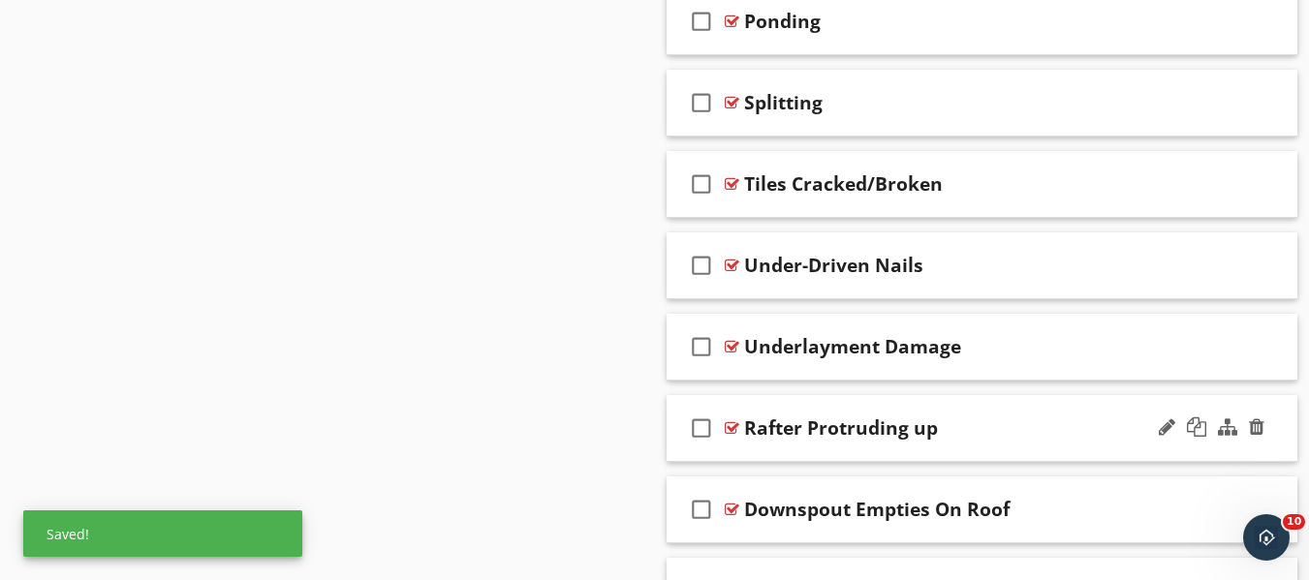
scroll to position [1948, 0]
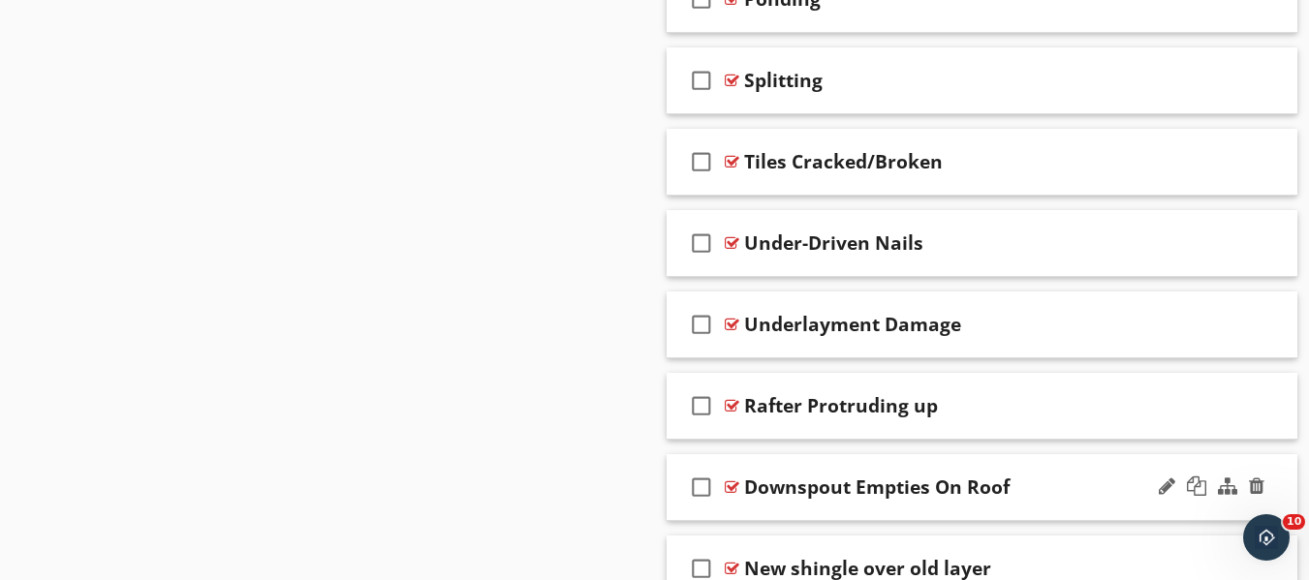
click at [890, 510] on div "check_box_outline_blank Downspout Empties On Roof" at bounding box center [982, 487] width 632 height 67
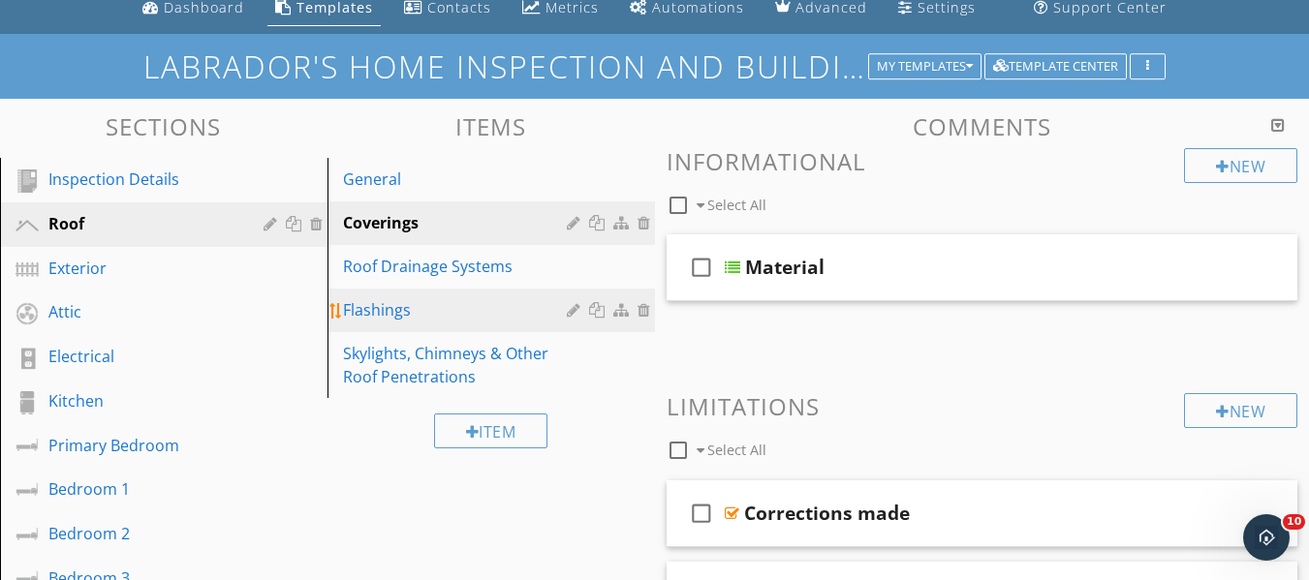
scroll to position [0, 0]
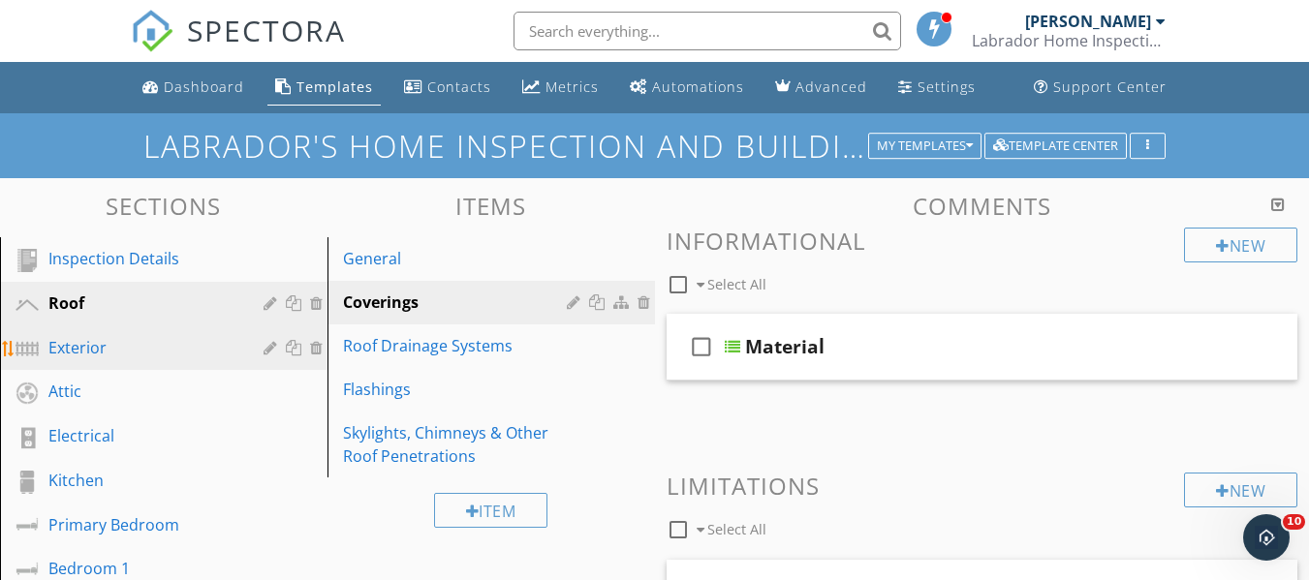
click at [59, 350] on div "Exterior" at bounding box center [141, 347] width 187 height 23
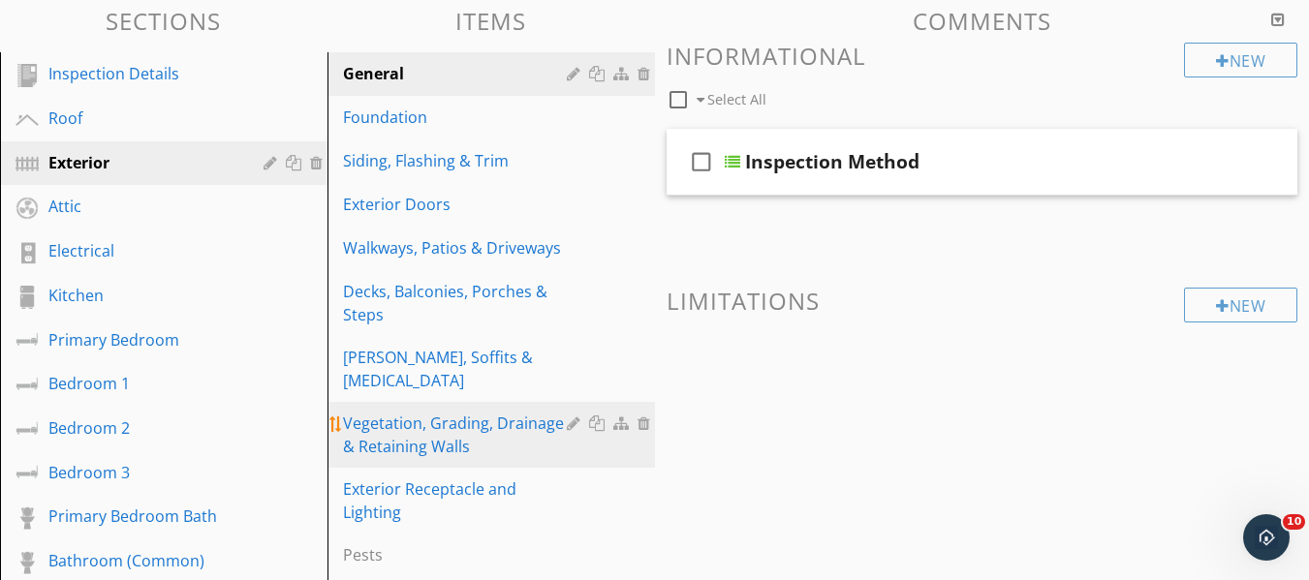
scroll to position [194, 0]
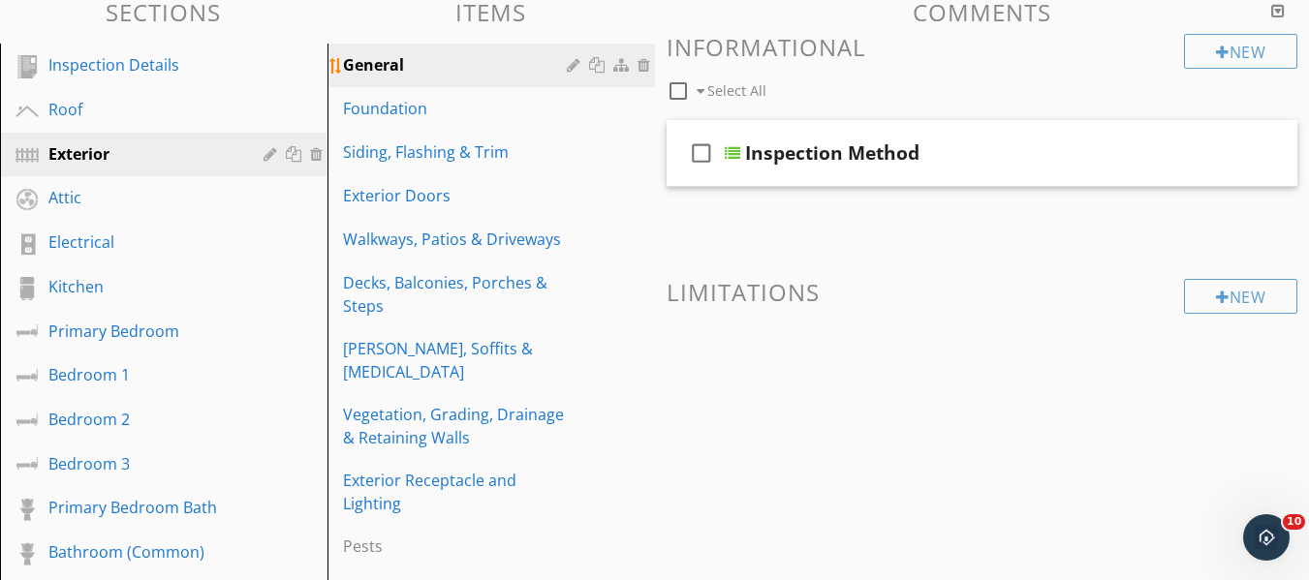
click at [407, 79] on link "General" at bounding box center [494, 65] width 322 height 43
click at [409, 115] on div "Foundation" at bounding box center [458, 108] width 230 height 23
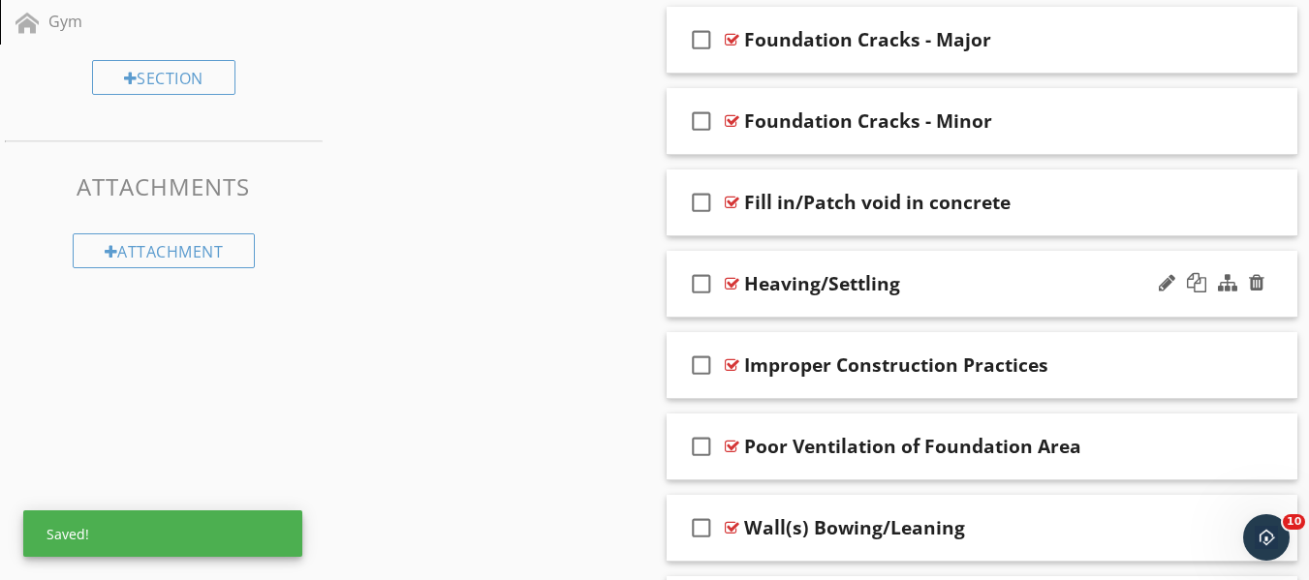
scroll to position [1162, 0]
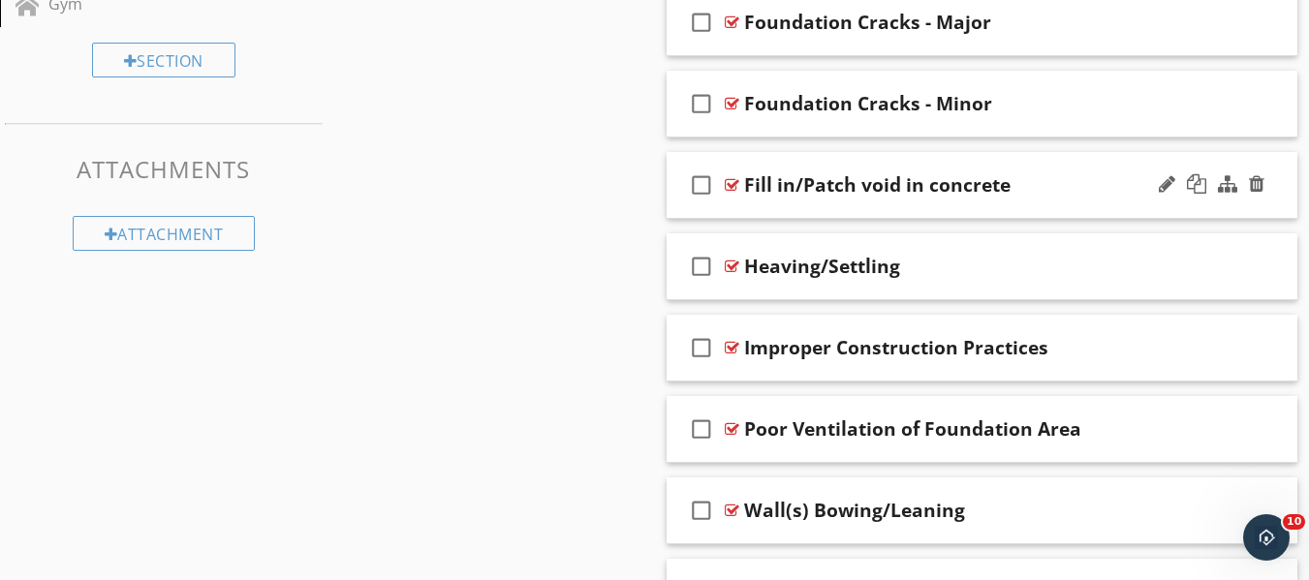
click at [1061, 185] on div "Fill in/Patch void in concrete" at bounding box center [966, 184] width 445 height 23
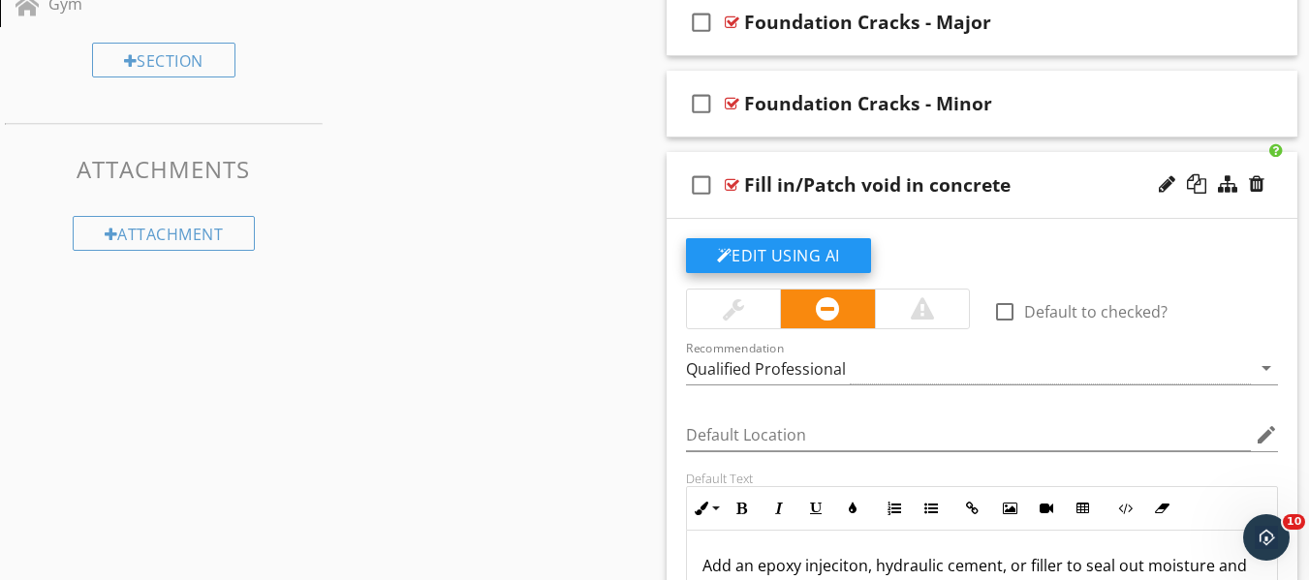
click at [807, 247] on button "Edit Using AI" at bounding box center [778, 255] width 185 height 35
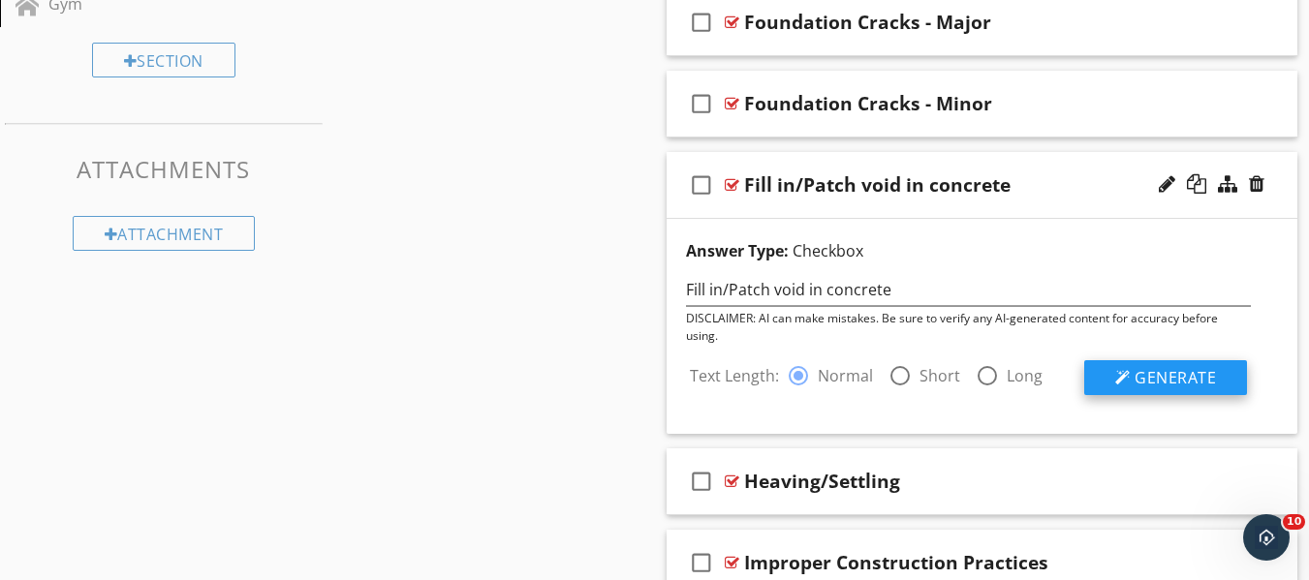
click at [1156, 383] on span "Generate" at bounding box center [1174, 377] width 81 height 21
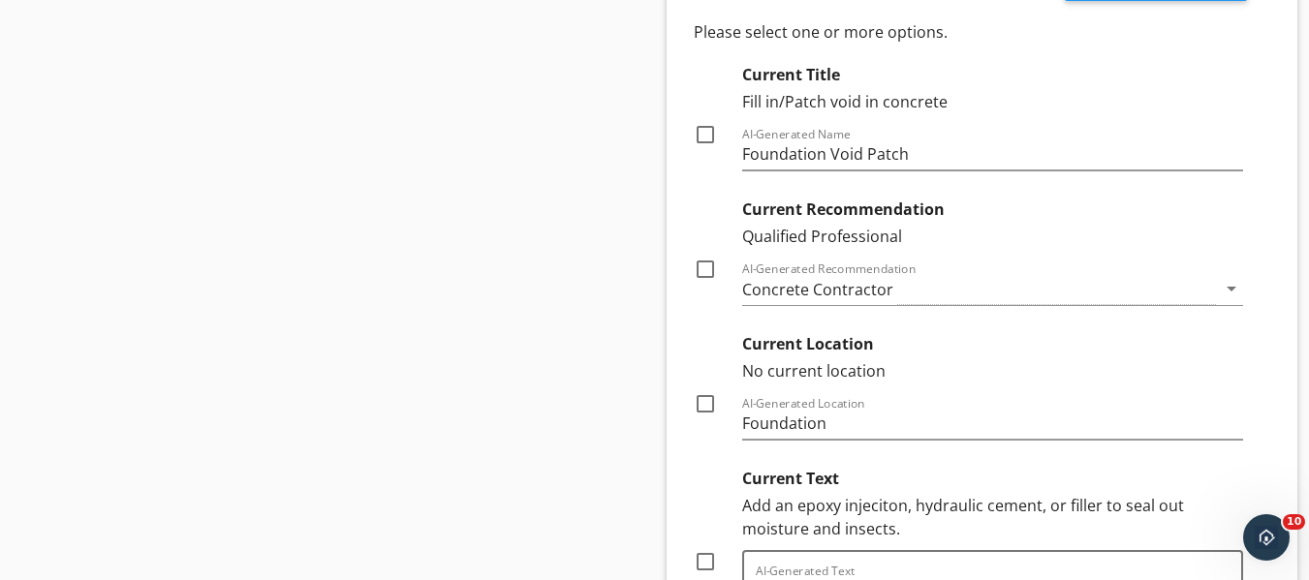
scroll to position [1744, 0]
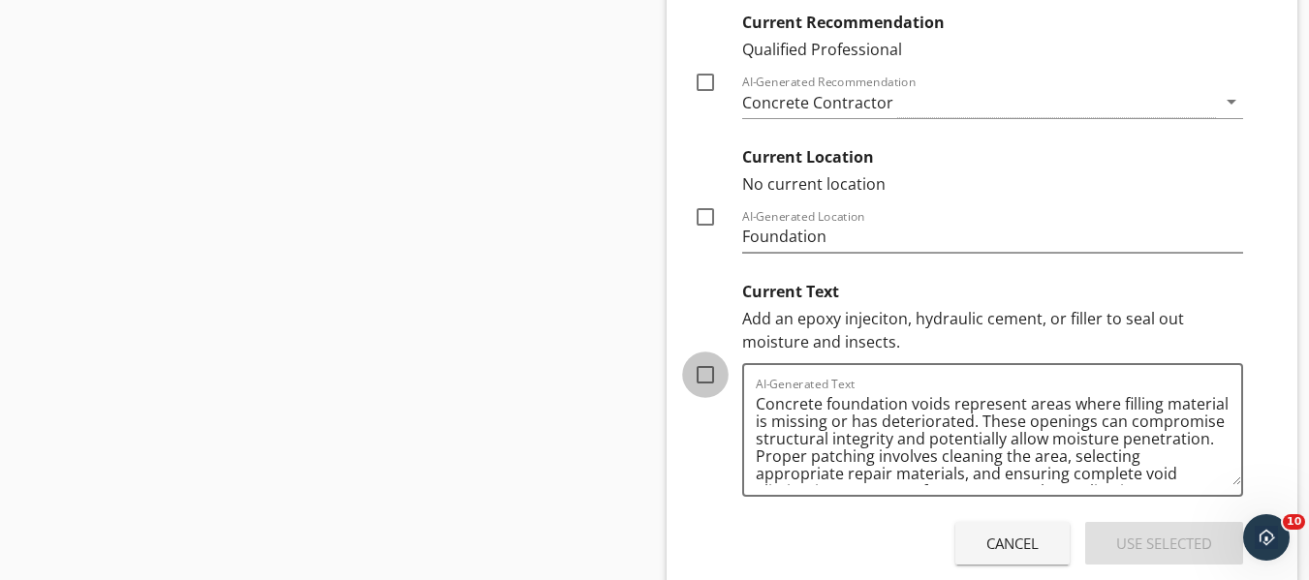
click at [704, 379] on div at bounding box center [705, 374] width 33 height 33
checkbox input "true"
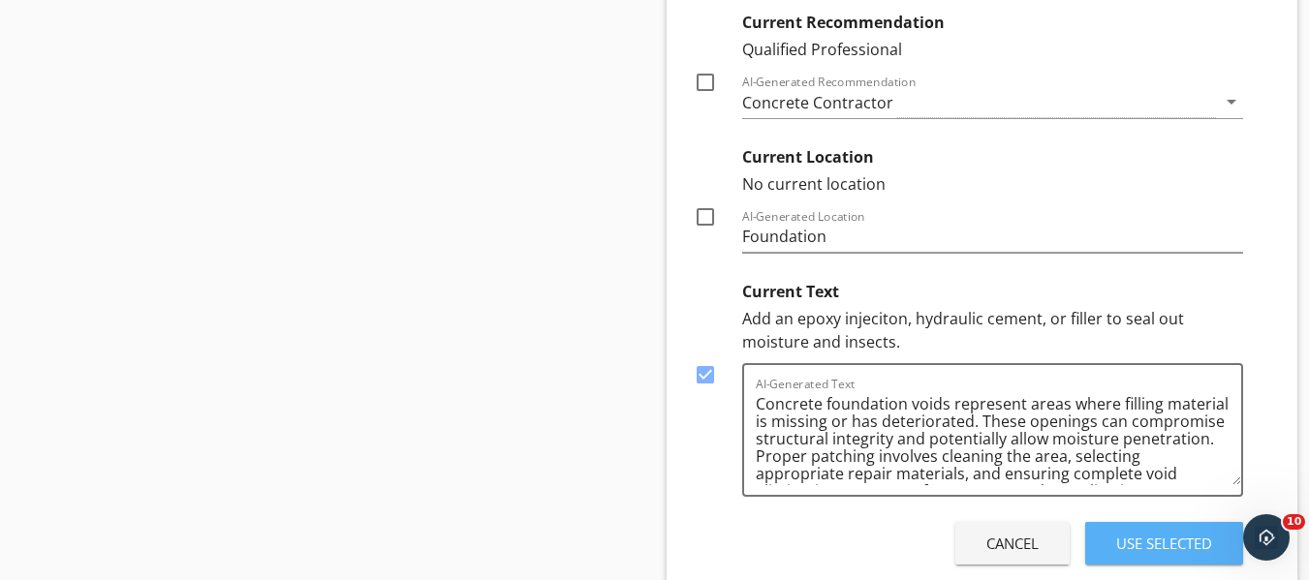
click at [1189, 544] on div "Use Selected" at bounding box center [1164, 544] width 96 height 22
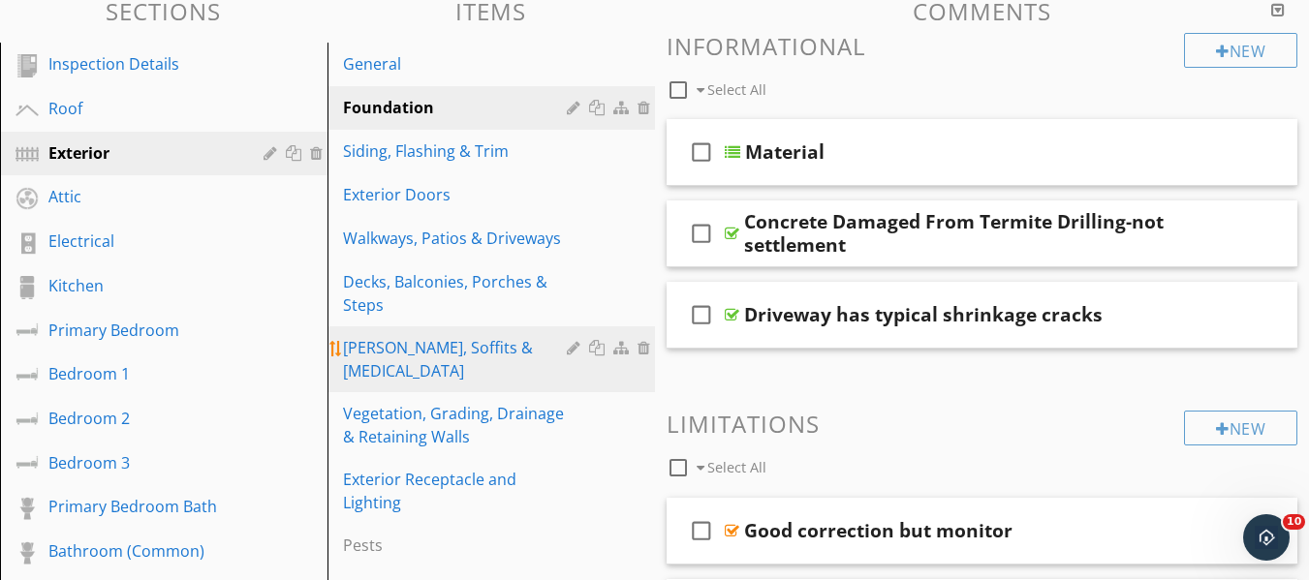
scroll to position [161, 0]
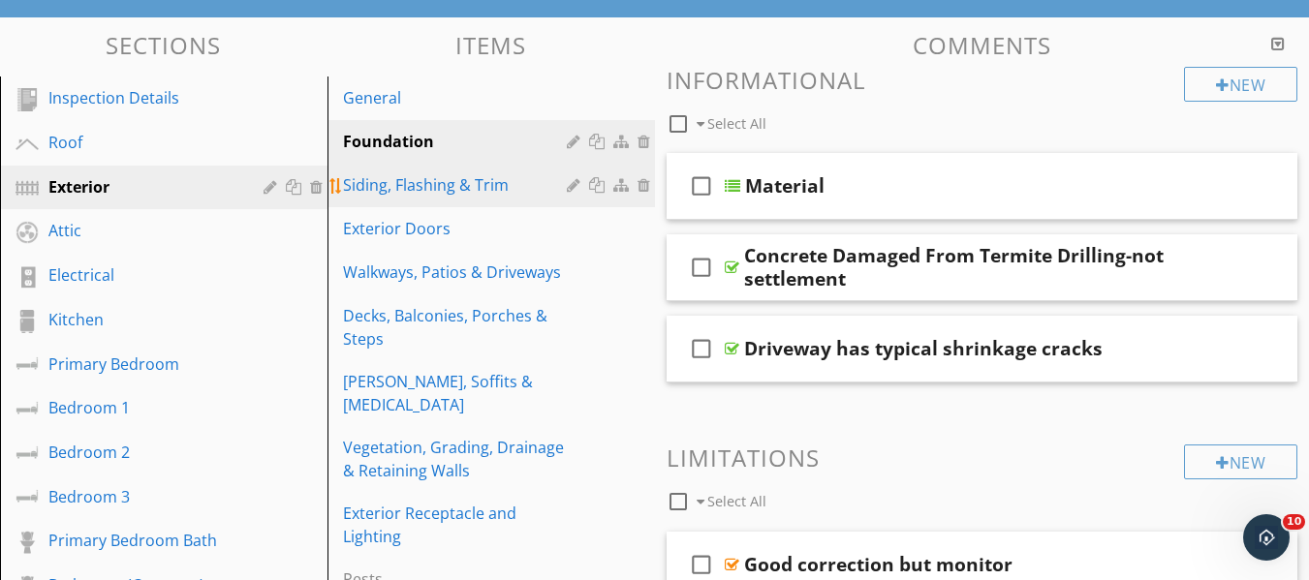
click at [459, 186] on div "Siding, Flashing & Trim" at bounding box center [458, 184] width 230 height 23
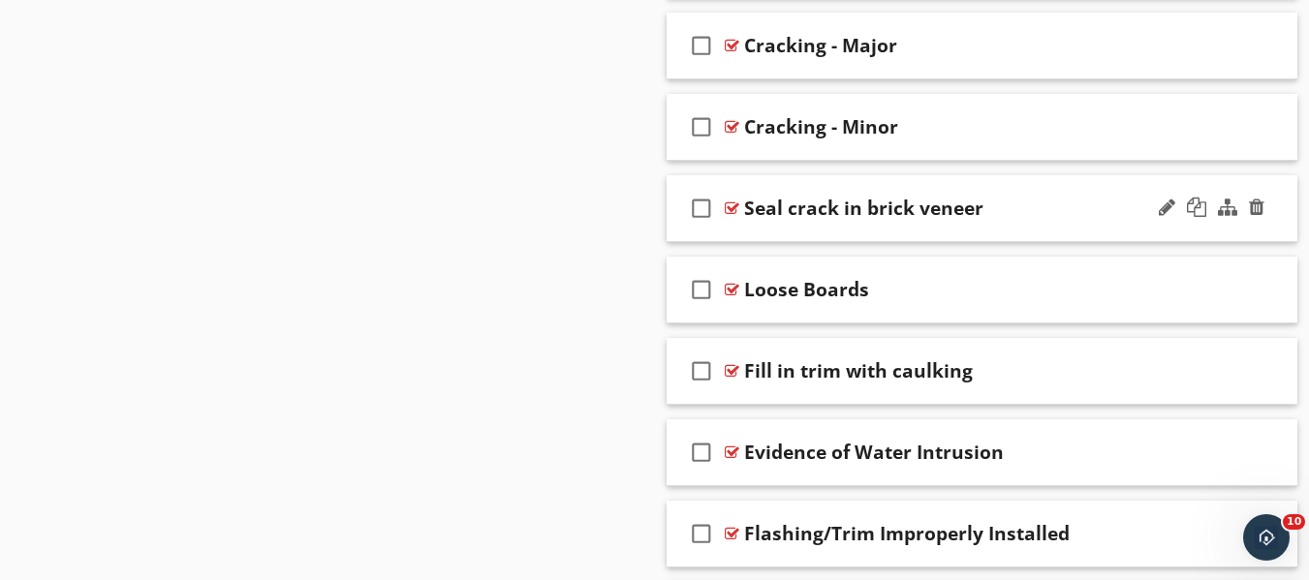
scroll to position [1614, 0]
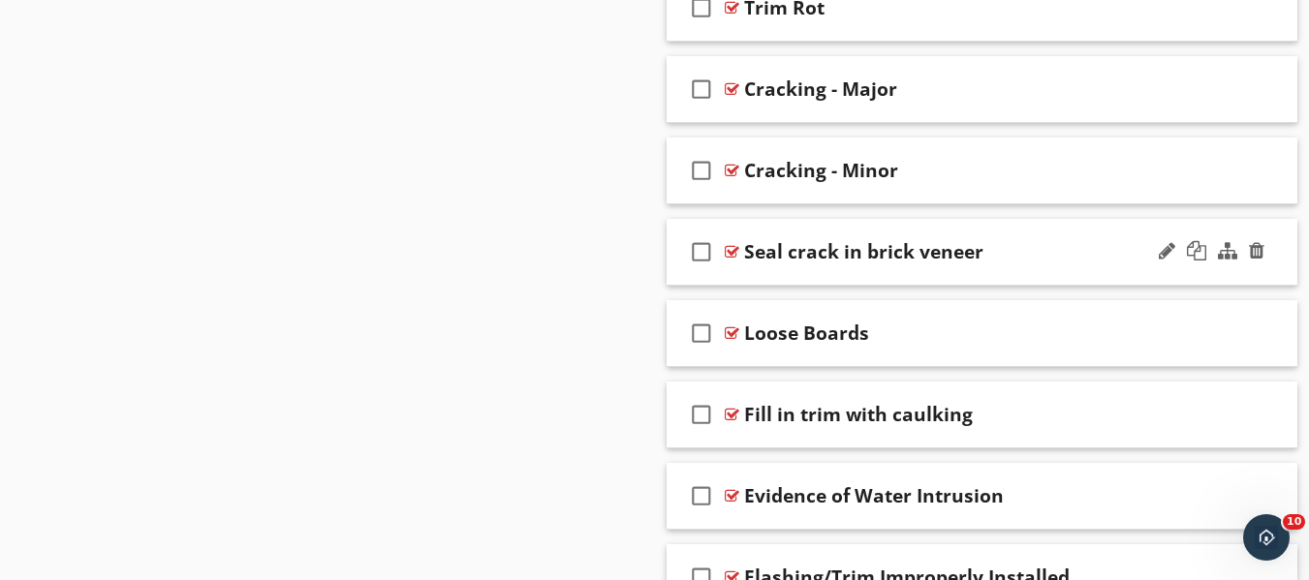
click at [988, 248] on div "Seal crack in brick veneer" at bounding box center [966, 251] width 445 height 23
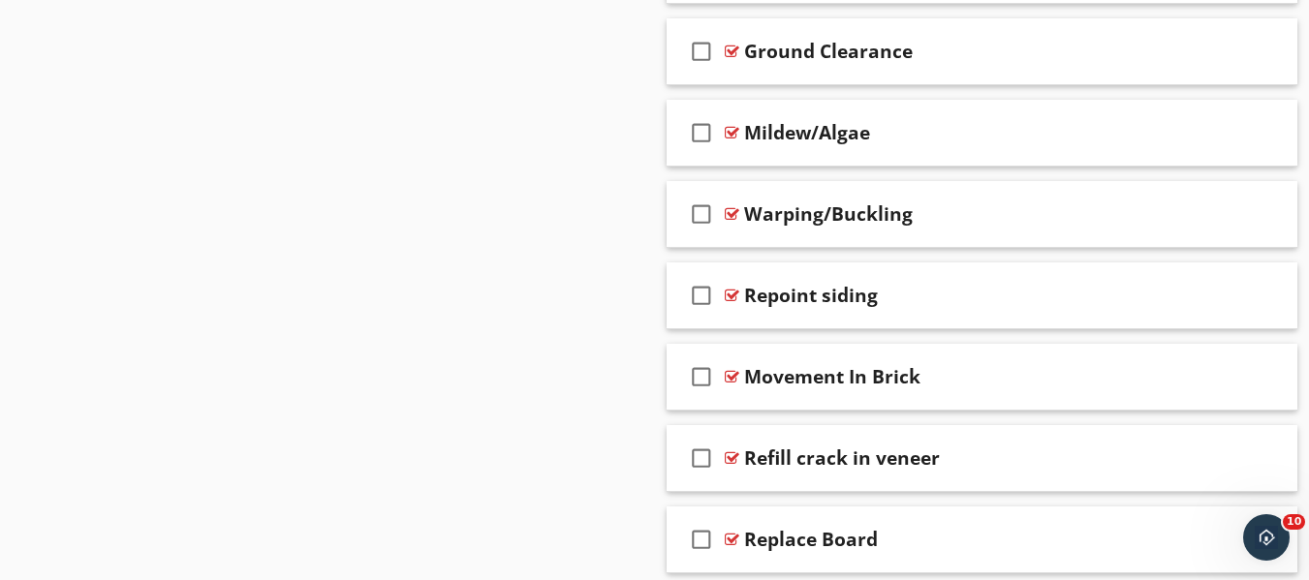
scroll to position [2970, 0]
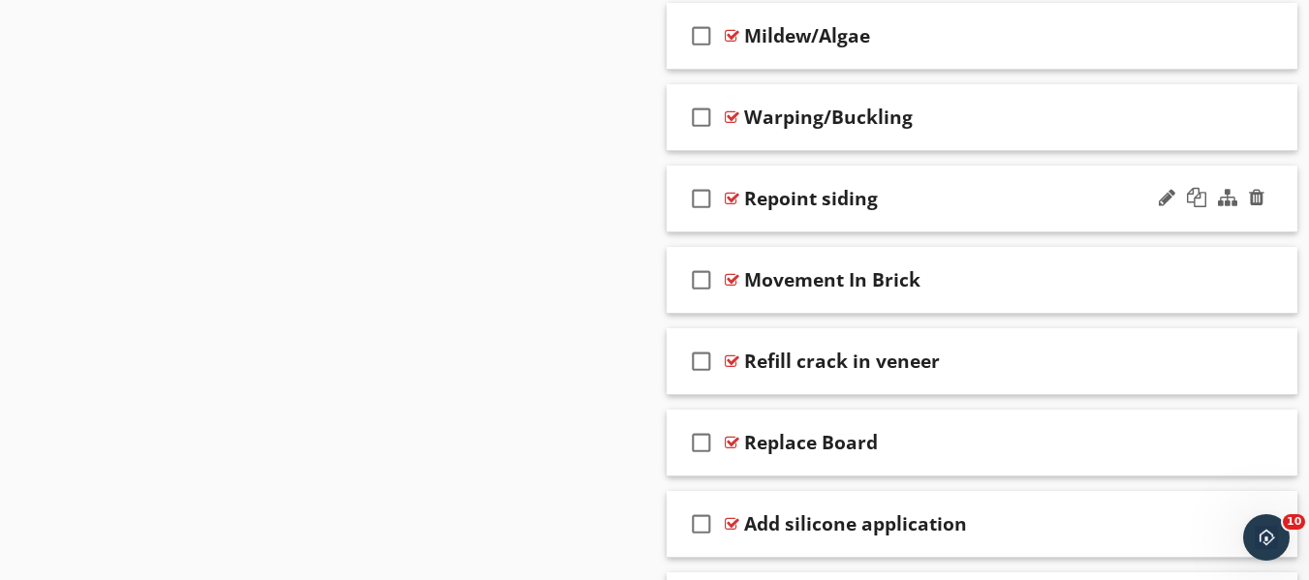
click at [849, 187] on div "Repoint siding" at bounding box center [811, 198] width 134 height 23
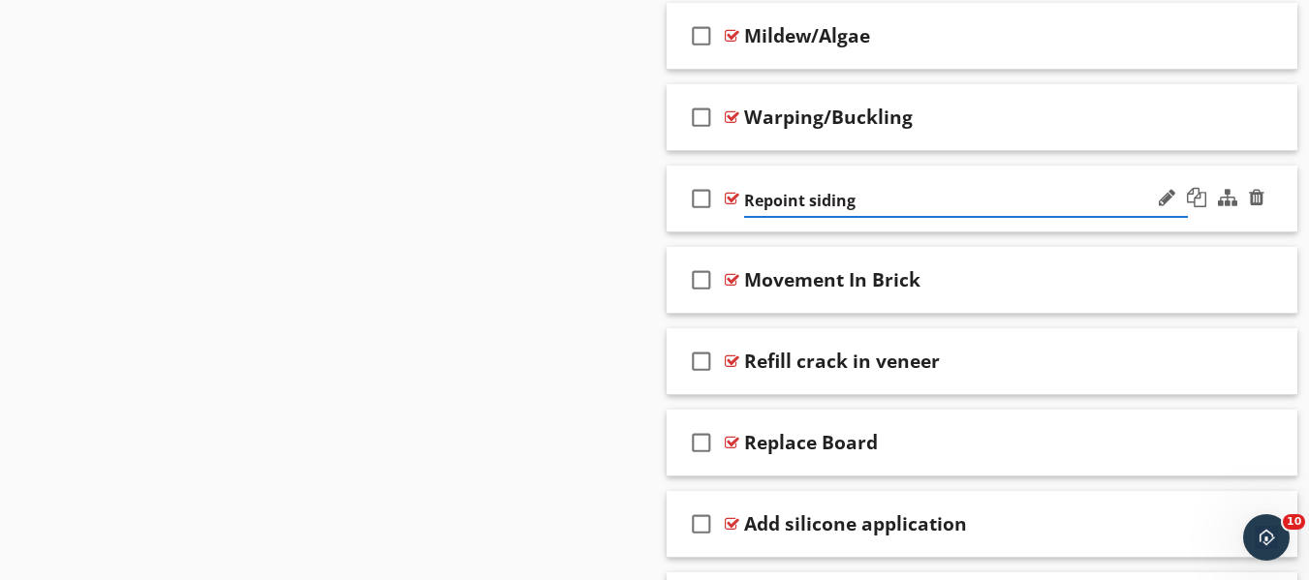
click at [1064, 188] on input "Repoint siding" at bounding box center [966, 201] width 445 height 32
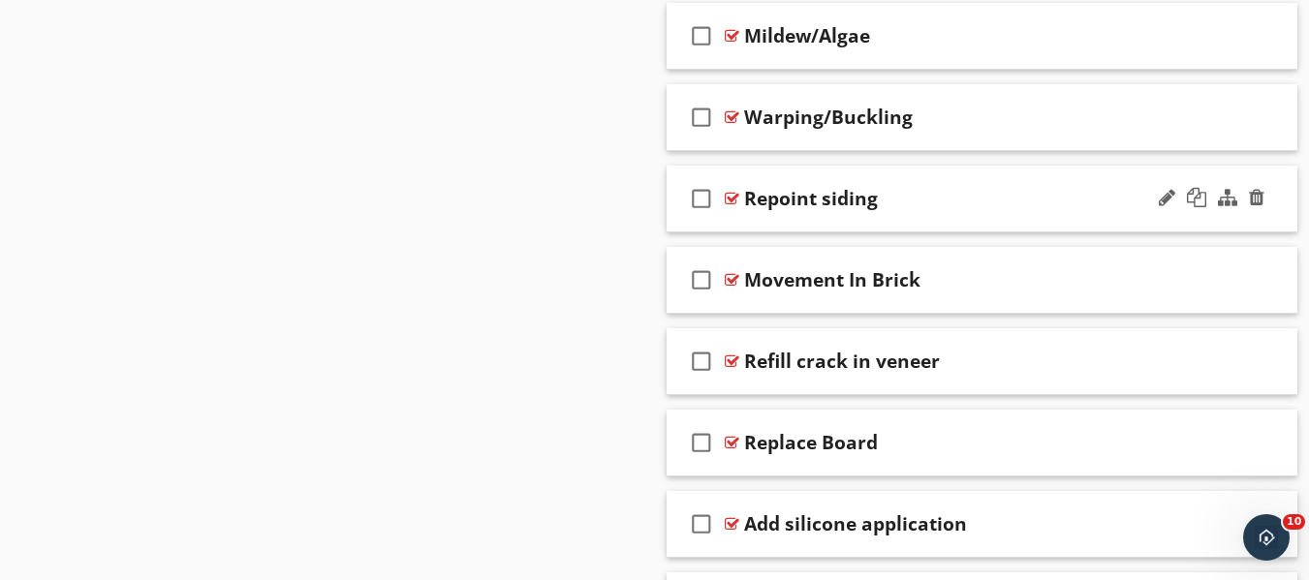
click at [1166, 168] on div "check_box_outline_blank Repoint siding" at bounding box center [982, 199] width 632 height 67
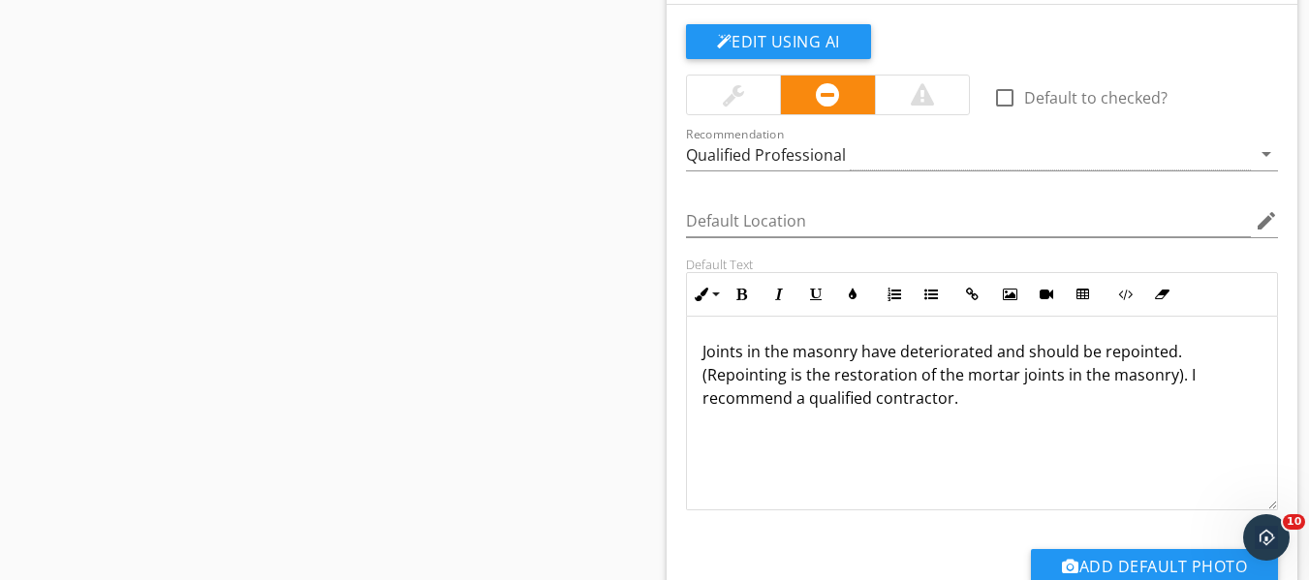
scroll to position [3164, 0]
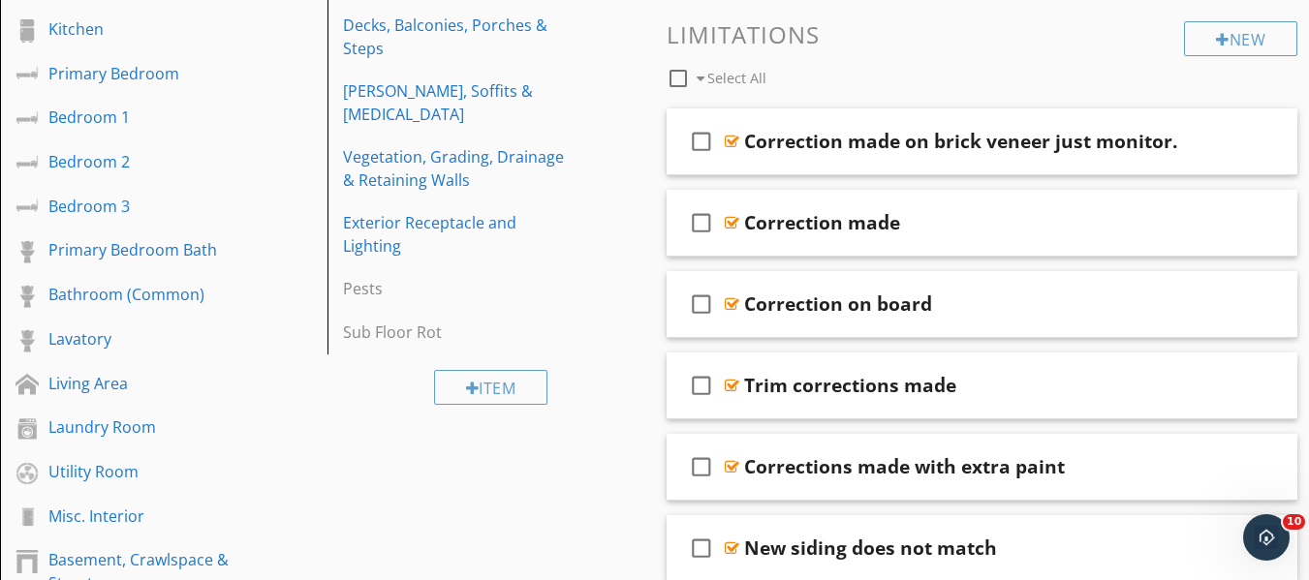
scroll to position [355, 0]
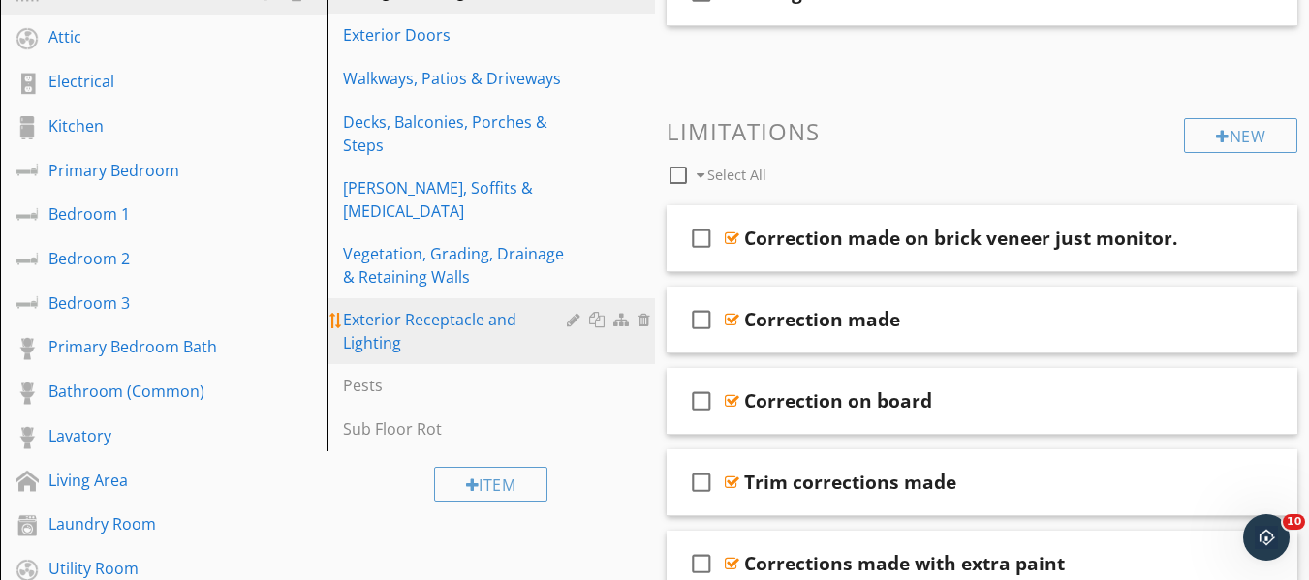
click at [433, 308] on div "Exterior Receptacle and Lighting" at bounding box center [458, 331] width 230 height 46
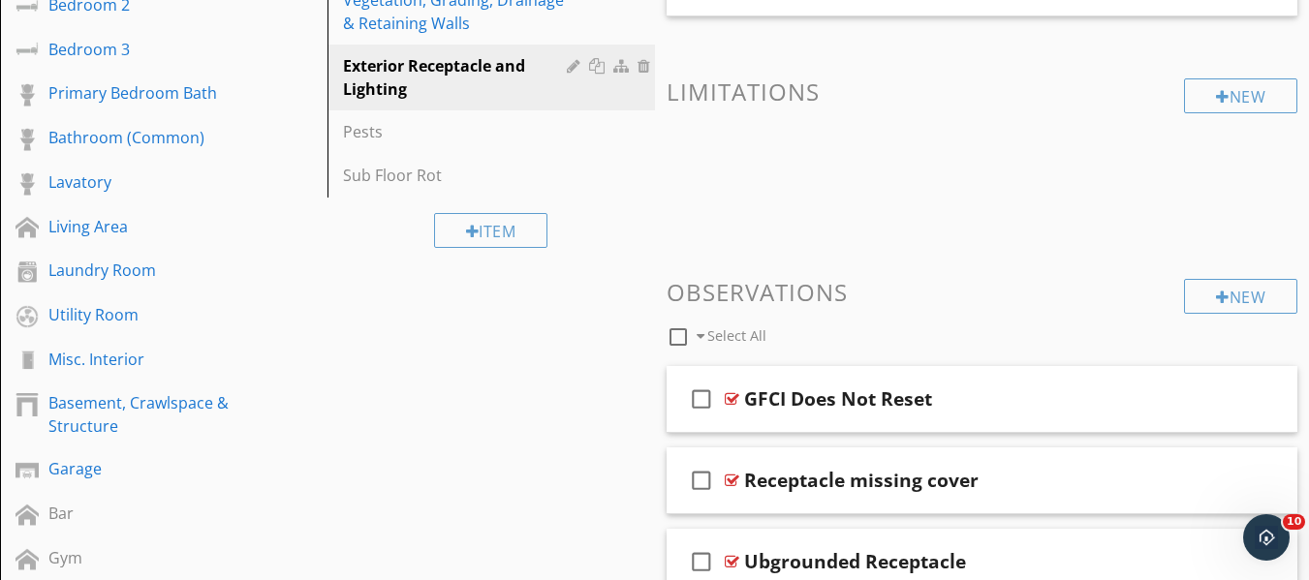
scroll to position [868, 0]
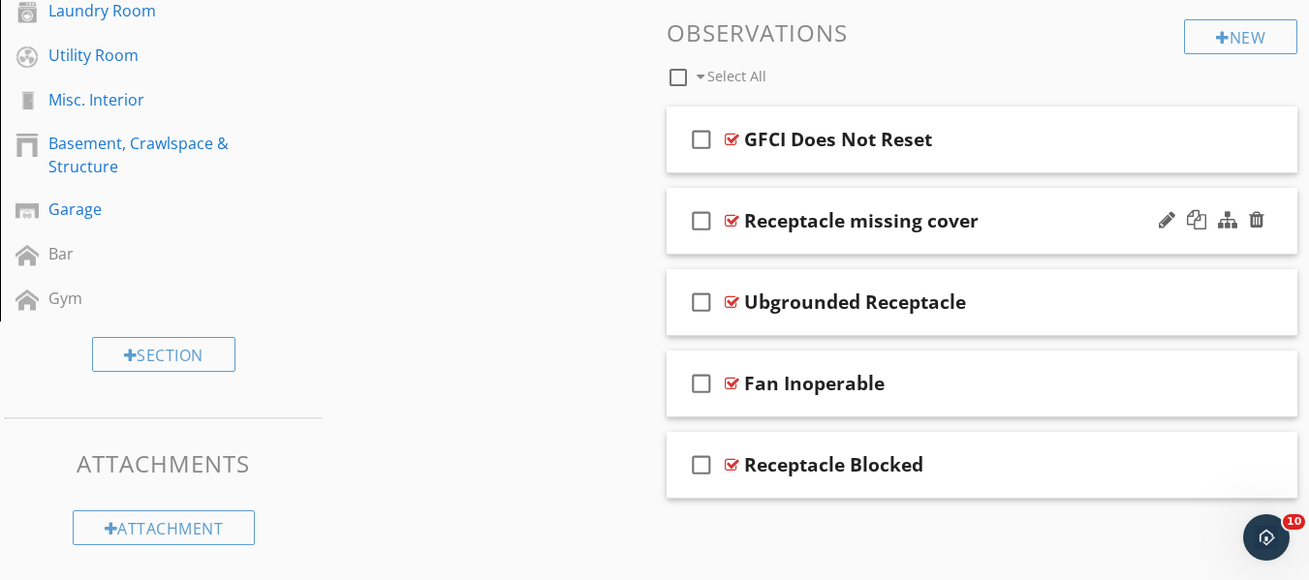
click at [911, 215] on div "Receptacle missing cover" at bounding box center [861, 220] width 234 height 23
click at [1133, 201] on div "check_box_outline_blank Receptacle missing cover" at bounding box center [982, 221] width 632 height 67
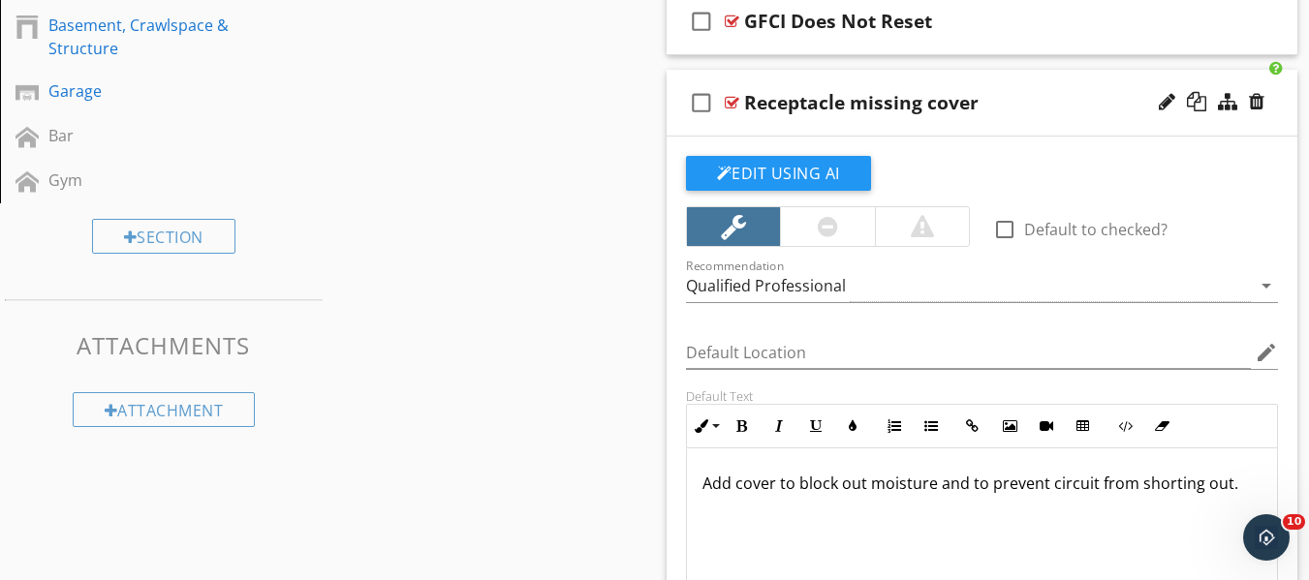
scroll to position [965, 0]
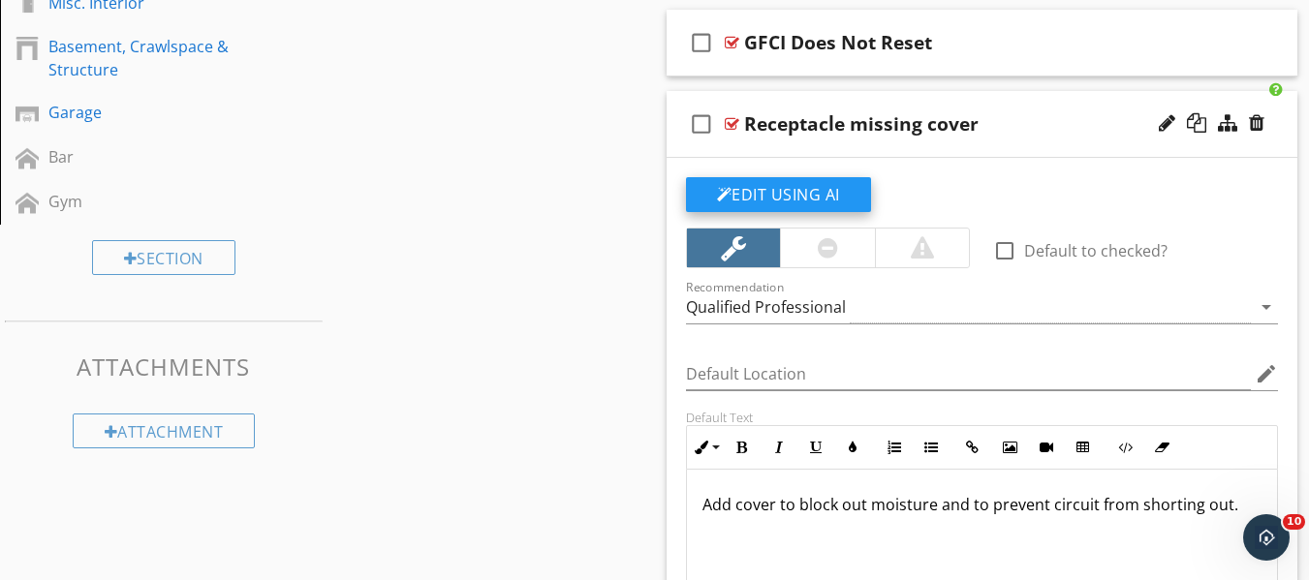
click at [751, 188] on button "Edit Using AI" at bounding box center [778, 194] width 185 height 35
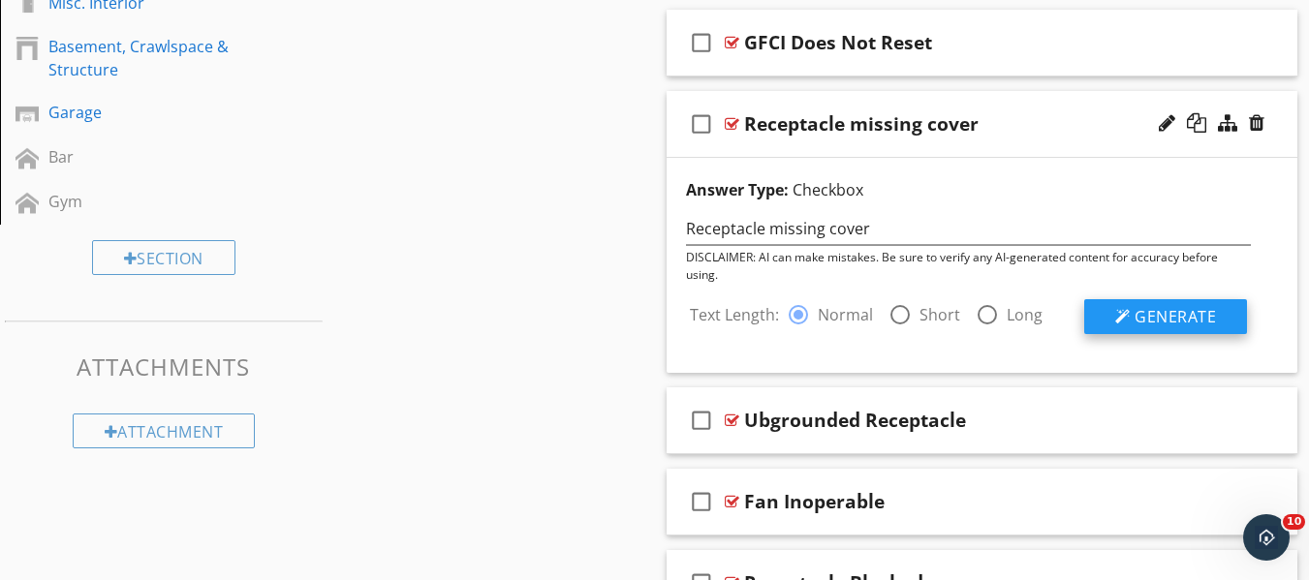
click at [1157, 313] on span "Generate" at bounding box center [1174, 316] width 81 height 21
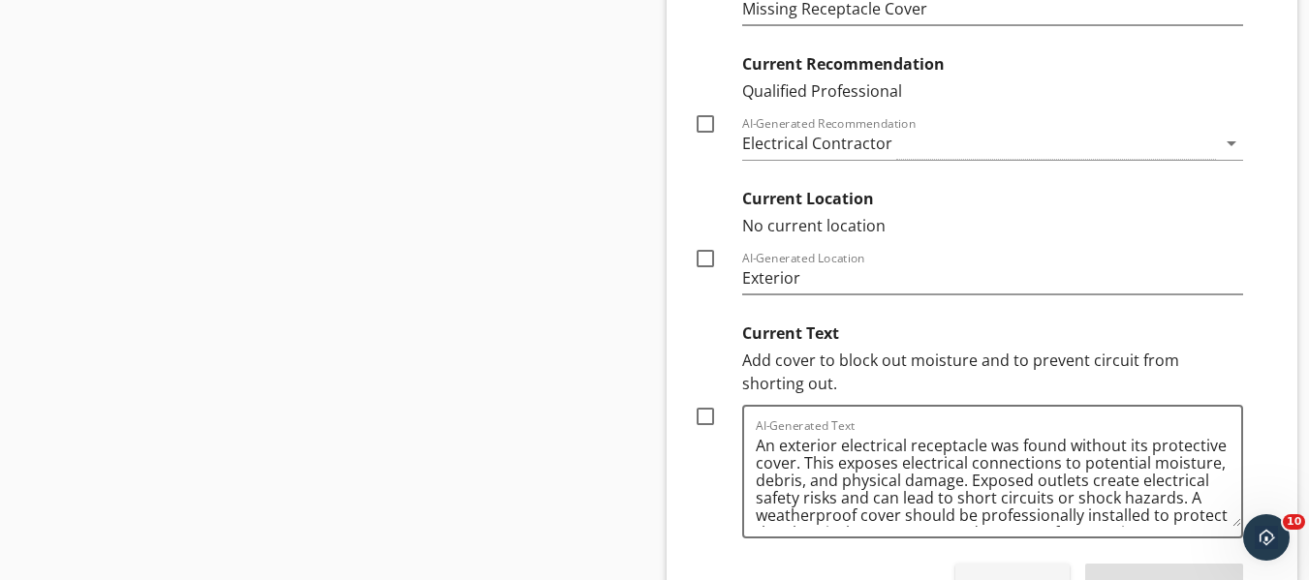
scroll to position [1546, 0]
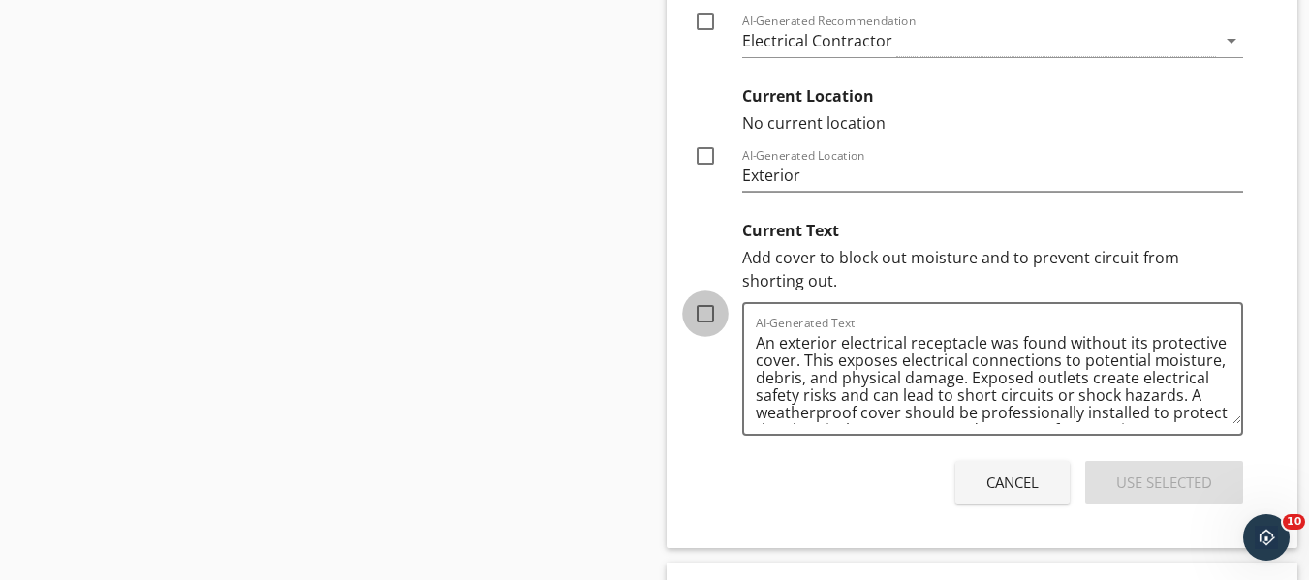
click at [709, 298] on div at bounding box center [705, 313] width 33 height 33
checkbox input "true"
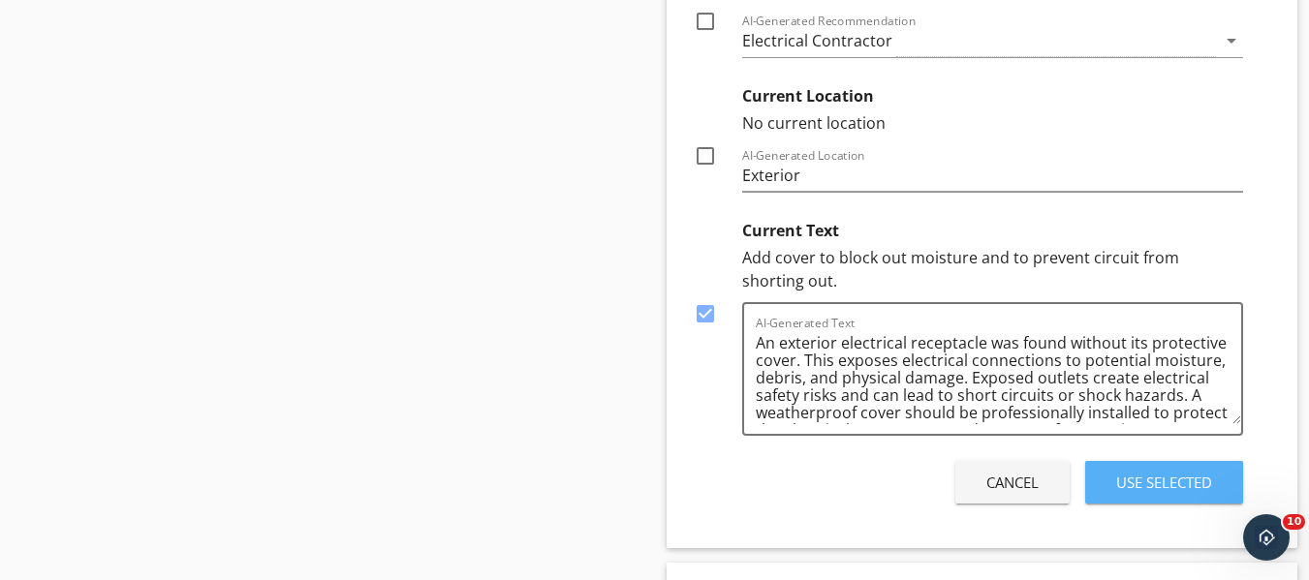
click at [1195, 480] on div "Use Selected" at bounding box center [1164, 483] width 96 height 22
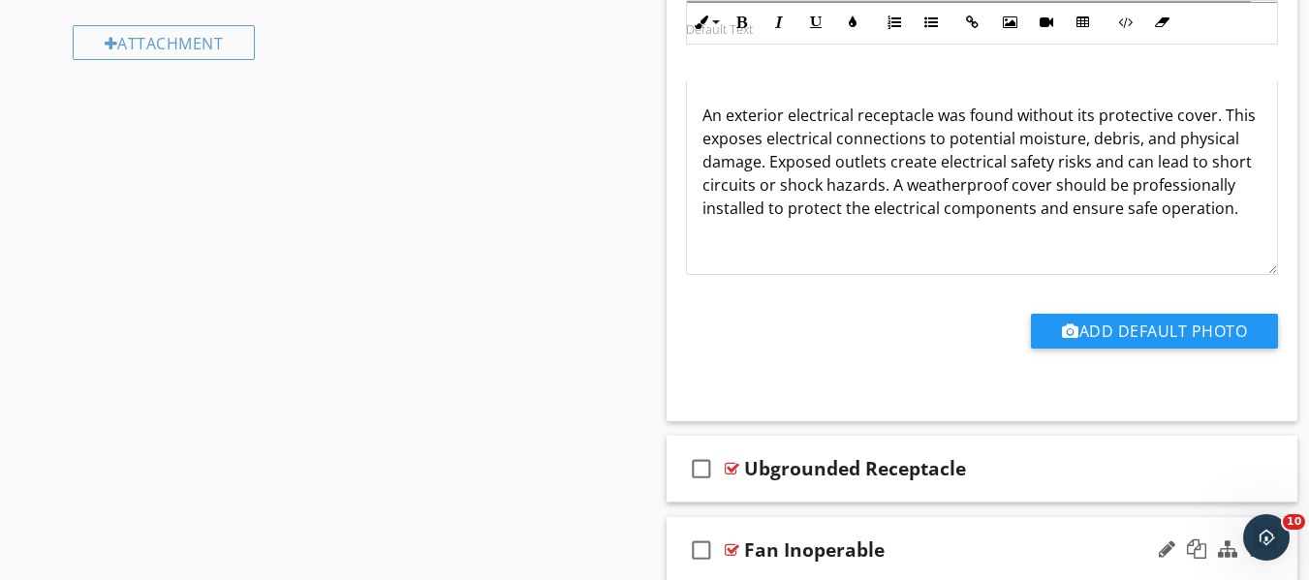
scroll to position [1520, 0]
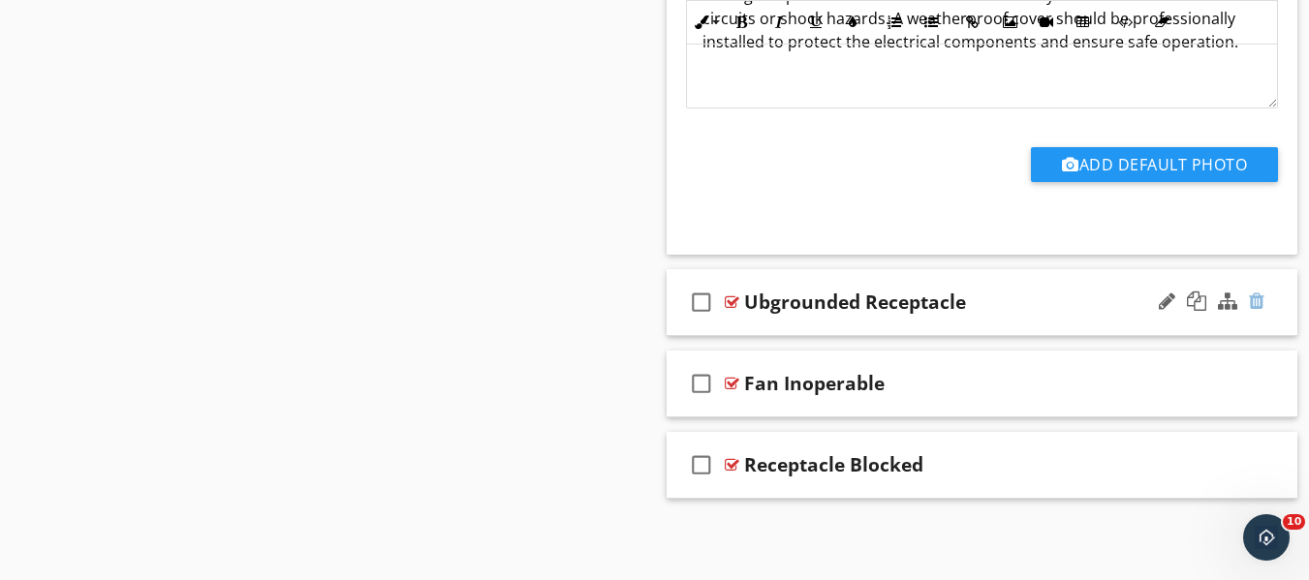
click at [1262, 304] on div at bounding box center [1256, 301] width 15 height 19
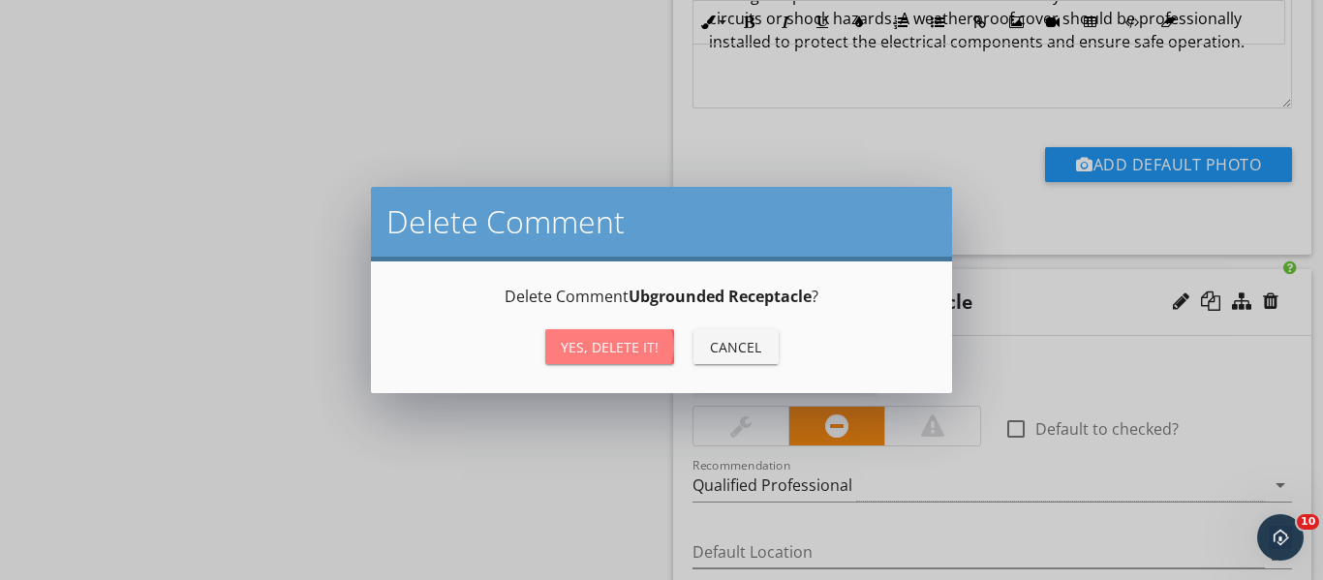
click at [635, 349] on div "Yes, Delete it!" at bounding box center [610, 347] width 98 height 20
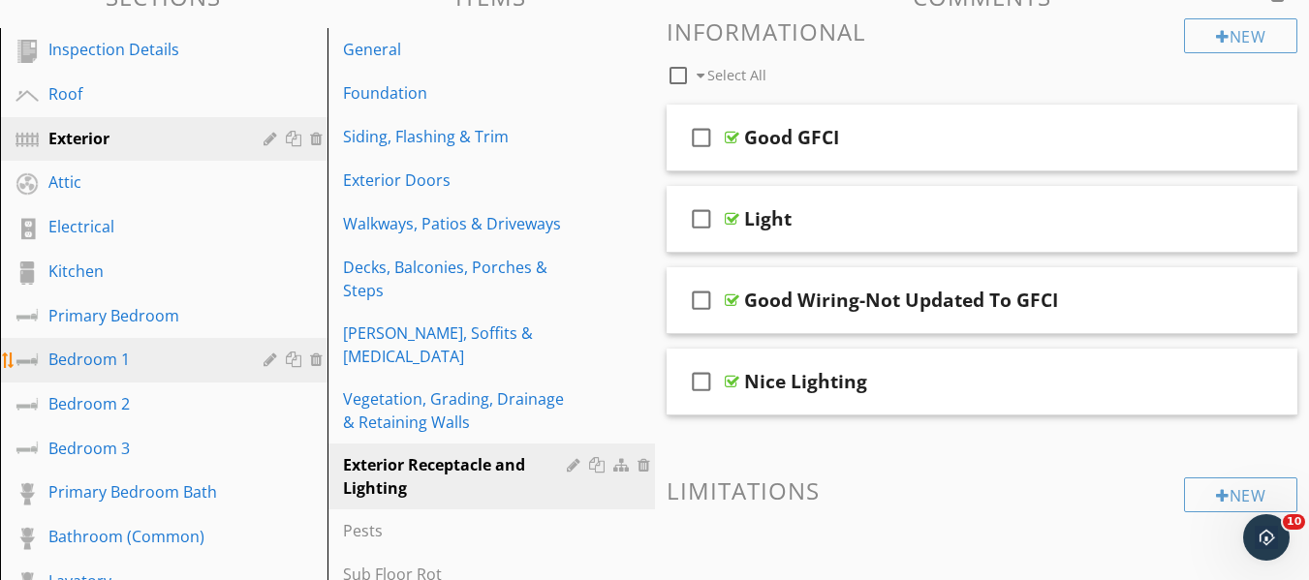
scroll to position [179, 0]
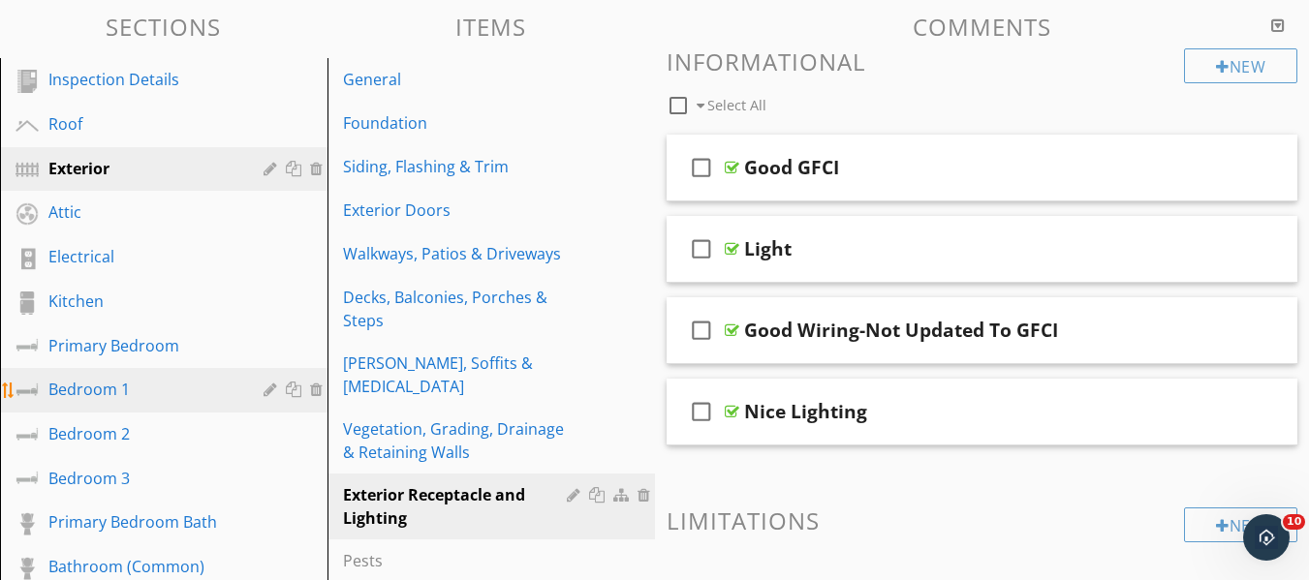
click at [113, 401] on div "Bedroom 1" at bounding box center [141, 389] width 187 height 23
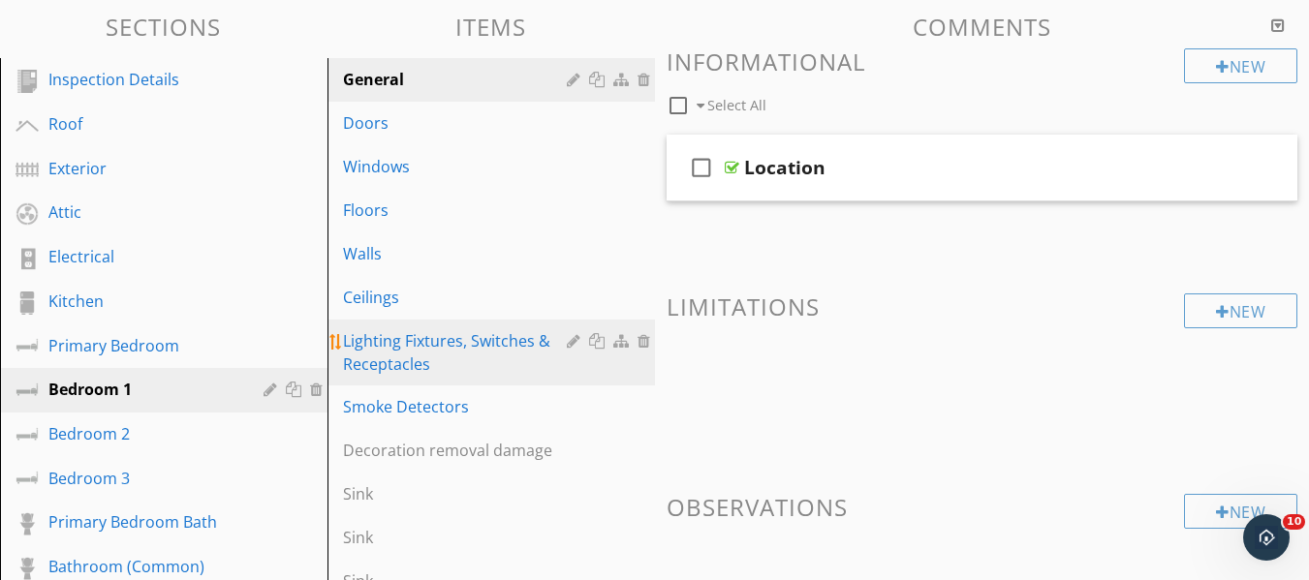
click at [443, 341] on div "Lighting Fixtures, Switches & Receptacles" at bounding box center [458, 352] width 230 height 46
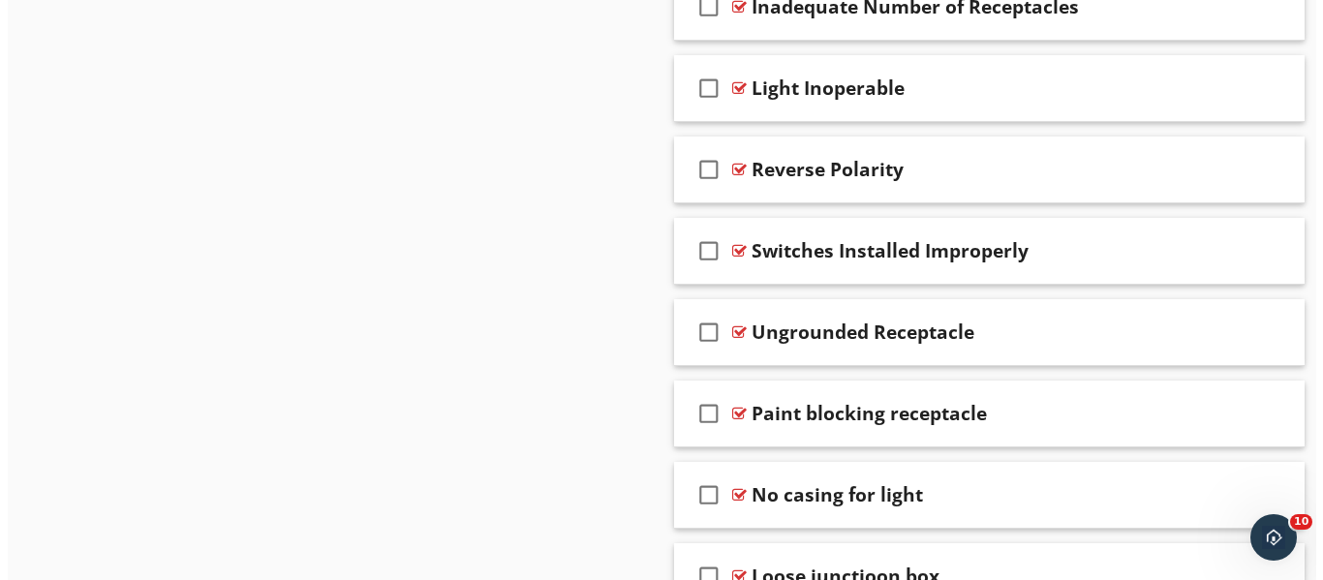
scroll to position [1632, 0]
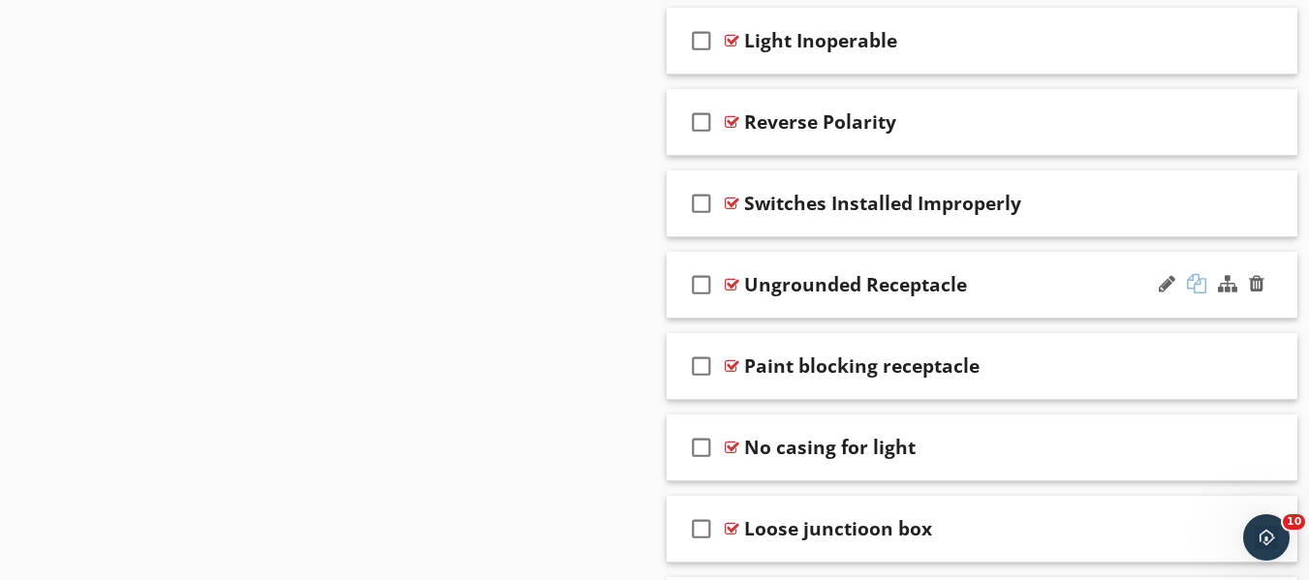
click at [1199, 288] on div at bounding box center [1196, 283] width 19 height 19
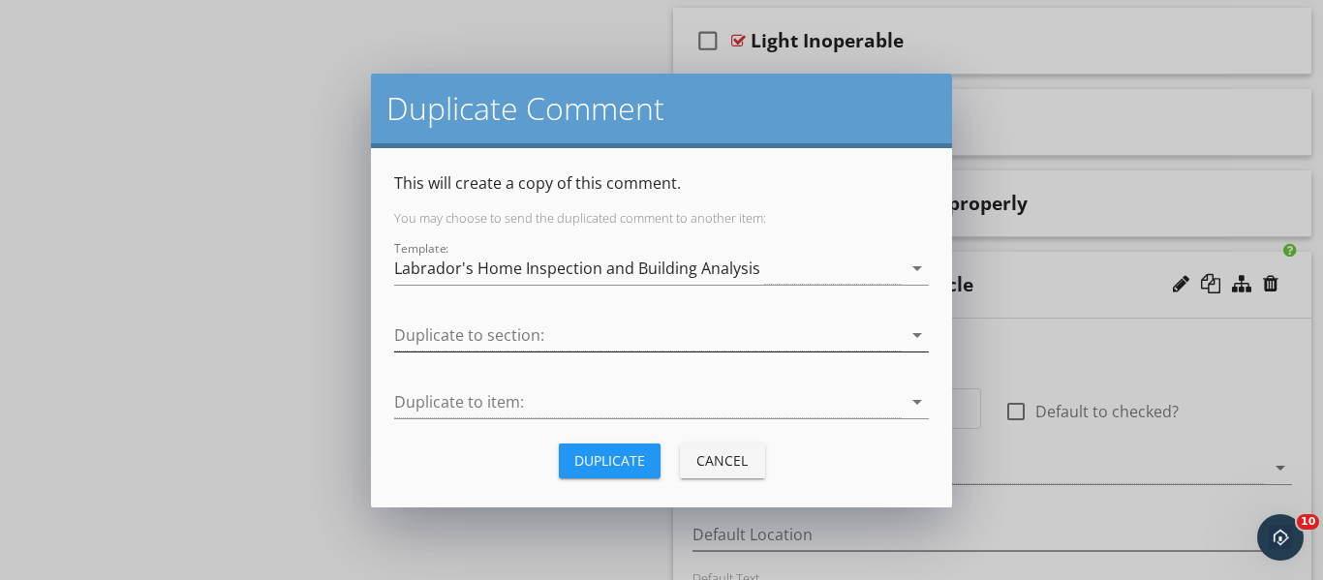
click at [915, 345] on icon "arrow_drop_down" at bounding box center [917, 335] width 23 height 23
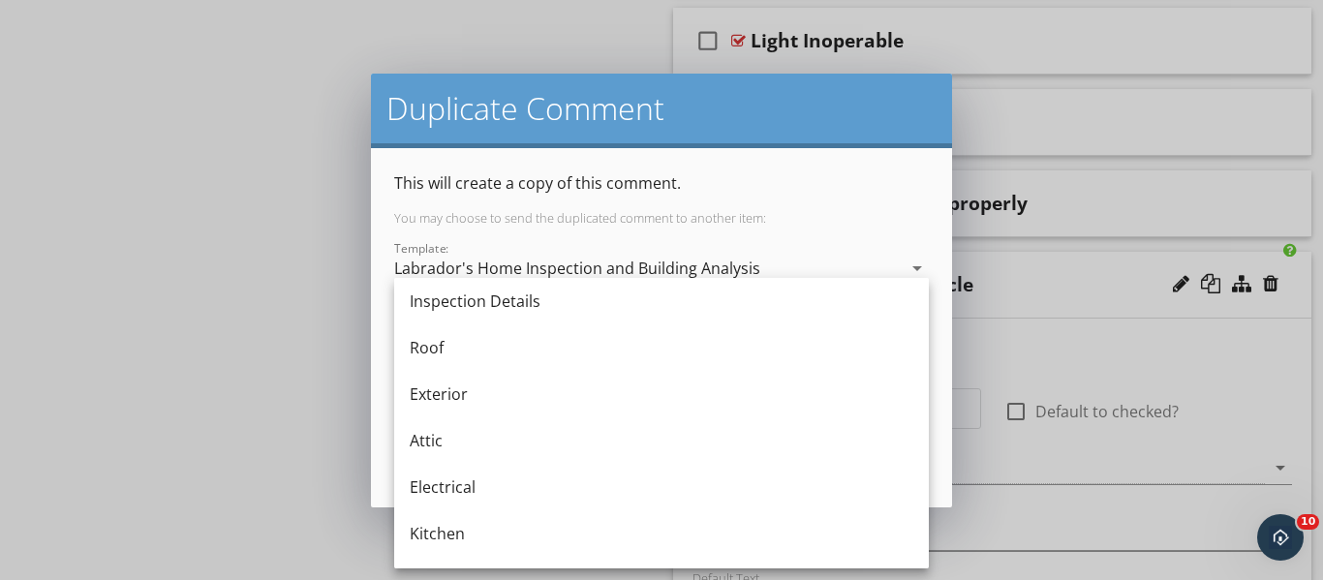
click at [531, 389] on div "Exterior" at bounding box center [662, 394] width 504 height 23
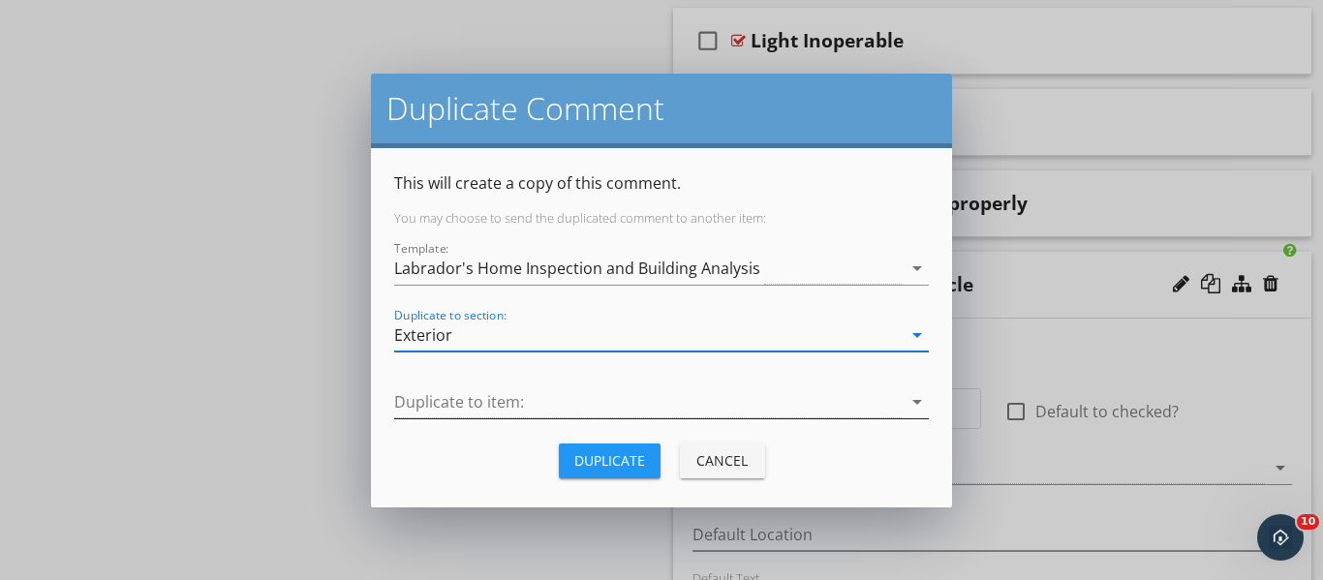
click at [911, 397] on icon "arrow_drop_down" at bounding box center [917, 401] width 23 height 23
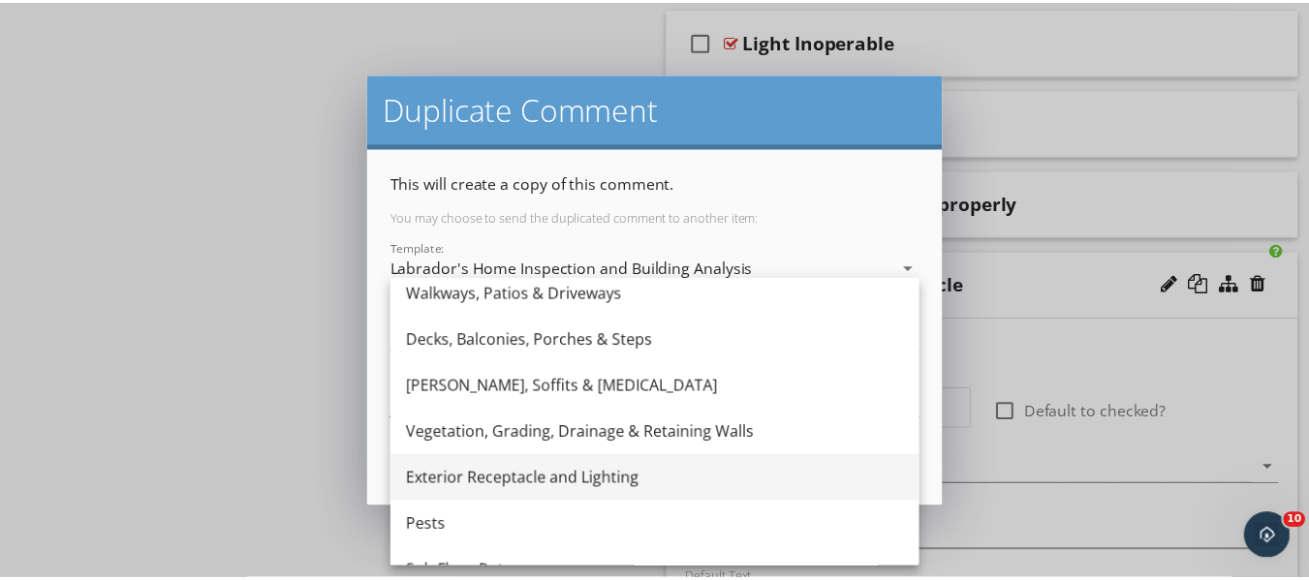
scroll to position [221, 0]
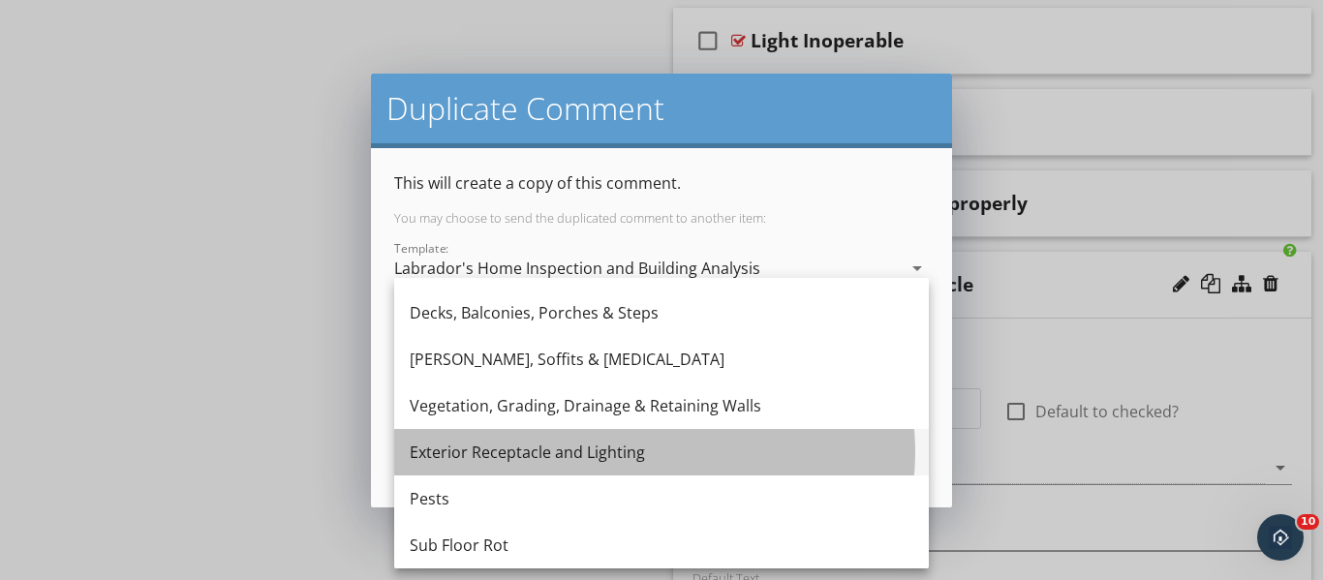
click at [570, 452] on div "Exterior Receptacle and Lighting" at bounding box center [662, 452] width 504 height 23
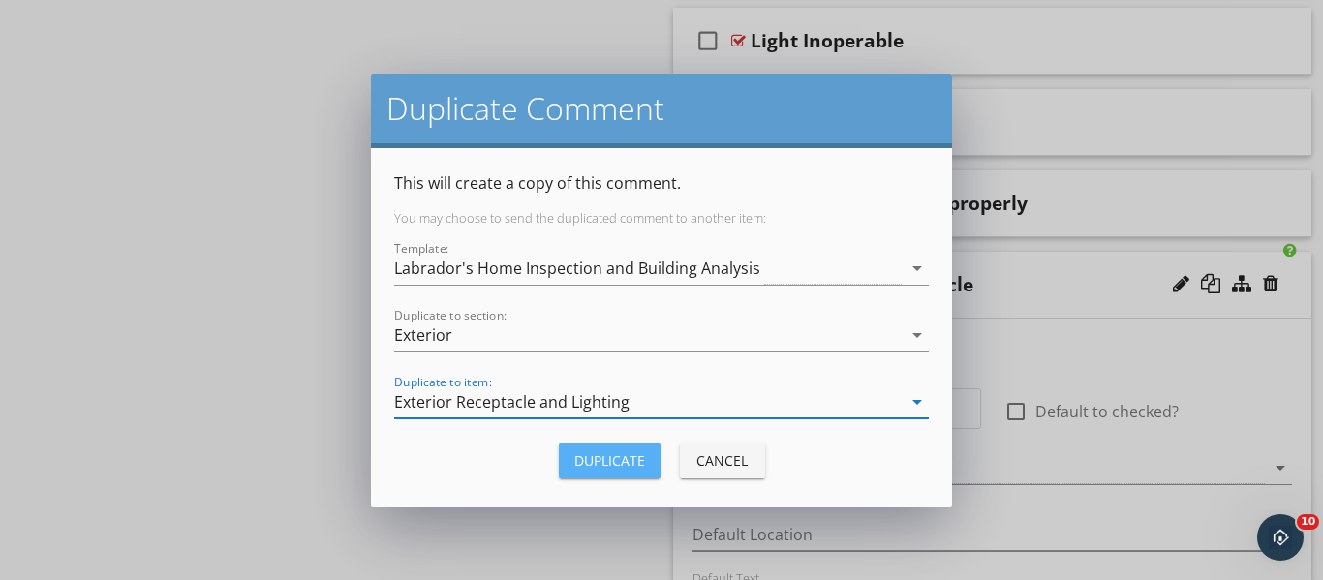
click at [618, 458] on div "Duplicate" at bounding box center [609, 460] width 71 height 20
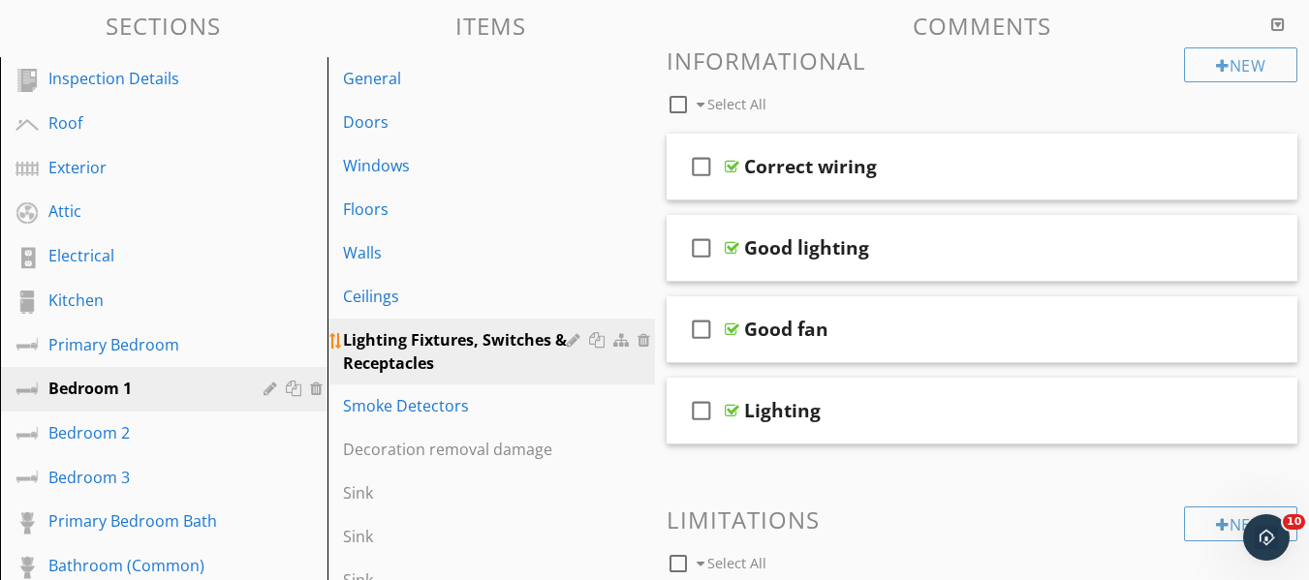
scroll to position [194, 0]
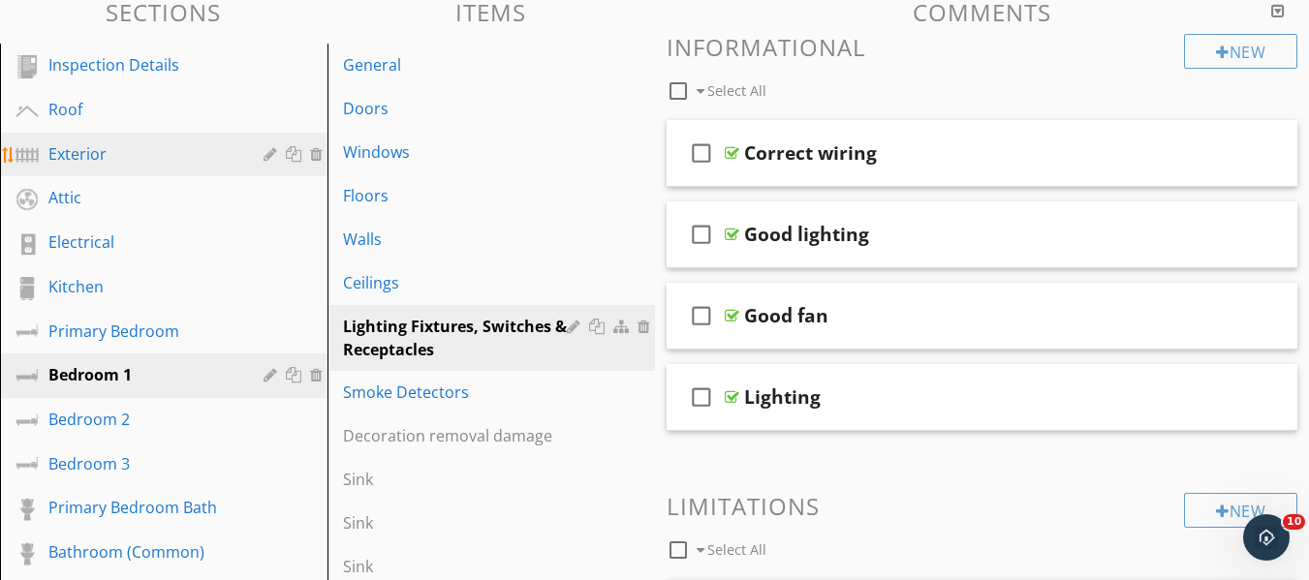
click at [79, 149] on div "Exterior" at bounding box center [141, 153] width 187 height 23
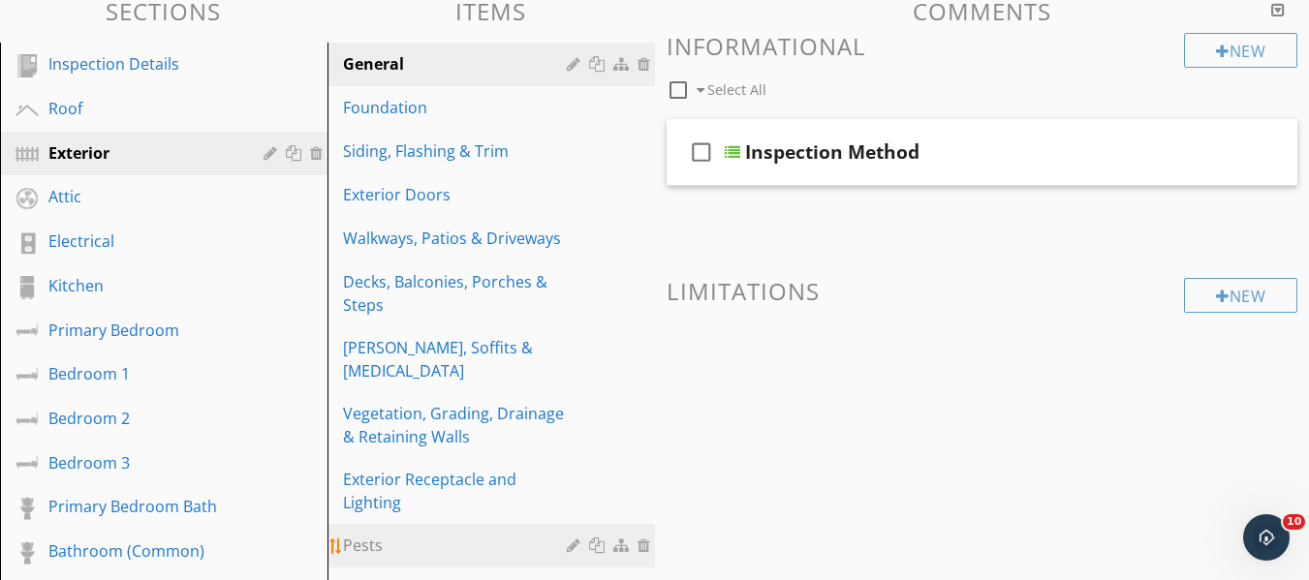
scroll to position [291, 0]
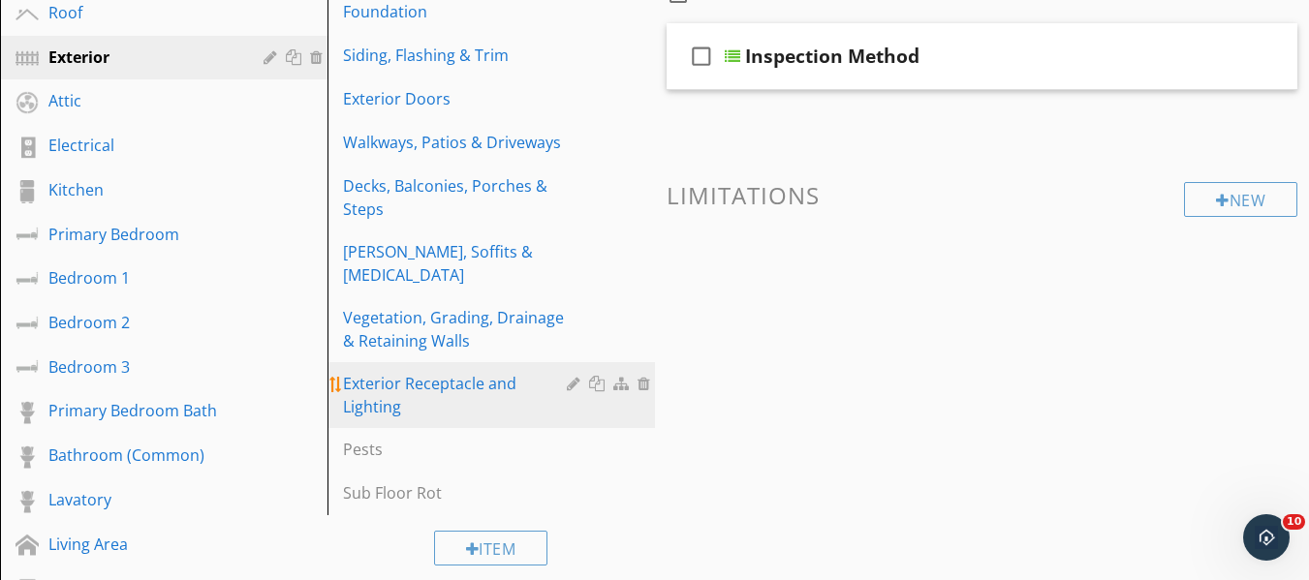
click at [428, 378] on div "Exterior Receptacle and Lighting" at bounding box center [458, 395] width 230 height 46
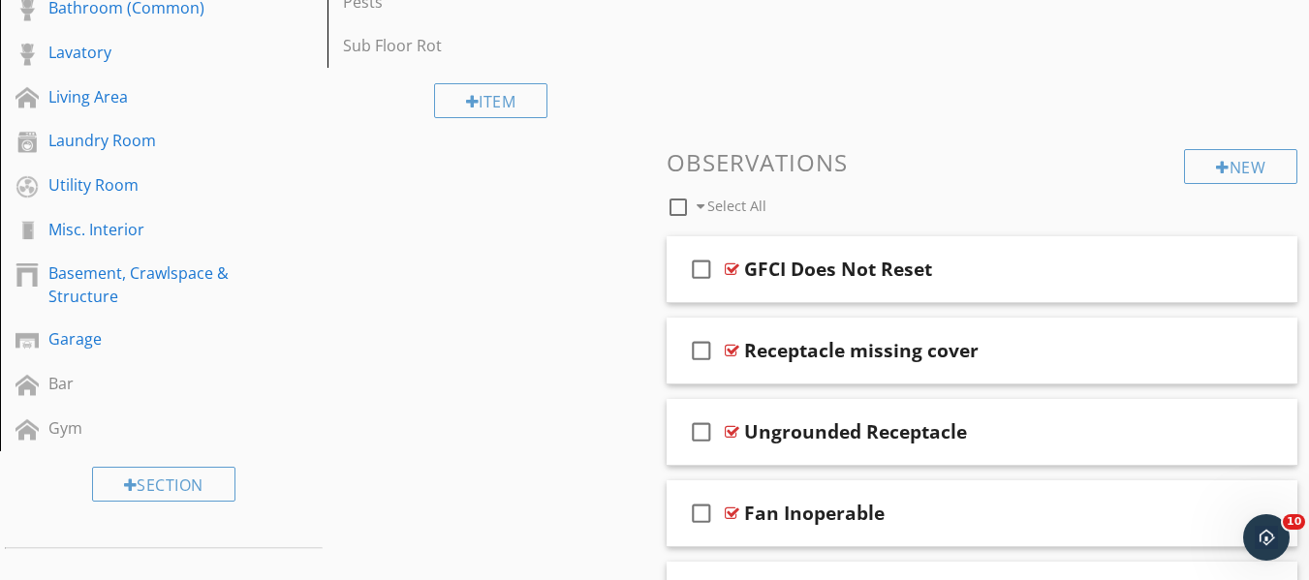
scroll to position [868, 0]
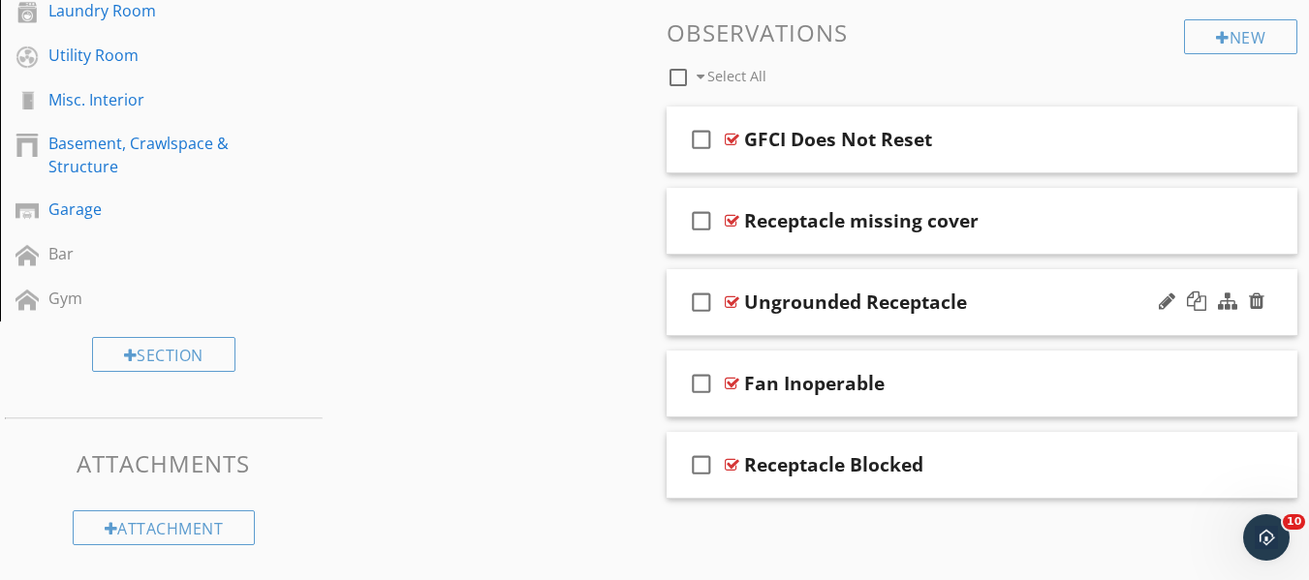
click at [974, 297] on div "Ungrounded Receptacle" at bounding box center [966, 302] width 445 height 23
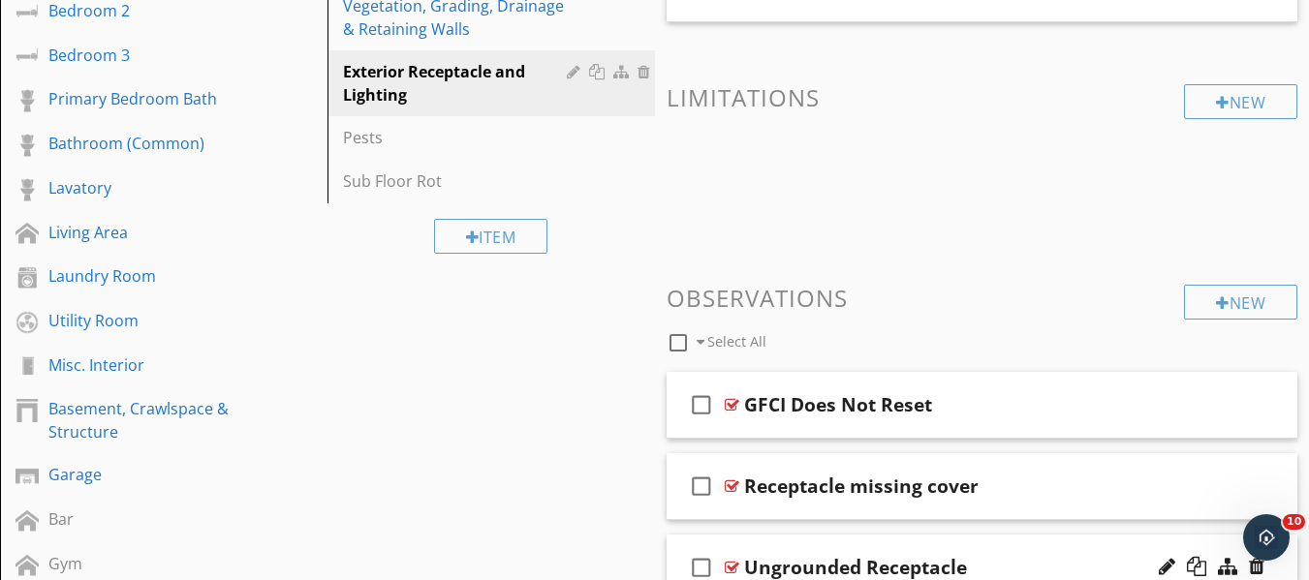
scroll to position [577, 0]
